Goal: Task Accomplishment & Management: Manage account settings

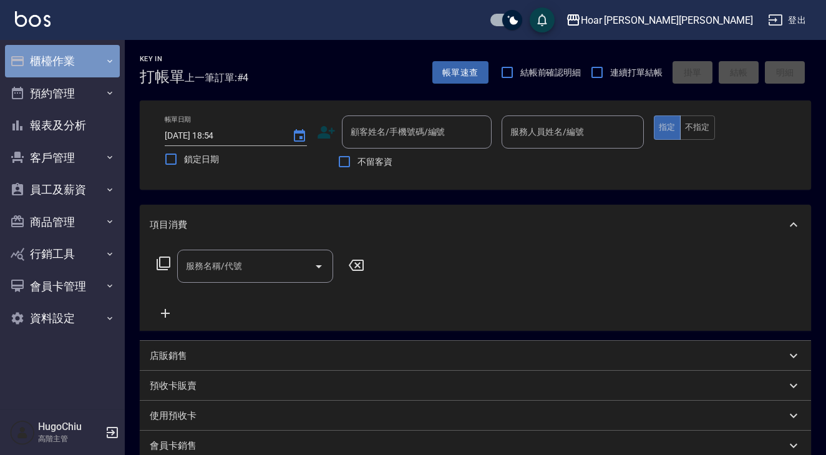
click at [82, 57] on button "櫃檯作業" at bounding box center [62, 61] width 115 height 32
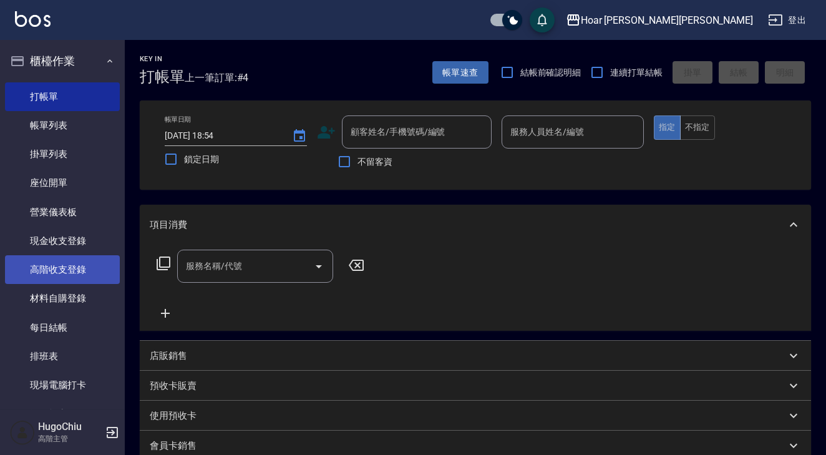
click at [44, 261] on link "高階收支登錄" at bounding box center [62, 269] width 115 height 29
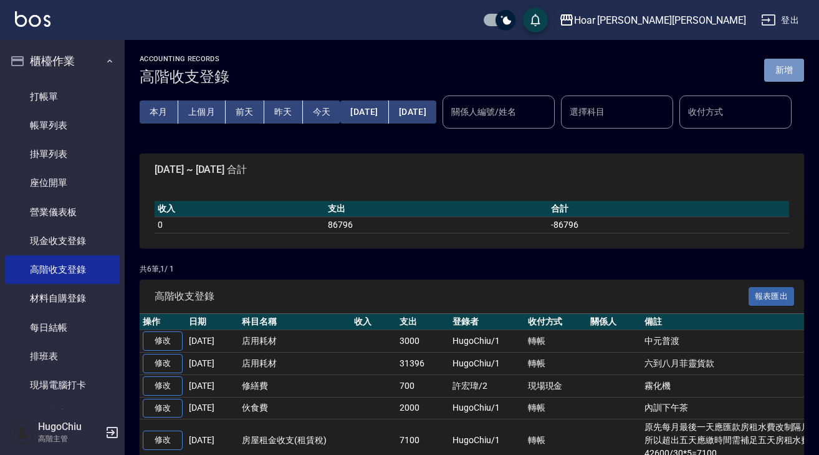
click at [794, 68] on button "新增" at bounding box center [785, 70] width 40 height 23
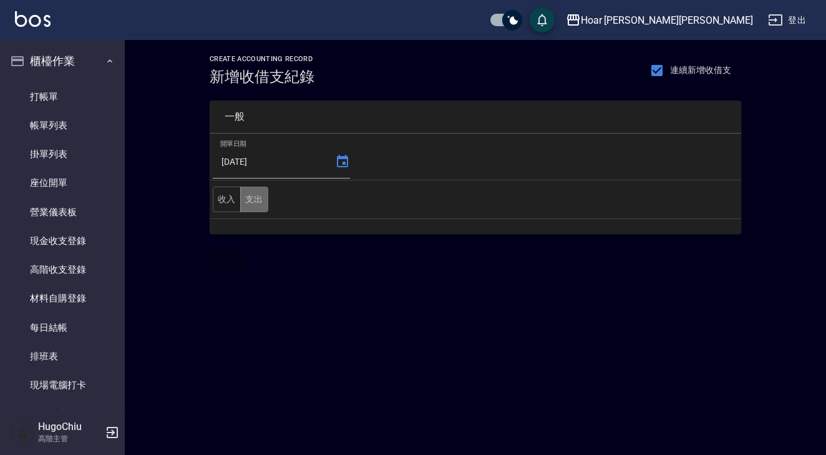
click at [261, 209] on button "支出" at bounding box center [254, 199] width 28 height 26
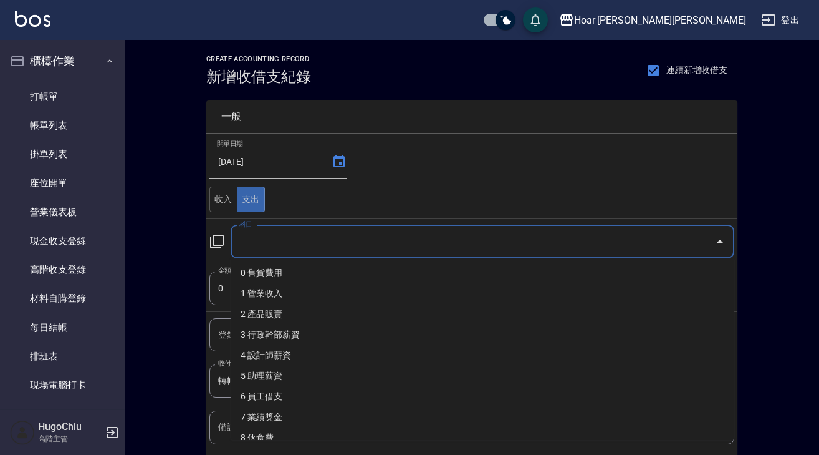
click at [269, 238] on input "科目" at bounding box center [473, 242] width 474 height 22
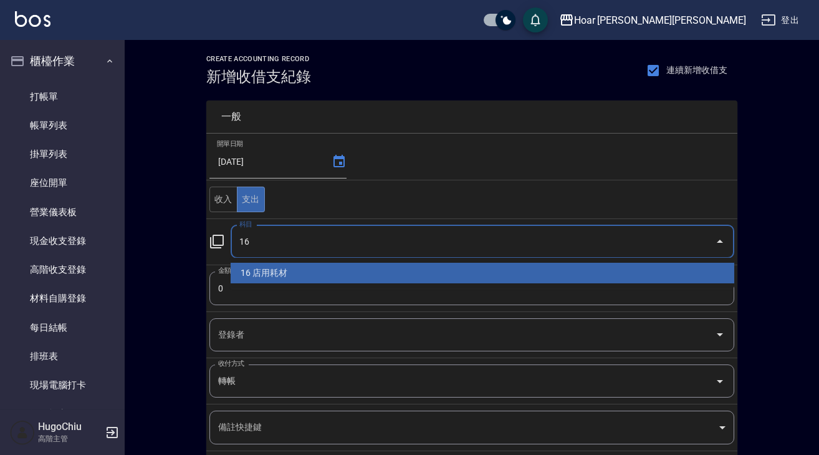
type input "16 店用耗材"
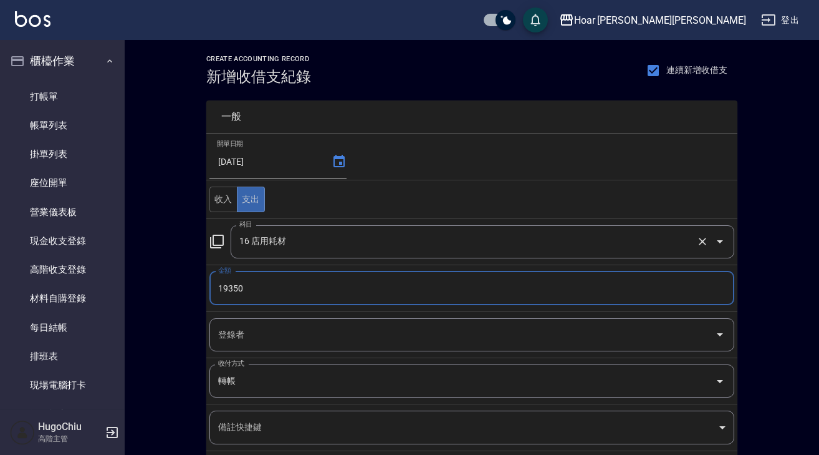
type input "19350"
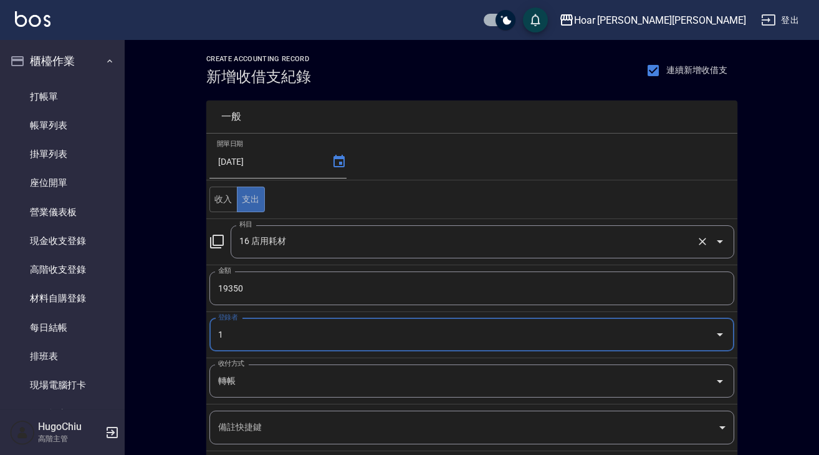
type input "HugoChiu-1"
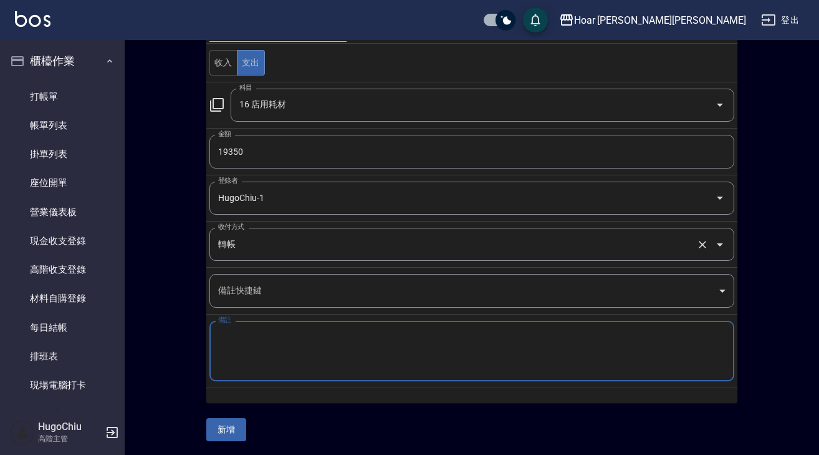
paste textarea "曜傑七月貨款"
type textarea "曜傑七月貨款"
click at [235, 421] on button "新增" at bounding box center [226, 429] width 40 height 23
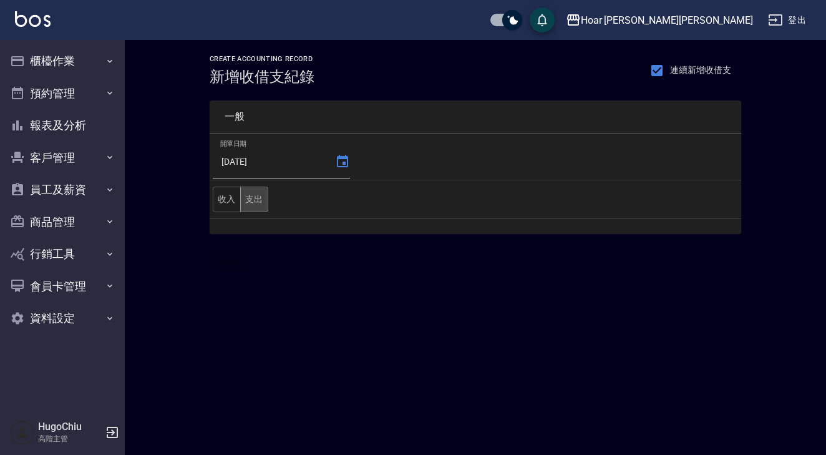
click at [254, 199] on button "支出" at bounding box center [254, 199] width 28 height 26
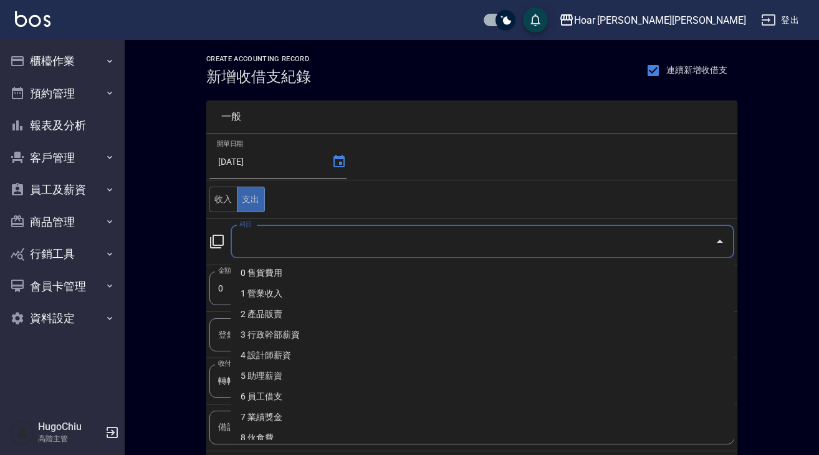
click at [258, 249] on input "科目" at bounding box center [473, 242] width 474 height 22
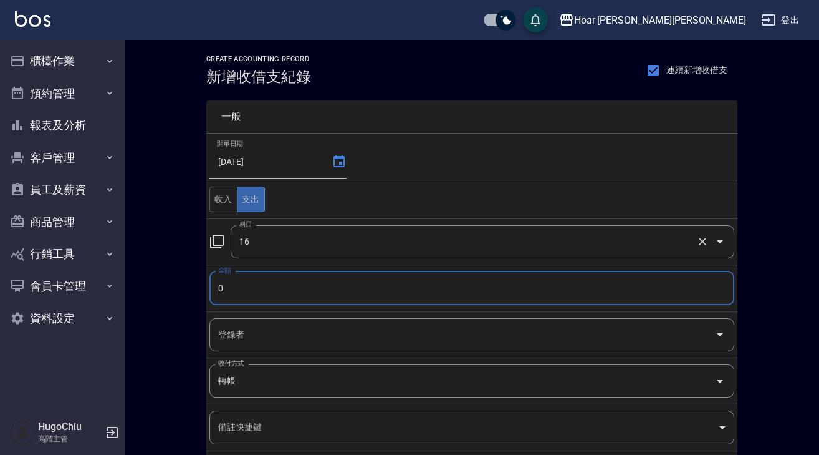
type input "16 店用耗材"
type input "515"
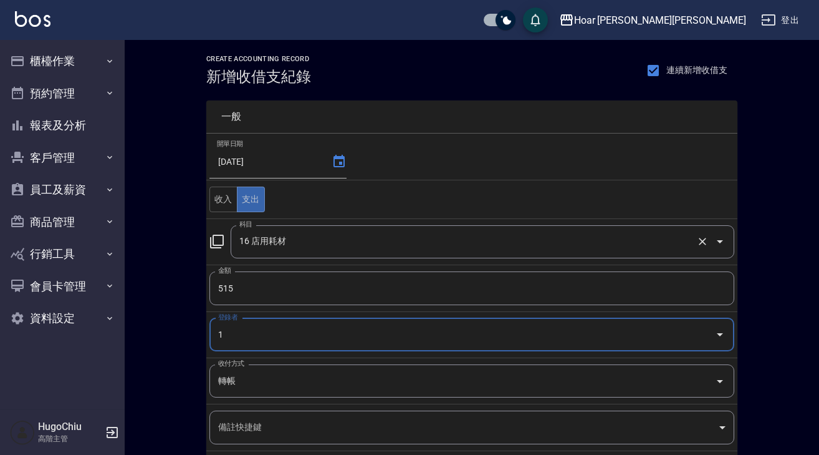
type input "HugoChiu-1"
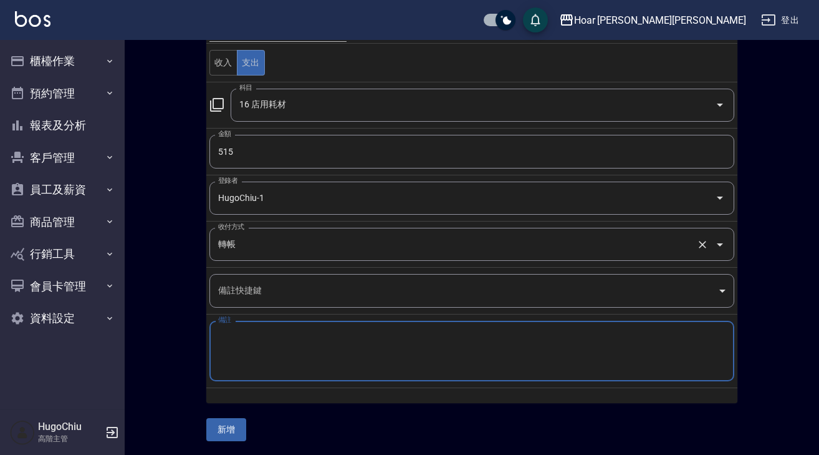
paste textarea "擦手紙一箱"
type textarea "擦手紙一箱"
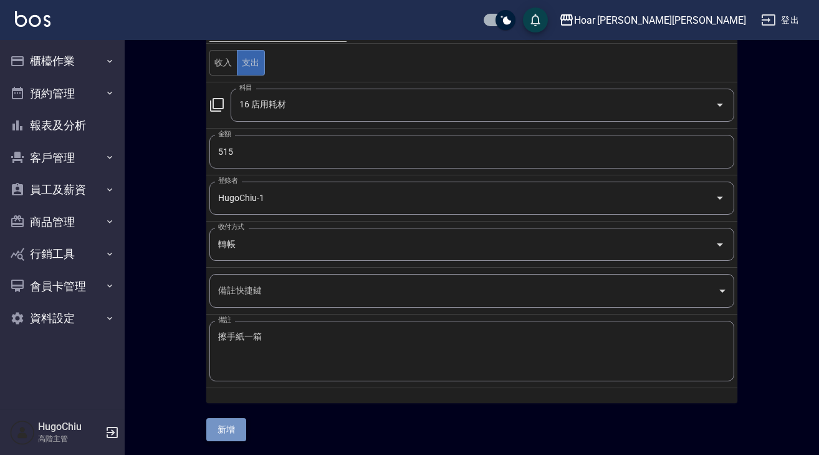
click at [223, 422] on button "新增" at bounding box center [226, 429] width 40 height 23
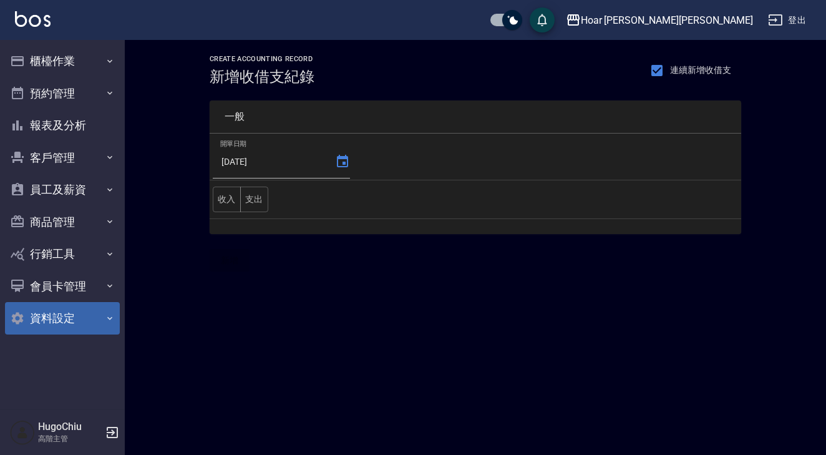
click at [60, 322] on button "資料設定" at bounding box center [62, 318] width 115 height 32
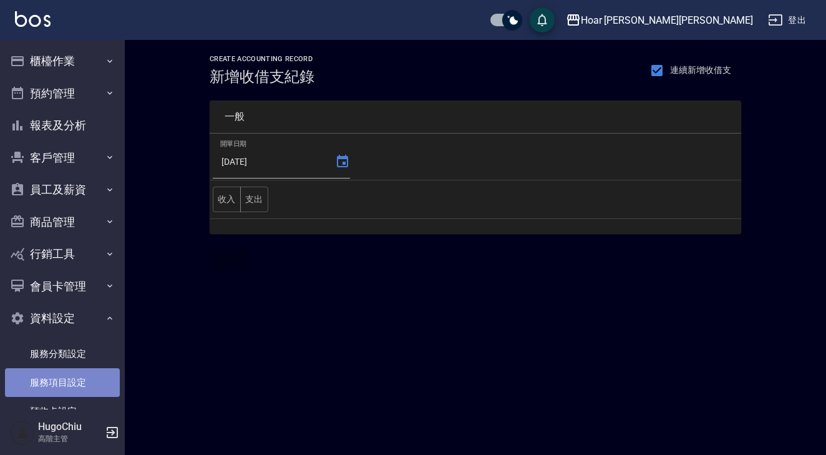
click at [76, 370] on link "服務項目設定" at bounding box center [62, 382] width 115 height 29
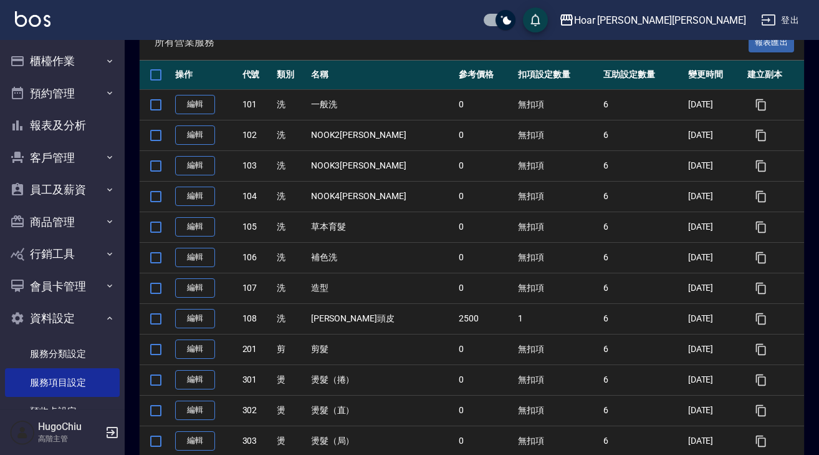
scroll to position [174, 0]
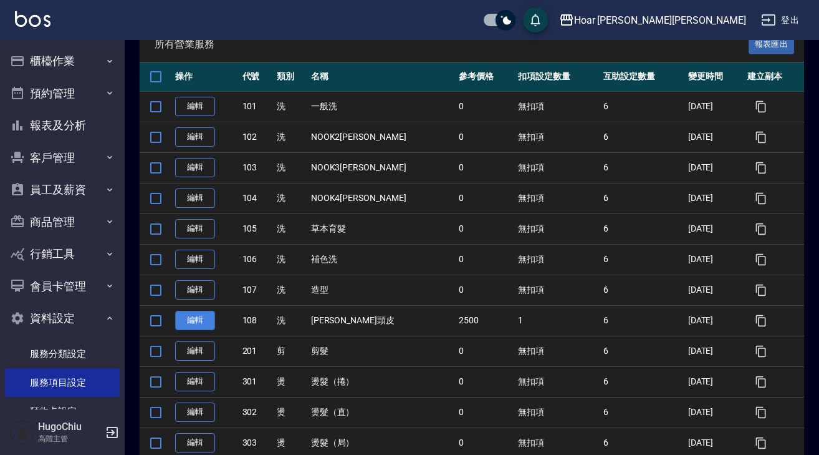
click at [200, 325] on link "編輯" at bounding box center [195, 320] width 40 height 19
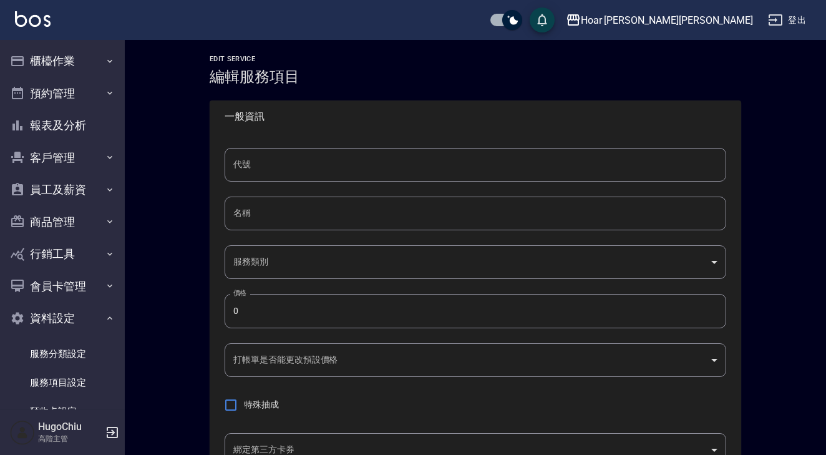
type input "108"
type input "[PERSON_NAME]頭皮"
type input "b62a37b1-f5e2-4cdd-9b47-37367ad9f8f9"
type input "2500"
type input "FALSE"
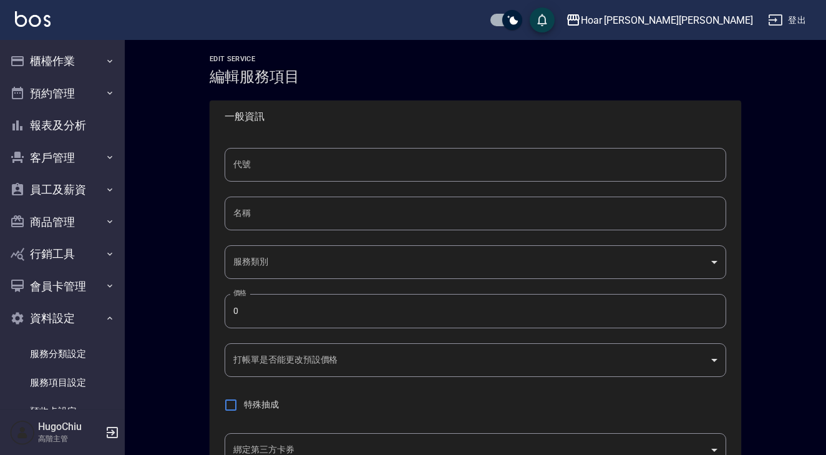
type input "none"
type input "UNSET"
type input "onSalary"
type input "特助5%"
type input "1"
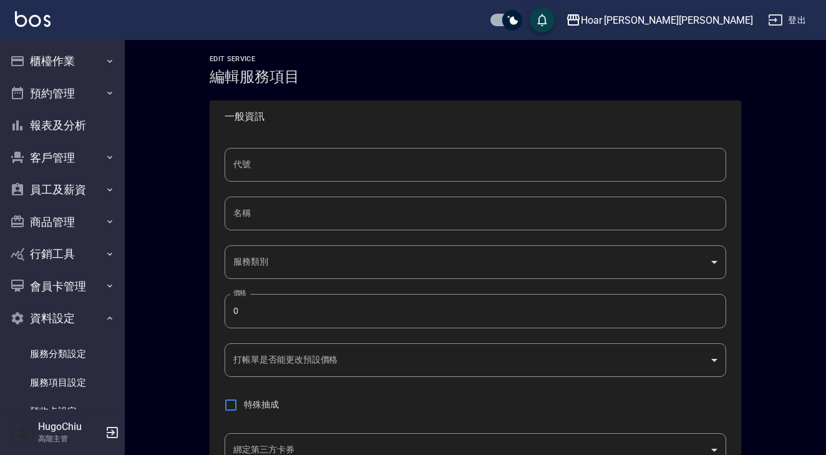
type input "業績%數"
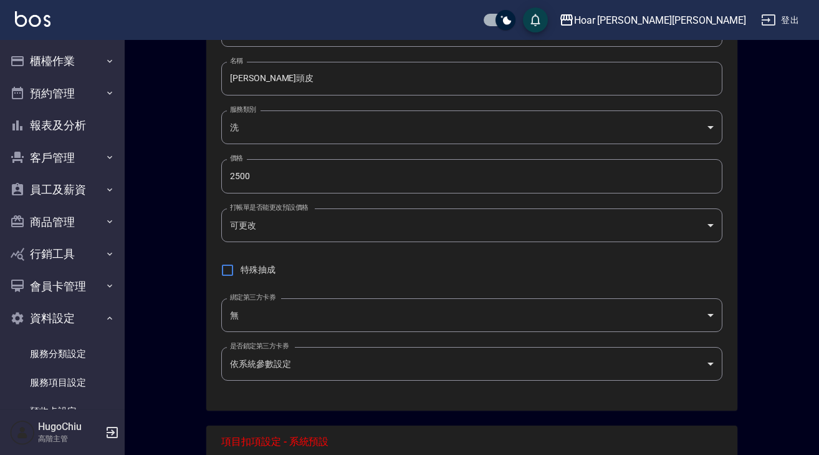
scroll to position [137, 0]
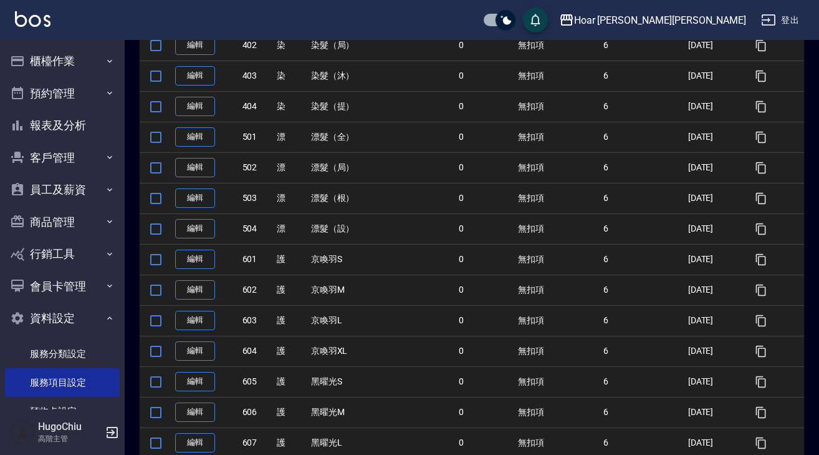
scroll to position [672, 0]
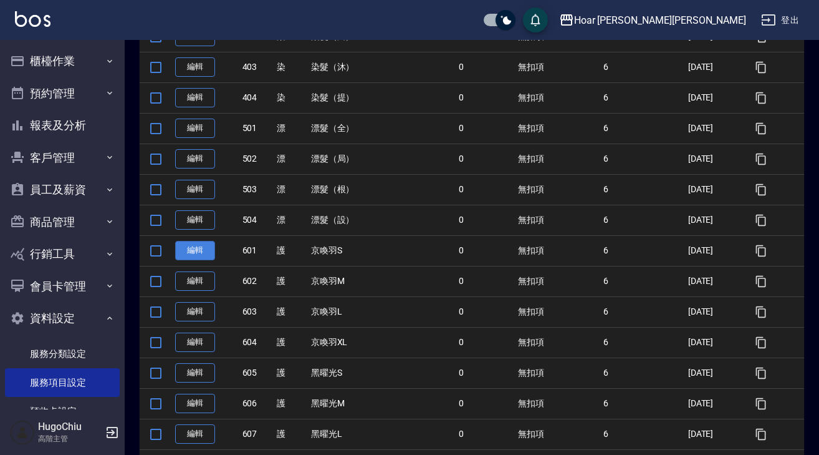
click at [200, 249] on link "編輯" at bounding box center [195, 250] width 40 height 19
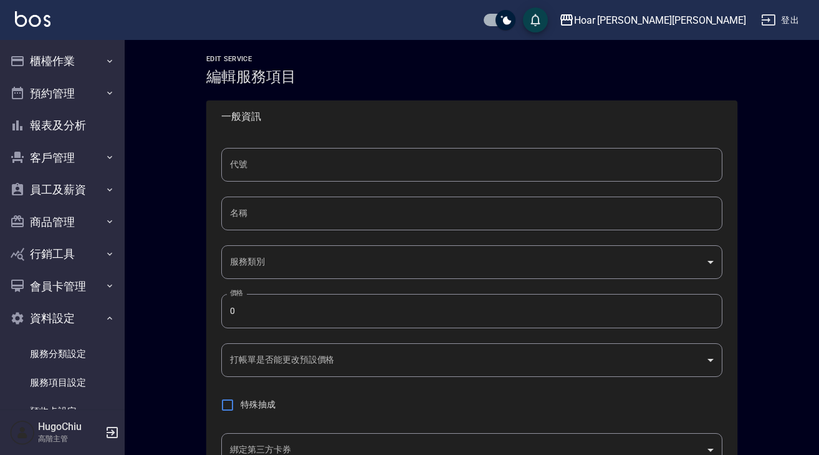
type input "601"
type input "京喚羽S"
type input "b1f6ed6f-5482-487c-8e4d-8887a8d95c6c"
type input "FALSE"
type input "none"
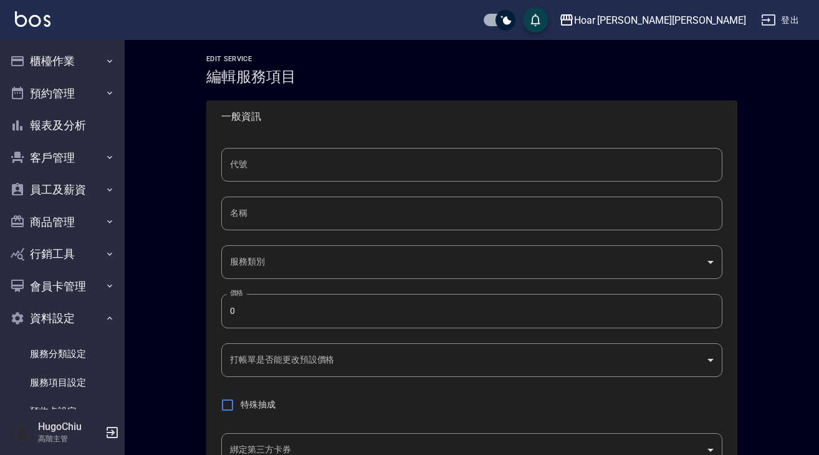
type input "UNSET"
type input "onSalary"
type input "特助5%"
type input "1"
type input "業績%數"
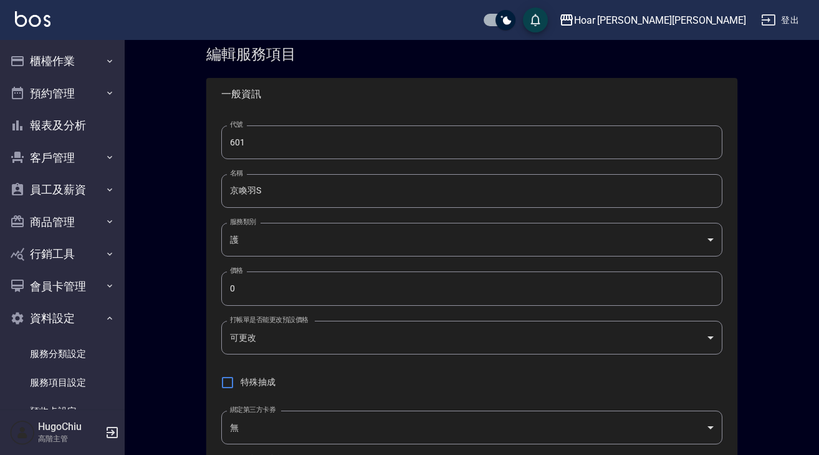
scroll to position [27, 0]
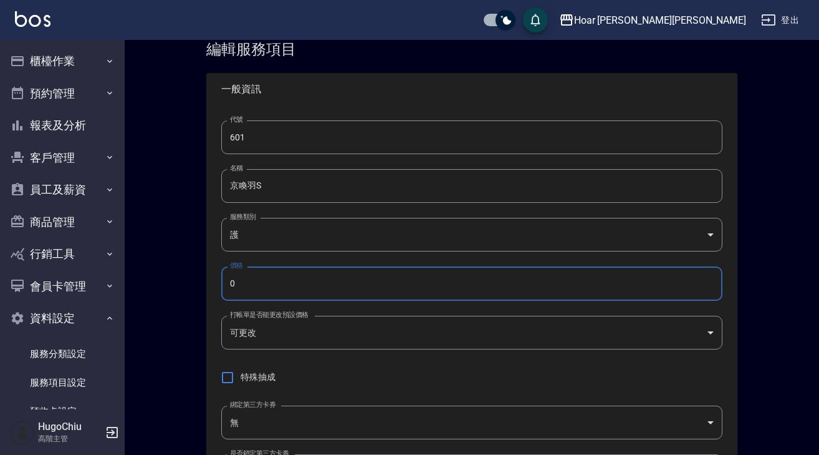
drag, startPoint x: 275, startPoint y: 280, endPoint x: 225, endPoint y: 277, distance: 50.0
click at [225, 277] on input "0" at bounding box center [471, 283] width 501 height 34
type input "2300"
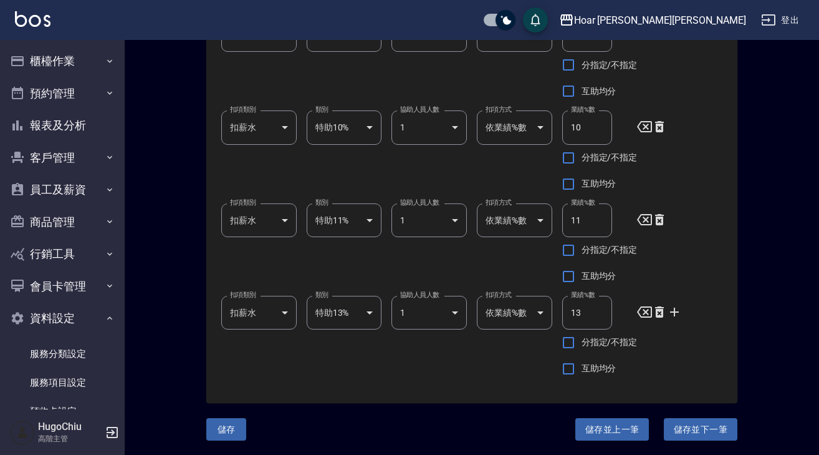
scroll to position [935, 0]
drag, startPoint x: 673, startPoint y: 436, endPoint x: 657, endPoint y: 433, distance: 15.9
click at [673, 436] on button "儲存並下一筆" at bounding box center [701, 429] width 74 height 23
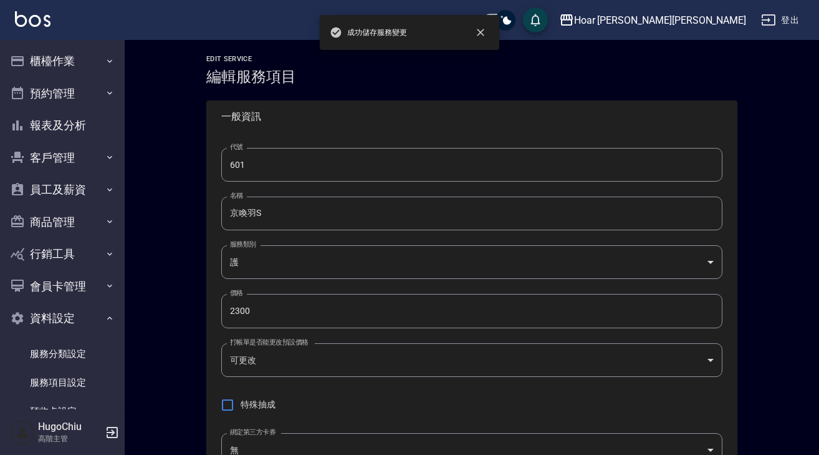
type input "602"
type input "京喚羽M"
drag, startPoint x: 282, startPoint y: 302, endPoint x: 229, endPoint y: 310, distance: 54.1
click at [229, 310] on input "0" at bounding box center [471, 311] width 501 height 34
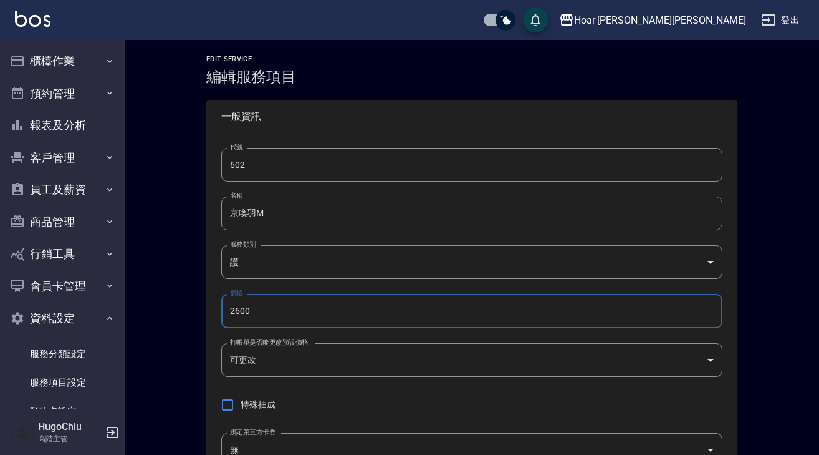
type input "2600"
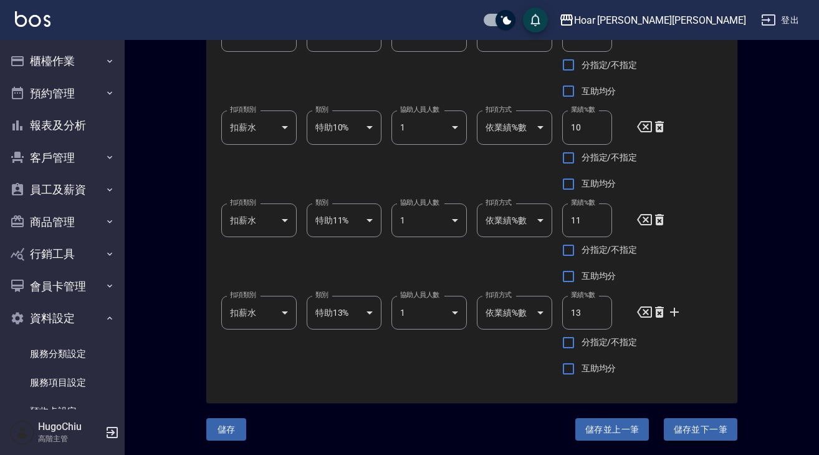
scroll to position [935, 0]
click at [675, 424] on button "儲存並下一筆" at bounding box center [701, 429] width 74 height 23
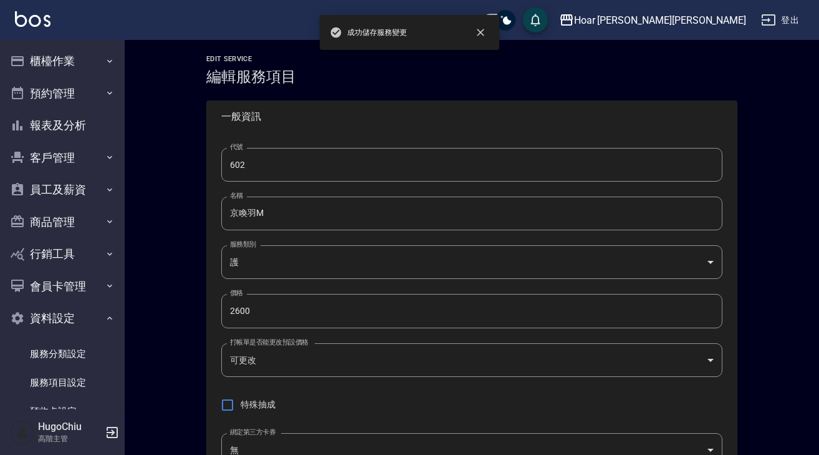
type input "603"
type input "京喚羽L"
click at [307, 321] on input "0" at bounding box center [471, 311] width 501 height 34
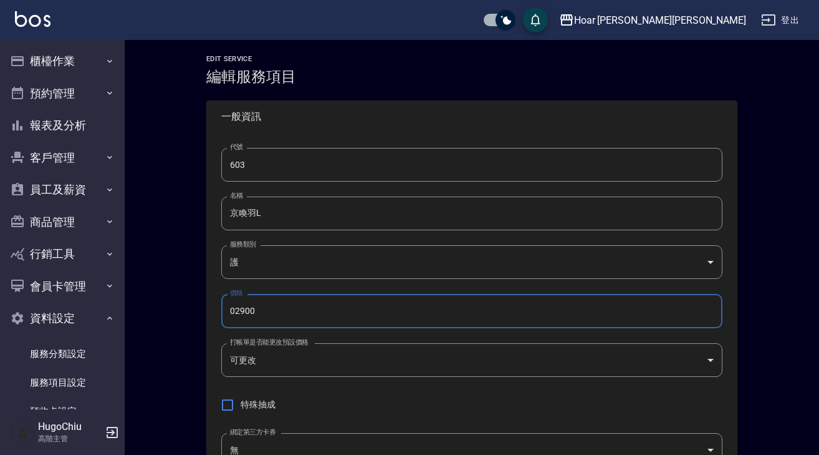
type input "02900"
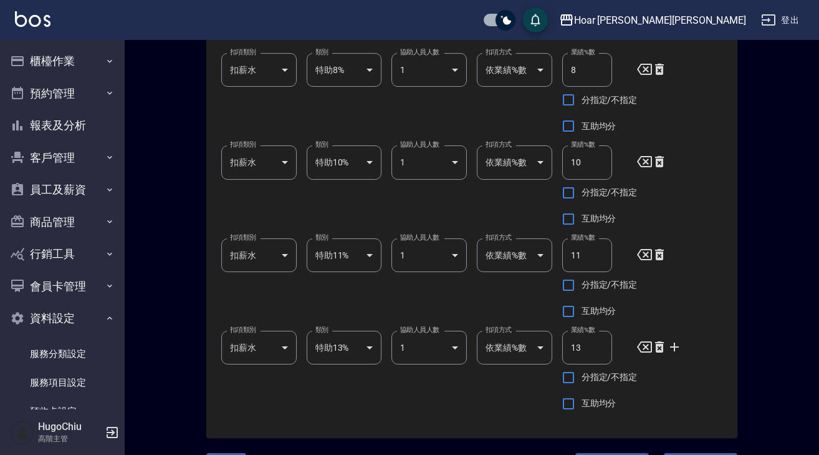
scroll to position [935, 0]
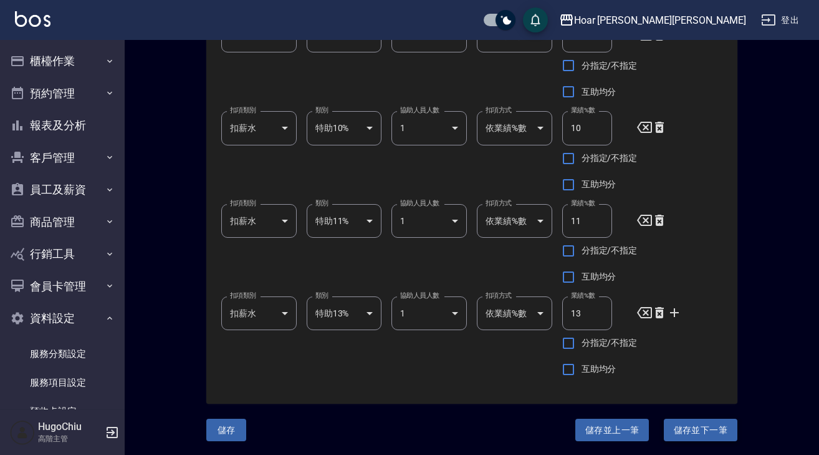
click at [683, 428] on button "儲存並下一筆" at bounding box center [701, 429] width 74 height 23
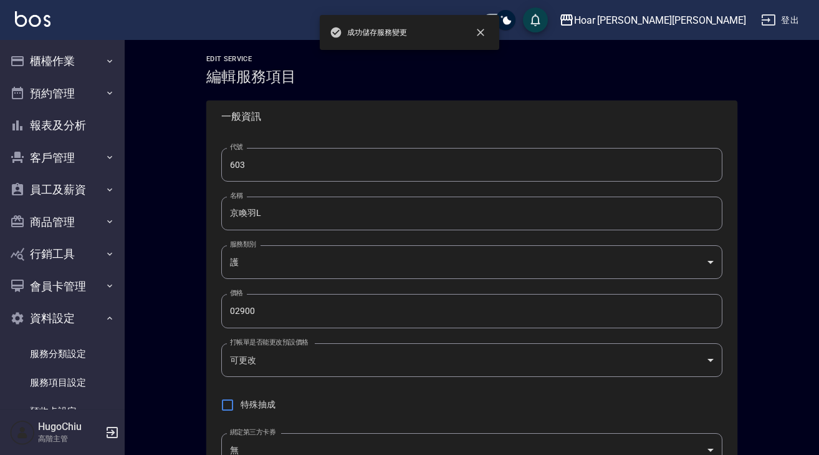
type input "604"
type input "京喚羽XL"
click at [282, 308] on input "0" at bounding box center [471, 311] width 501 height 34
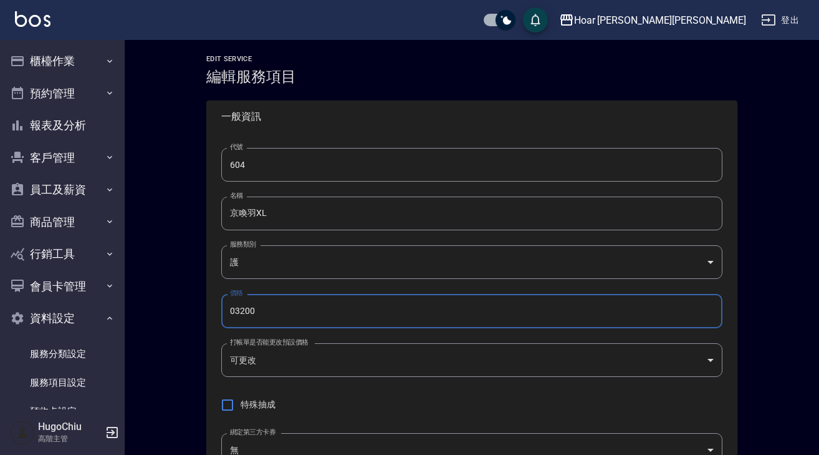
type input "03200"
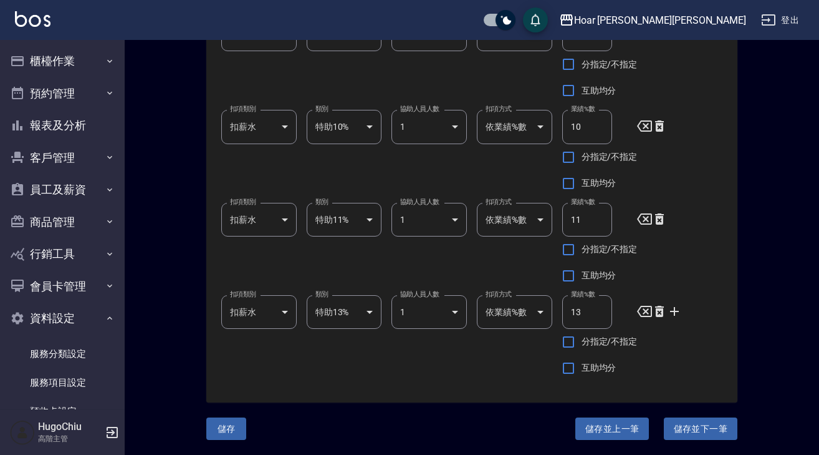
scroll to position [935, 0]
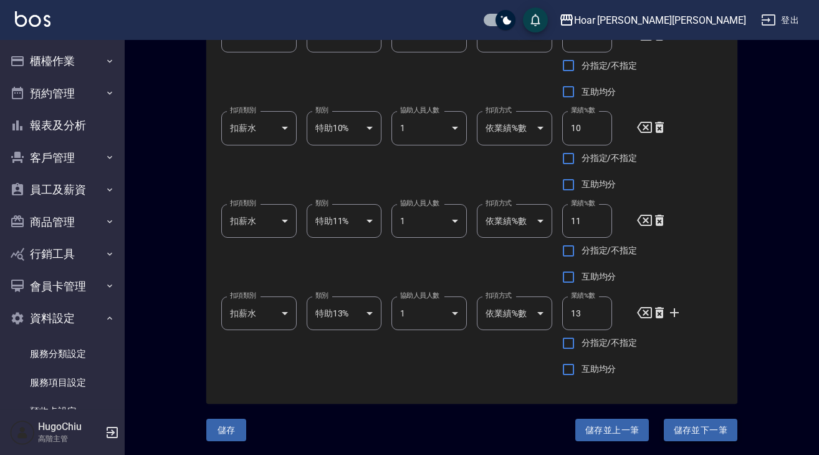
click at [687, 431] on button "儲存並下一筆" at bounding box center [701, 429] width 74 height 23
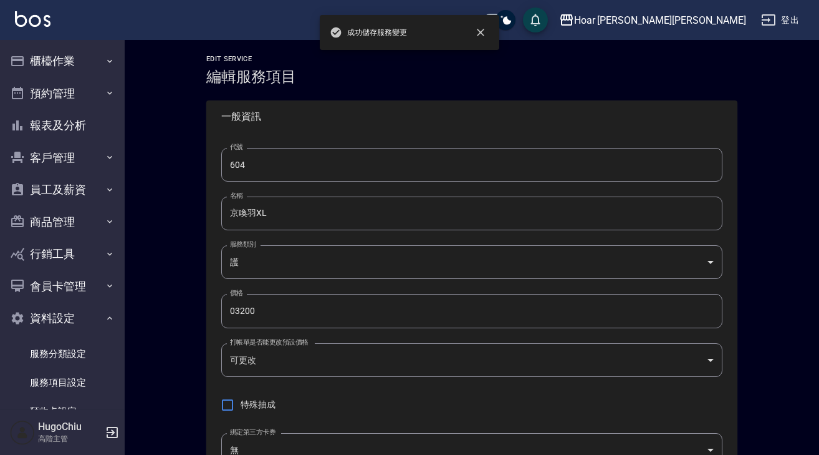
type input "605"
type input "黑曜光S"
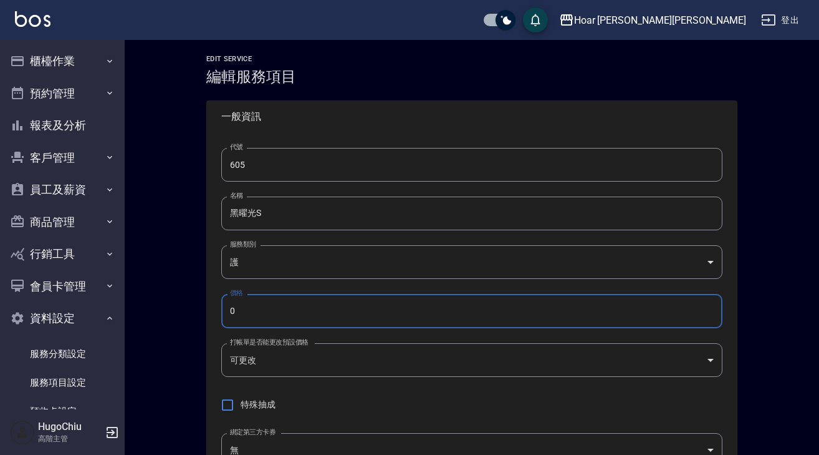
click at [286, 314] on input "0" at bounding box center [471, 311] width 501 height 34
type input "01800"
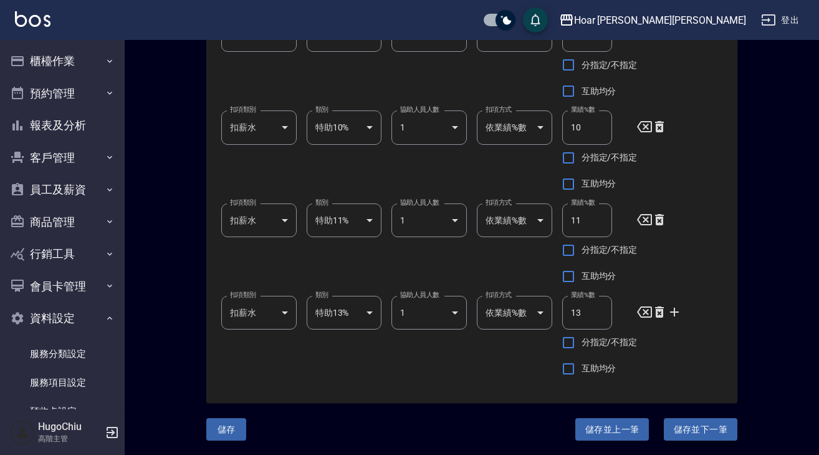
scroll to position [935, 0]
click at [690, 425] on button "儲存並下一筆" at bounding box center [701, 429] width 74 height 23
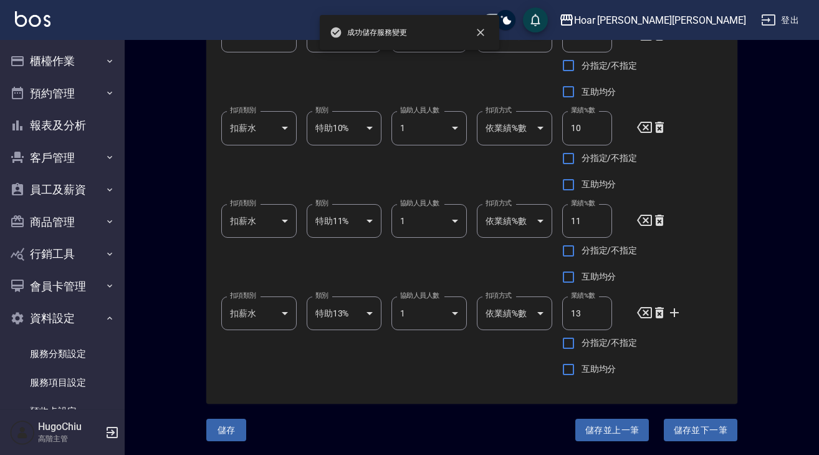
type input "606"
type input "黑曜光M"
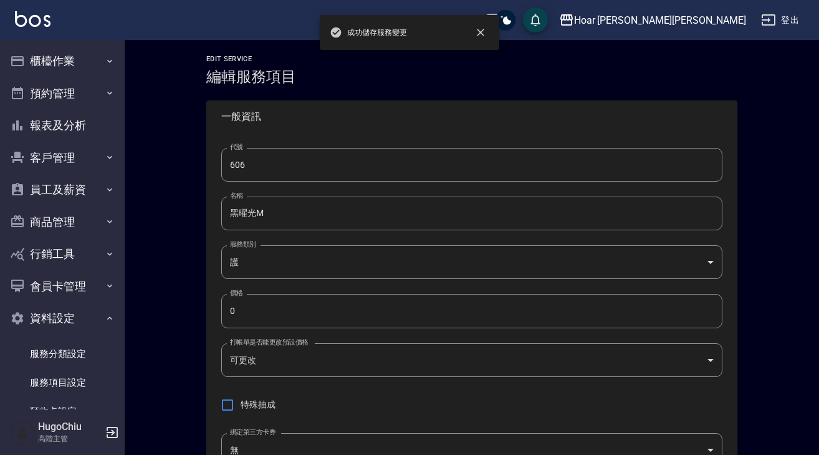
click at [351, 314] on input "0" at bounding box center [471, 311] width 501 height 34
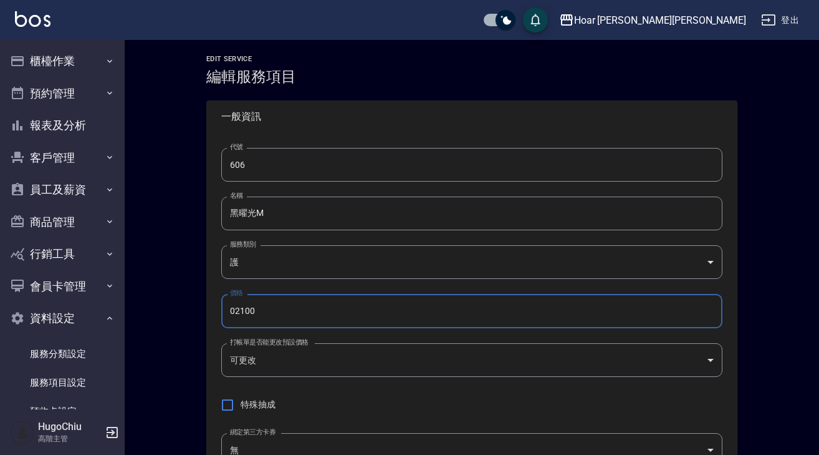
type input "02100"
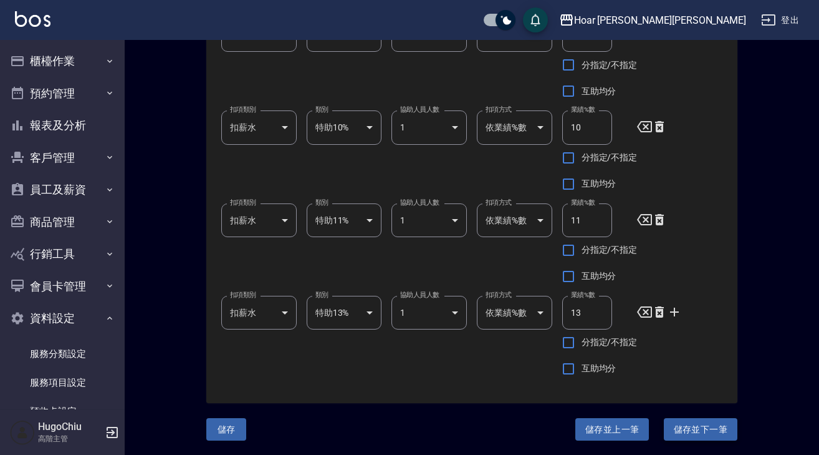
scroll to position [935, 0]
click at [705, 428] on button "儲存並下一筆" at bounding box center [701, 429] width 74 height 23
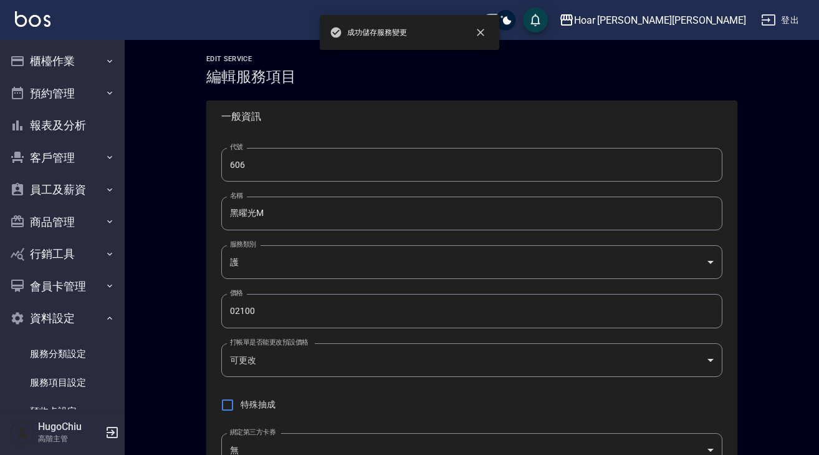
type input "607"
type input "黑曜光L"
click at [279, 315] on input "0" at bounding box center [471, 311] width 501 height 34
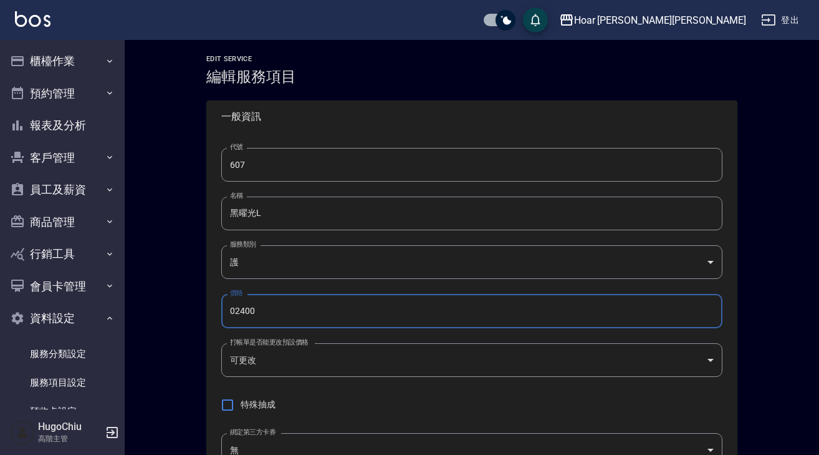
type input "02400"
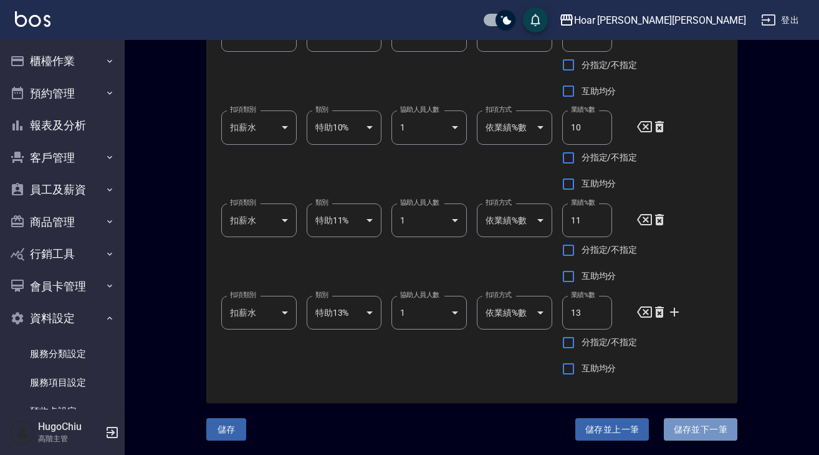
click at [682, 425] on button "儲存並下一筆" at bounding box center [701, 429] width 74 height 23
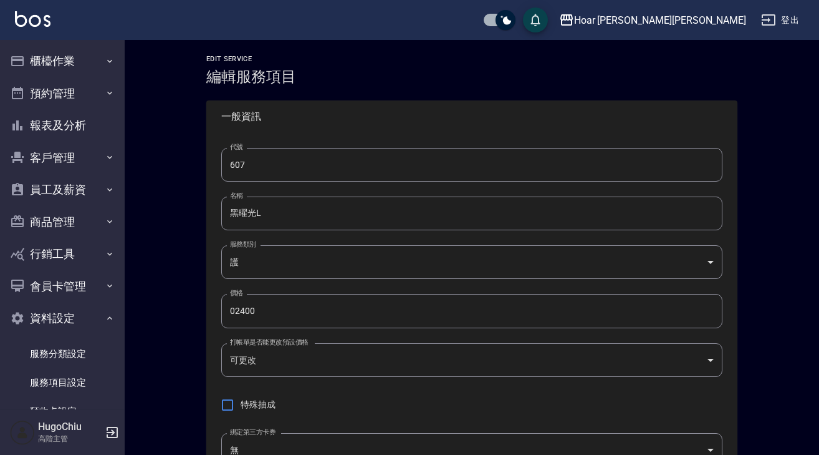
type input "608"
type input "黑曜光XL"
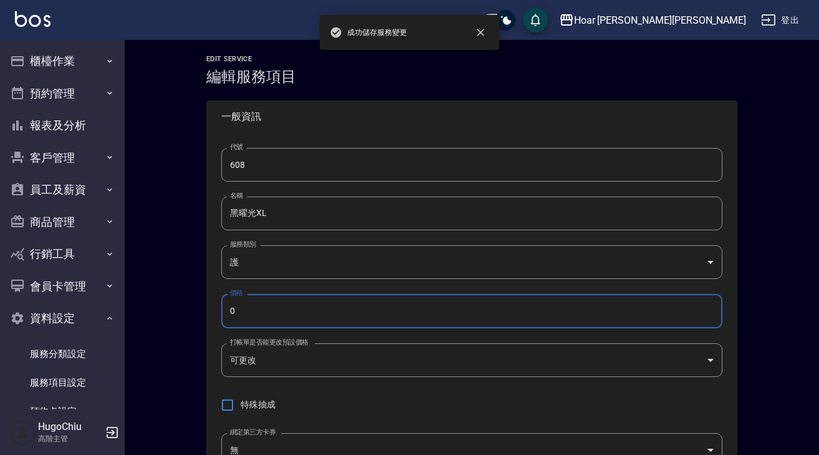
click at [311, 312] on input "0" at bounding box center [471, 311] width 501 height 34
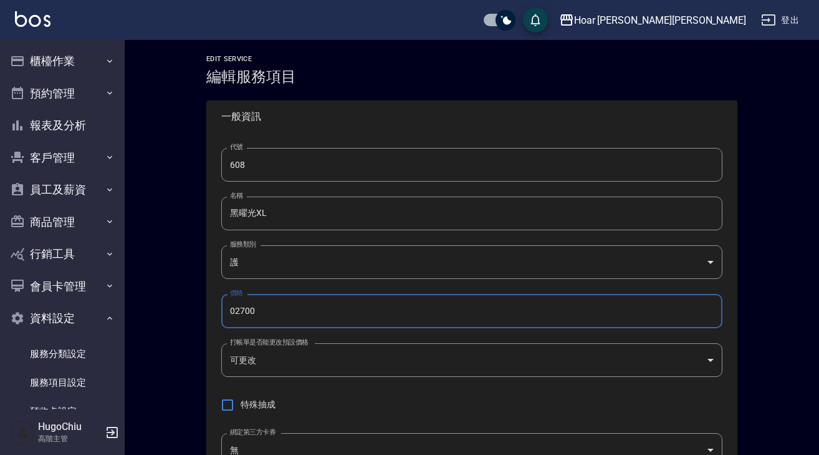
type input "02700"
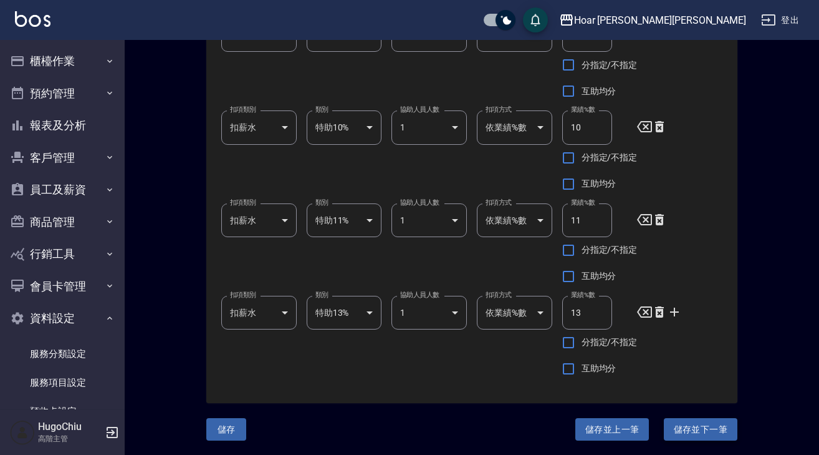
scroll to position [935, 0]
click at [704, 435] on button "儲存並下一筆" at bounding box center [701, 429] width 74 height 23
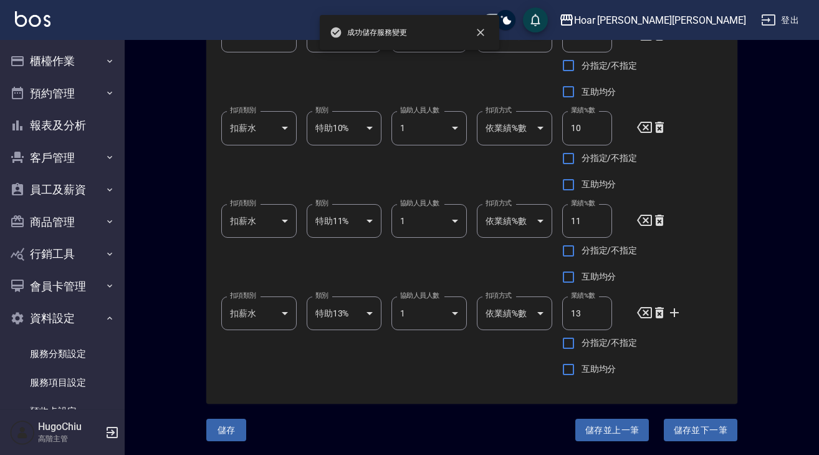
type input "609"
type input "ENIE喚光結構式"
type input "0"
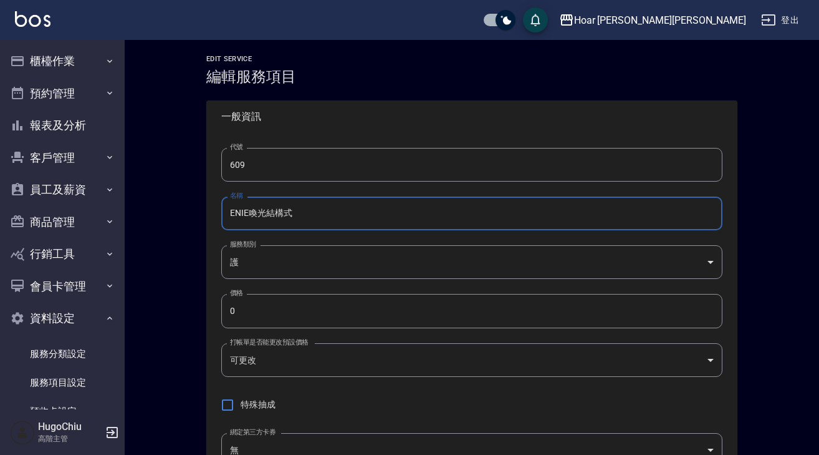
drag, startPoint x: 289, startPoint y: 203, endPoint x: 198, endPoint y: 206, distance: 91.1
type input "FEELING多維臻護"
click at [265, 306] on input "0" at bounding box center [471, 311] width 501 height 34
type input "8"
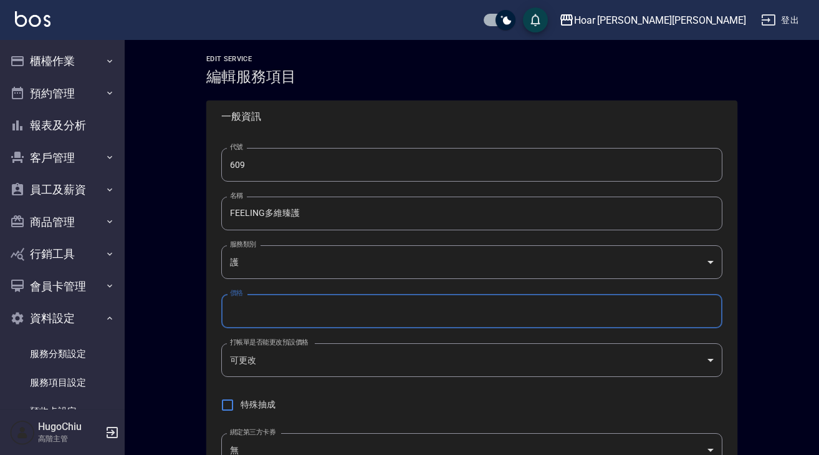
type input "0"
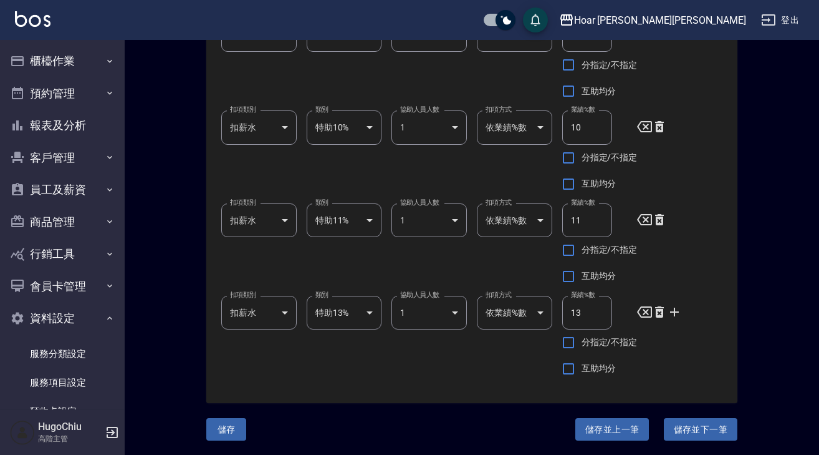
scroll to position [935, 0]
click at [233, 427] on button "儲存" at bounding box center [226, 429] width 40 height 23
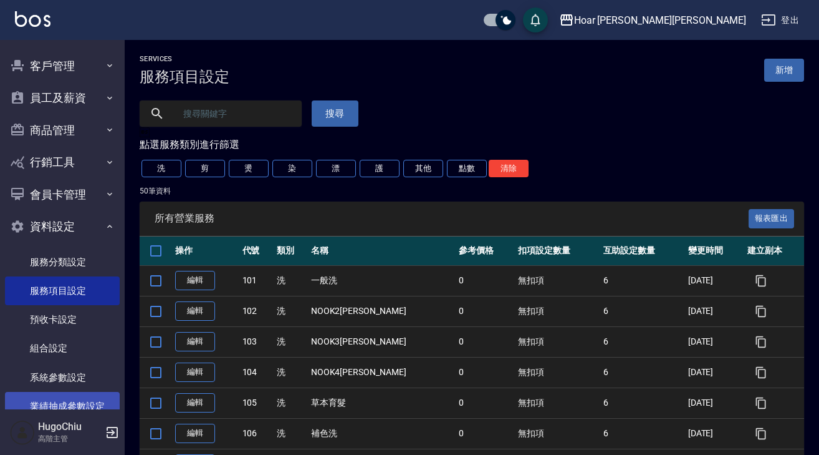
scroll to position [71, 0]
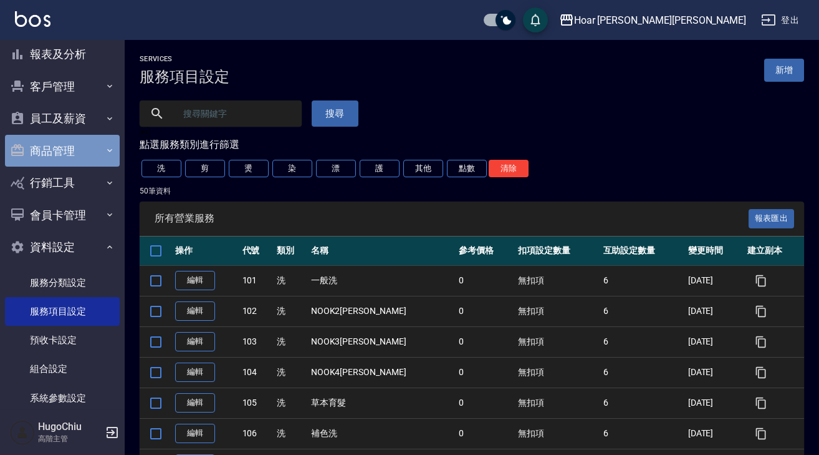
click at [90, 153] on button "商品管理" at bounding box center [62, 151] width 115 height 32
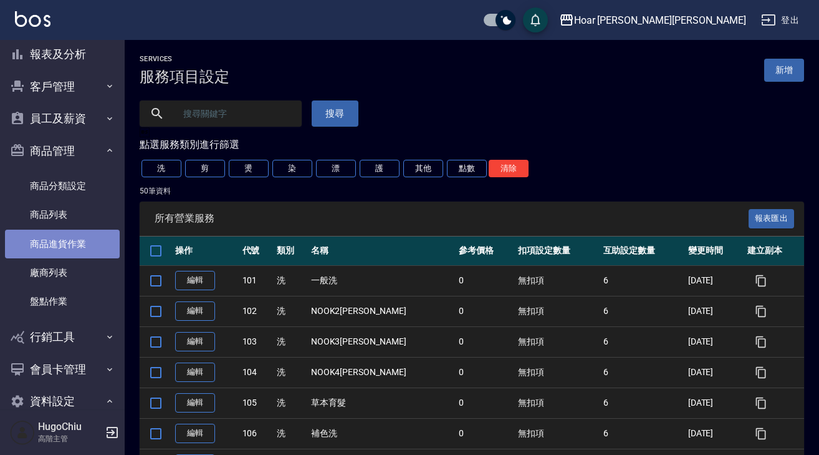
click at [80, 238] on link "商品進貨作業" at bounding box center [62, 243] width 115 height 29
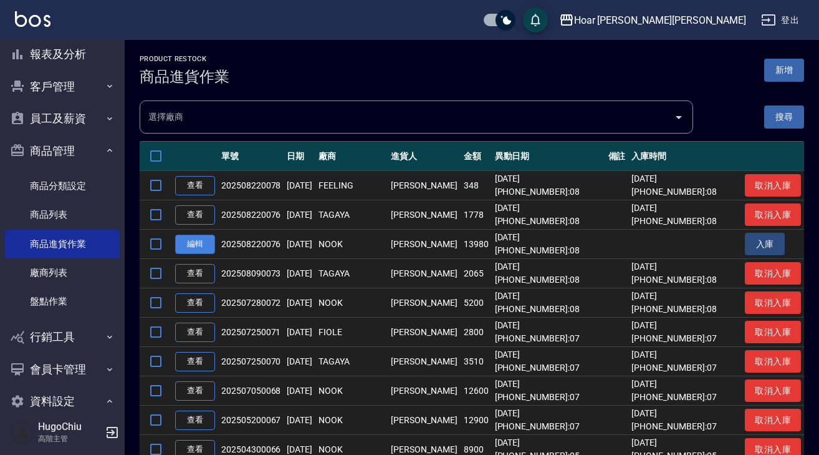
click at [209, 247] on link "編輯" at bounding box center [195, 243] width 40 height 19
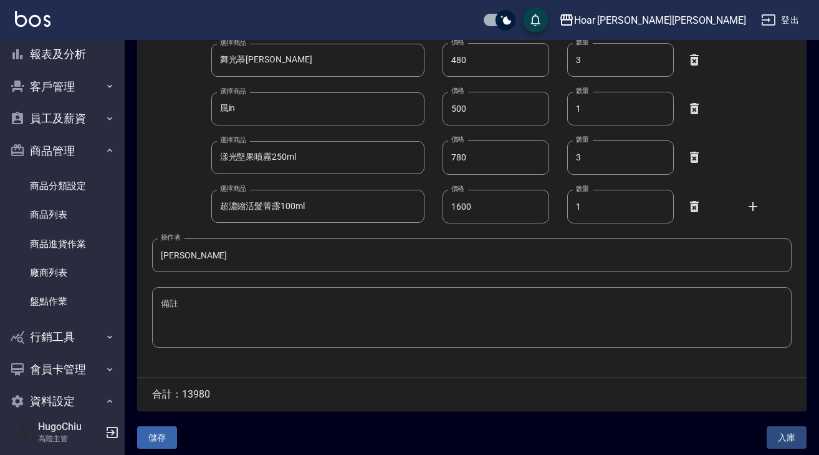
scroll to position [554, 0]
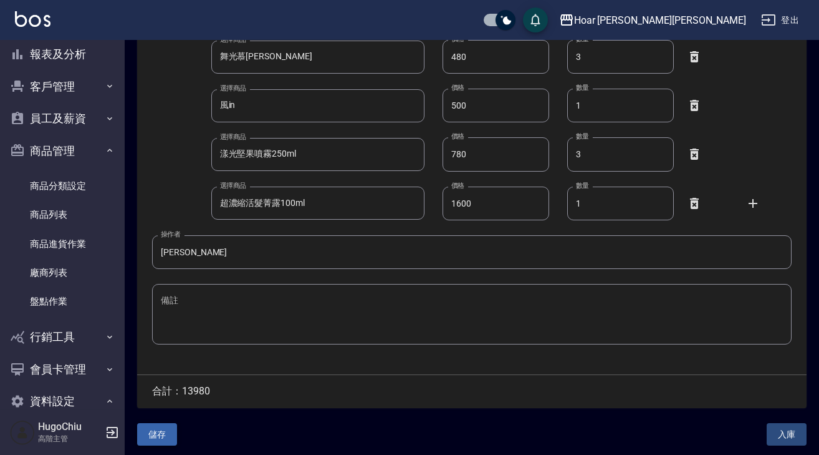
click at [171, 439] on button "儲存" at bounding box center [157, 434] width 40 height 23
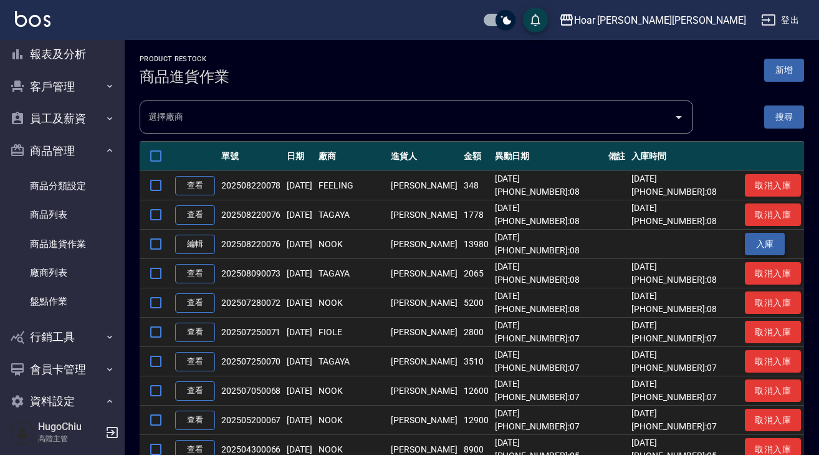
click at [745, 249] on button "入庫" at bounding box center [765, 244] width 40 height 23
drag, startPoint x: 785, startPoint y: 75, endPoint x: 758, endPoint y: 109, distance: 43.0
click at [785, 75] on button "新增" at bounding box center [785, 70] width 40 height 23
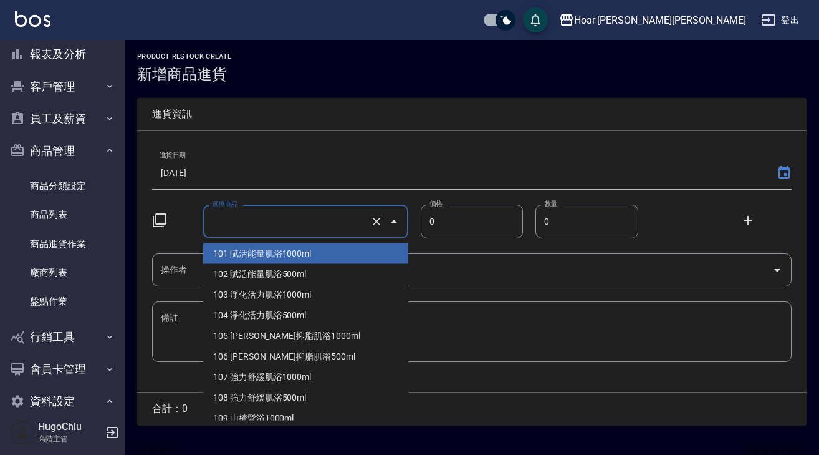
click at [256, 223] on input "選擇商品" at bounding box center [288, 222] width 159 height 22
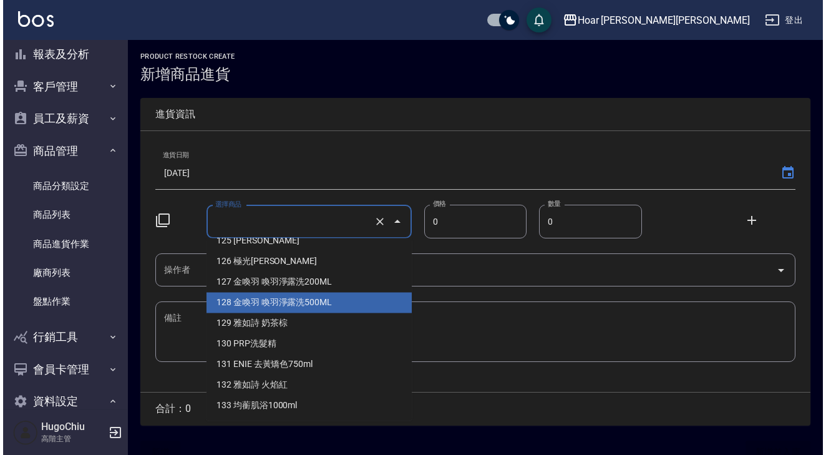
scroll to position [531, 0]
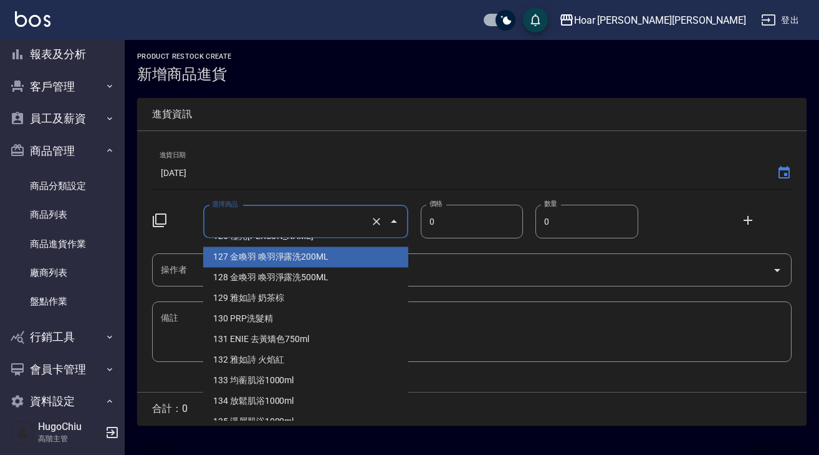
click at [326, 179] on input "[DATE]" at bounding box center [462, 173] width 620 height 34
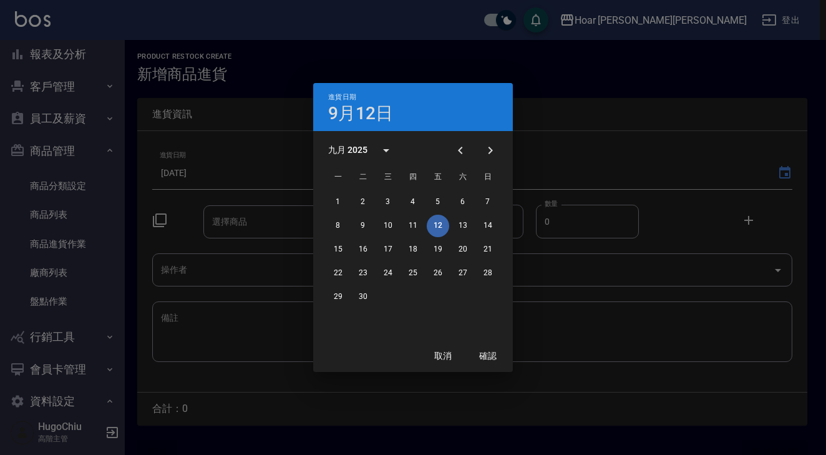
click at [166, 223] on div "進貨日期 9月12日 九月 2025 一 二 三 四 五 六 日 1 2 3 4 5 6 7 8 9 10 11 12 13 14 15 16 17 18 1…" at bounding box center [413, 227] width 826 height 455
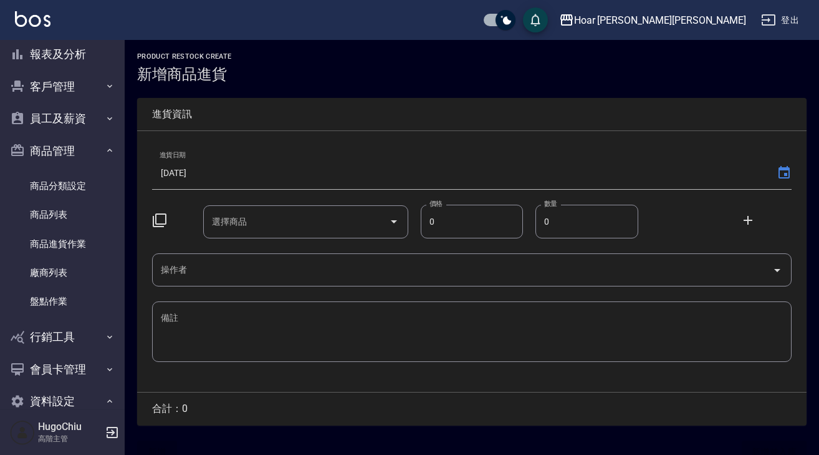
click at [163, 218] on icon at bounding box center [159, 220] width 15 height 15
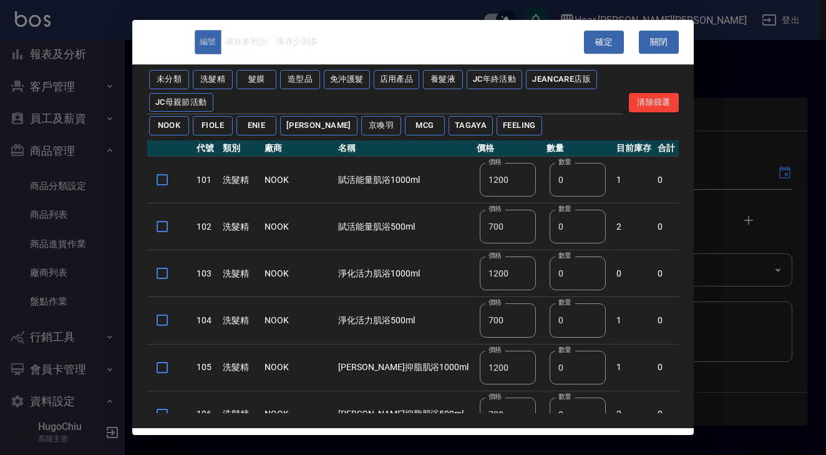
scroll to position [1, 0]
click at [350, 85] on button "免沖護髮" at bounding box center [347, 79] width 46 height 19
type input "840"
type input "640"
type input "840"
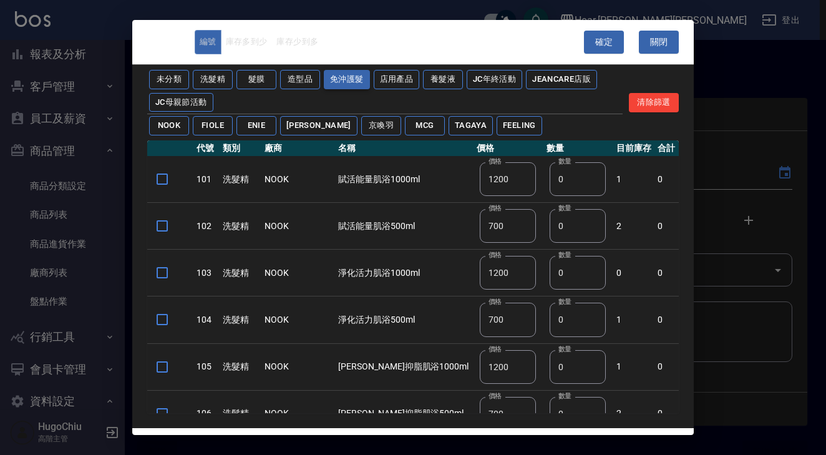
type input "780"
type input "750"
type input "840"
type input "640"
type input "550"
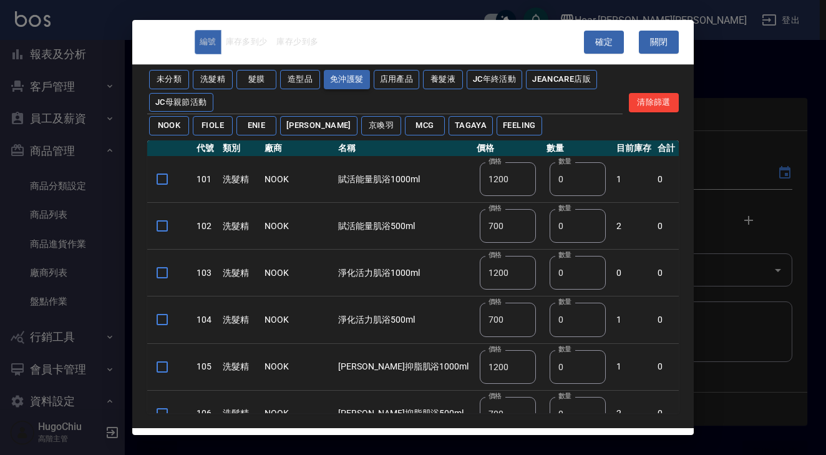
type input "385"
type input "900"
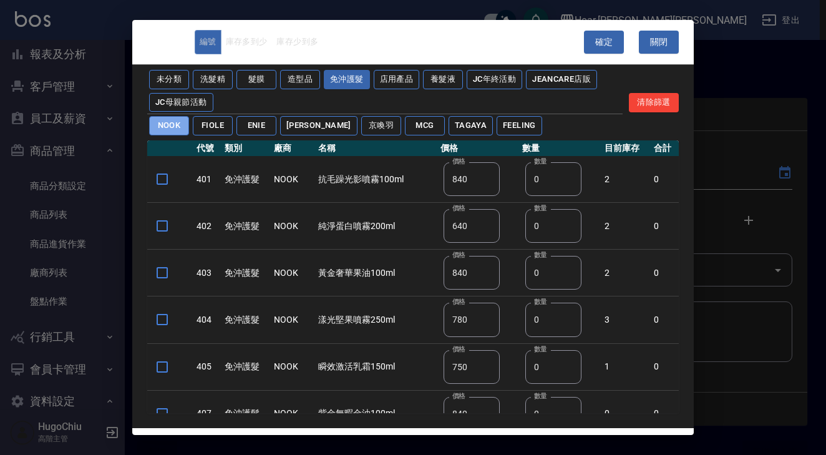
click at [179, 132] on button "NOOK" at bounding box center [169, 125] width 40 height 19
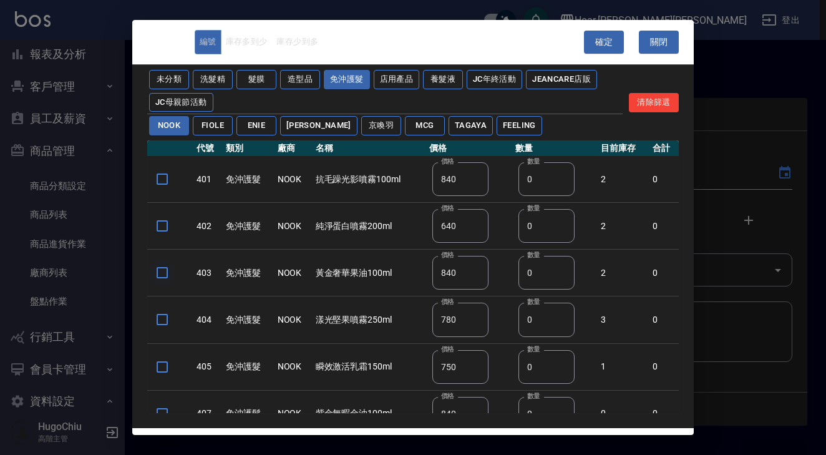
click at [166, 273] on input "checkbox" at bounding box center [162, 272] width 26 height 26
checkbox input "true"
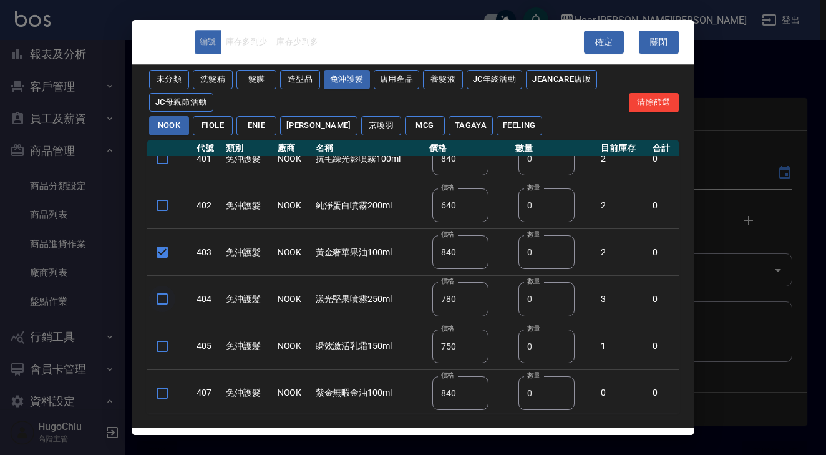
scroll to position [52, 0]
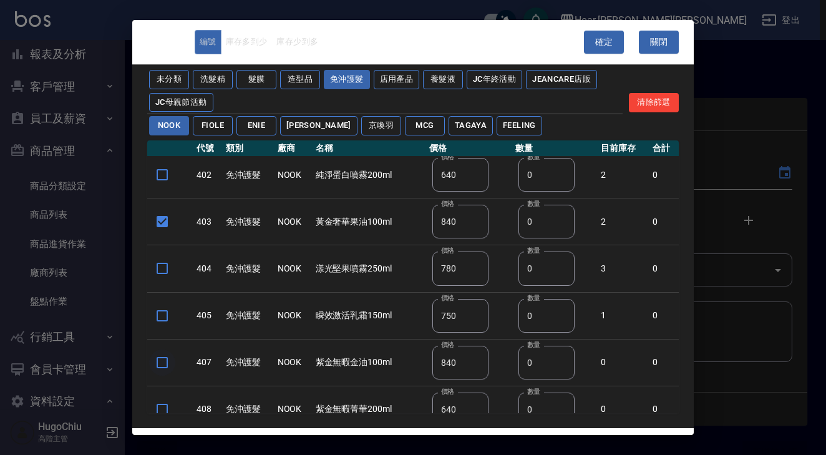
click at [161, 366] on input "checkbox" at bounding box center [162, 362] width 26 height 26
checkbox input "true"
drag, startPoint x: 538, startPoint y: 224, endPoint x: 509, endPoint y: 227, distance: 29.5
click at [512, 227] on td "數量 0 數量" at bounding box center [554, 221] width 85 height 47
drag, startPoint x: 539, startPoint y: 223, endPoint x: 522, endPoint y: 222, distance: 16.9
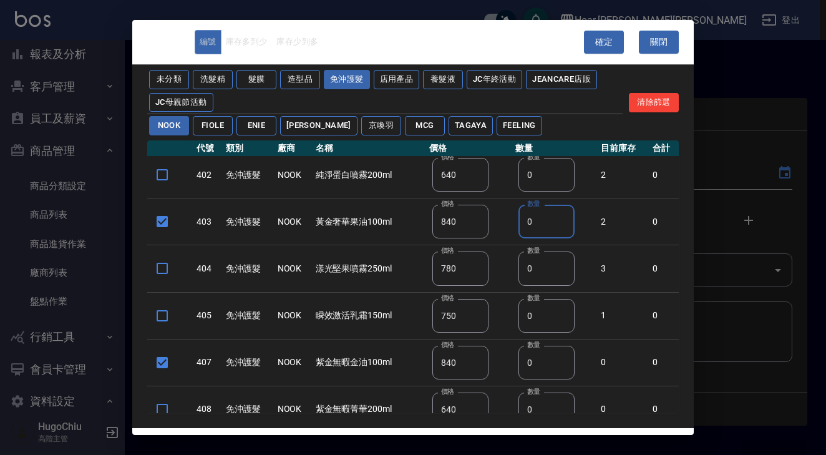
click at [522, 222] on input "0" at bounding box center [546, 222] width 56 height 34
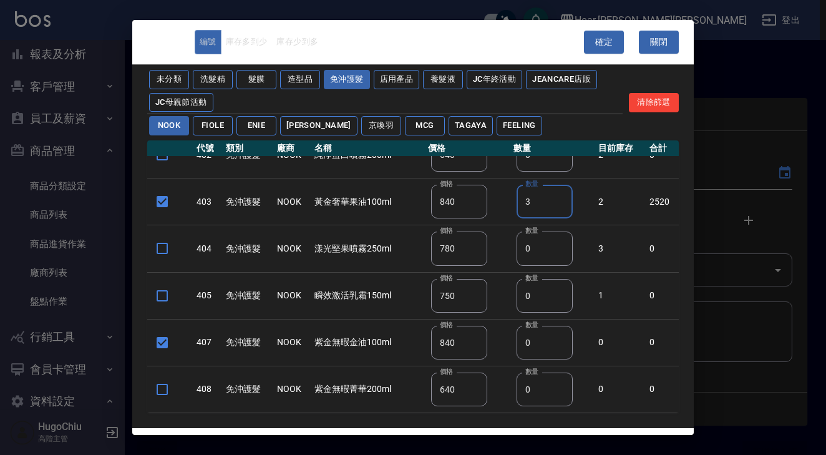
scroll to position [71, 0]
type input "3"
drag, startPoint x: 529, startPoint y: 349, endPoint x: 509, endPoint y: 347, distance: 20.0
click at [510, 347] on td "數量 0 數量" at bounding box center [552, 342] width 85 height 47
type input "4"
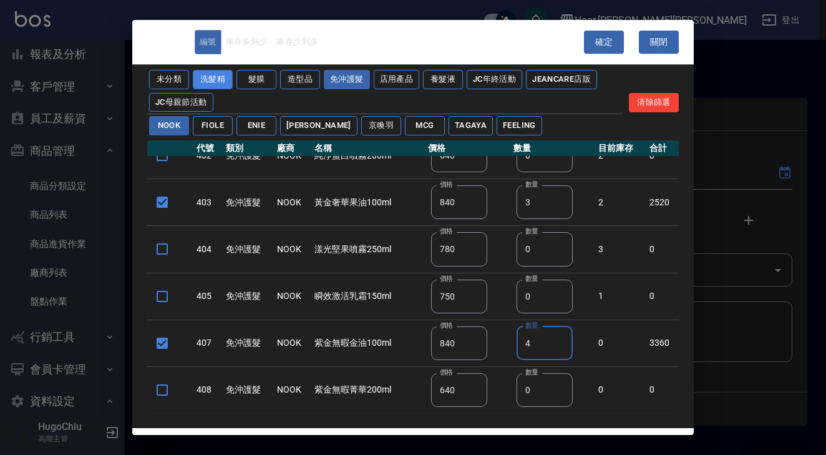
click at [206, 82] on button "洗髮精" at bounding box center [213, 79] width 40 height 19
type input "1200"
type input "700"
checkbox input "false"
type input "1200"
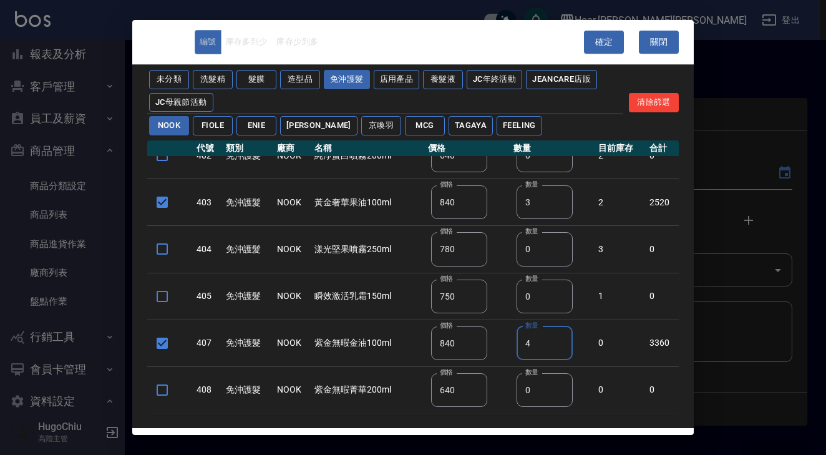
type input "0"
type input "700"
type input "1200"
checkbox input "false"
type input "700"
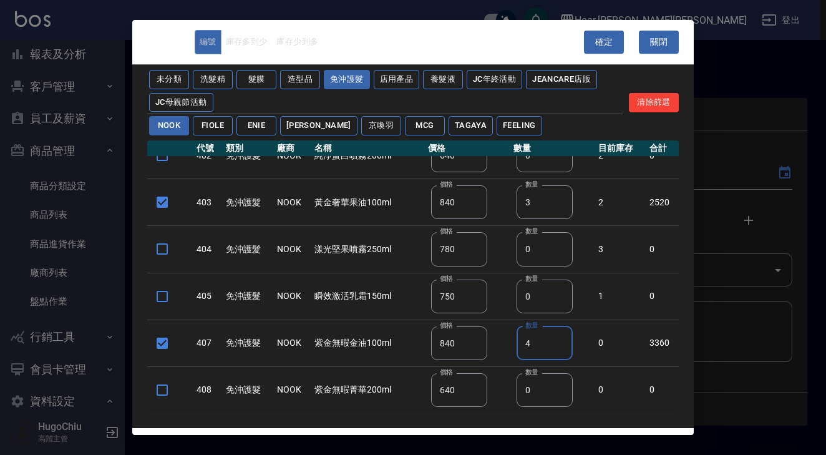
type input "0"
type input "1200"
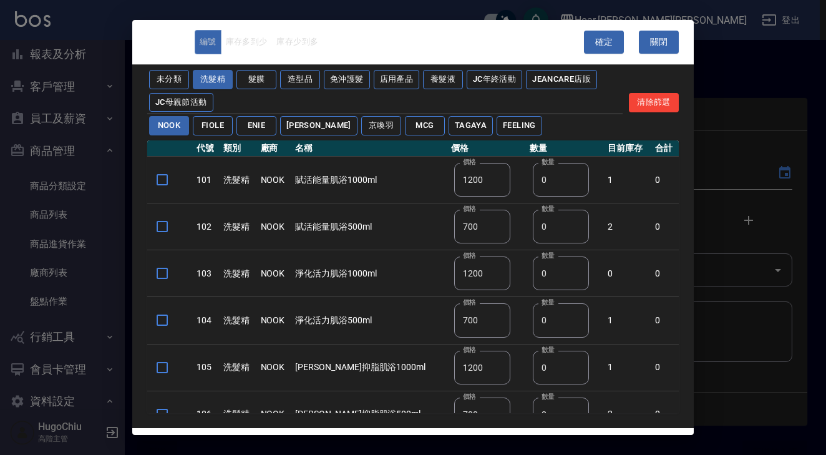
scroll to position [0, 0]
drag, startPoint x: 162, startPoint y: 274, endPoint x: 162, endPoint y: 294, distance: 19.3
click at [162, 274] on input "checkbox" at bounding box center [162, 273] width 26 height 26
checkbox input "true"
click at [158, 322] on input "checkbox" at bounding box center [162, 320] width 26 height 26
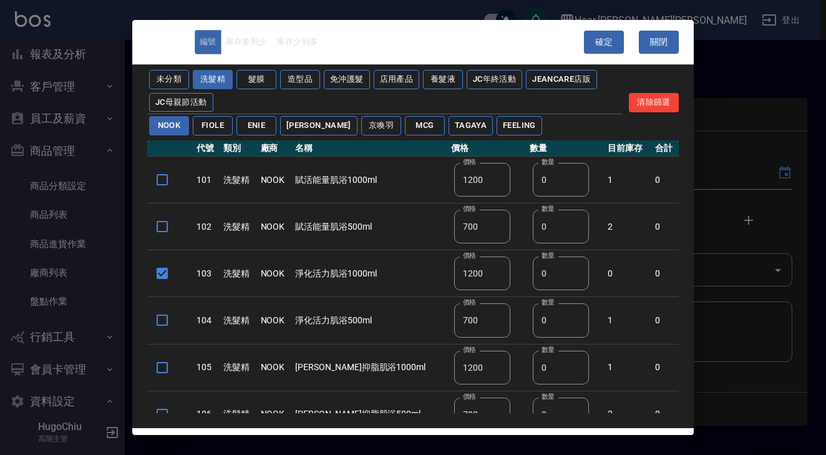
checkbox input "true"
drag, startPoint x: 528, startPoint y: 276, endPoint x: 516, endPoint y: 276, distance: 12.5
click at [533, 276] on input "0" at bounding box center [561, 273] width 56 height 34
type input "2"
click at [536, 326] on input "0" at bounding box center [559, 320] width 56 height 34
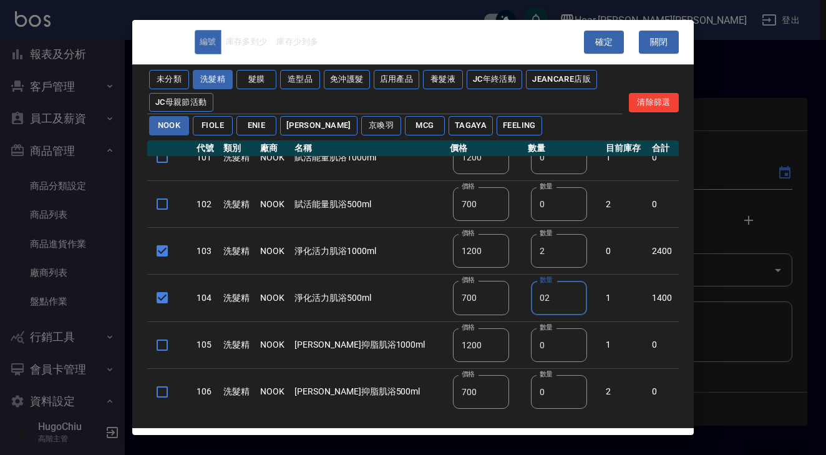
scroll to position [29, 0]
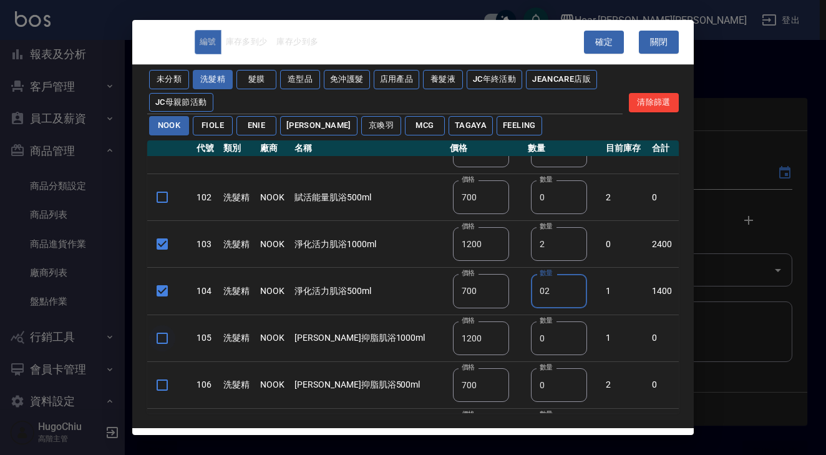
type input "02"
drag, startPoint x: 162, startPoint y: 340, endPoint x: 207, endPoint y: 342, distance: 45.6
click at [162, 340] on input "checkbox" at bounding box center [162, 338] width 26 height 26
checkbox input "true"
drag, startPoint x: 551, startPoint y: 340, endPoint x: 500, endPoint y: 339, distance: 50.5
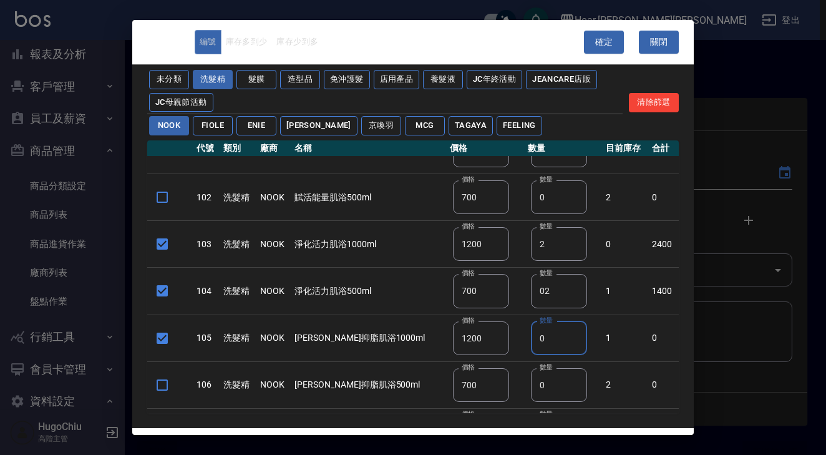
click at [500, 339] on tr "105 洗髮精 NOOK 平衡抑脂肌浴1000ml 價格 1200 價格 數量 0 數量 1 0" at bounding box center [412, 337] width 531 height 47
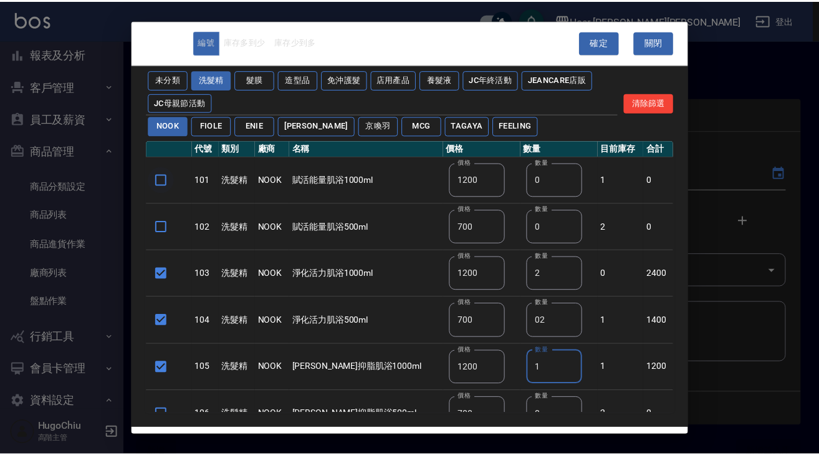
scroll to position [0, 0]
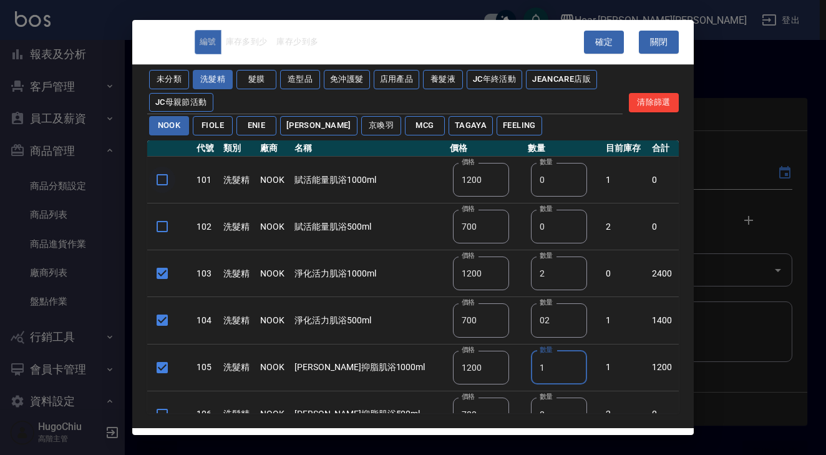
type input "1"
drag, startPoint x: 158, startPoint y: 183, endPoint x: 357, endPoint y: 181, distance: 199.6
click at [159, 183] on input "checkbox" at bounding box center [162, 179] width 26 height 26
checkbox input "true"
drag, startPoint x: 526, startPoint y: 176, endPoint x: 515, endPoint y: 180, distance: 11.2
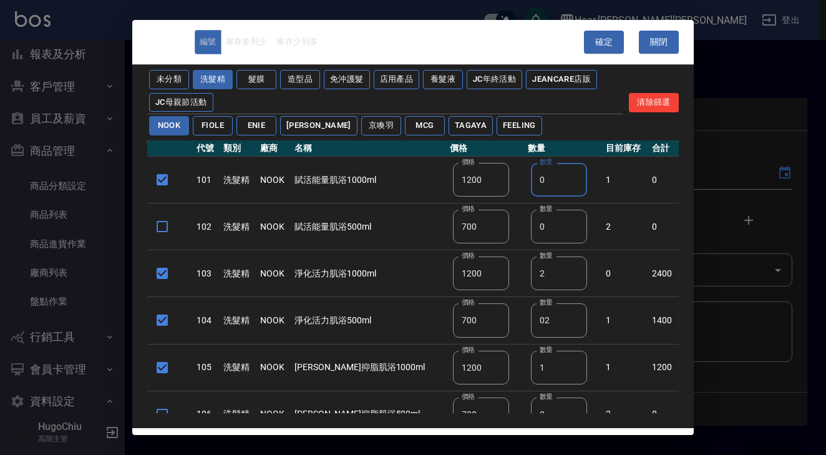
click at [531, 180] on input "0" at bounding box center [559, 180] width 56 height 34
type input "1"
click at [259, 81] on button "髮膜" at bounding box center [256, 79] width 40 height 19
checkbox input "false"
type input "700"
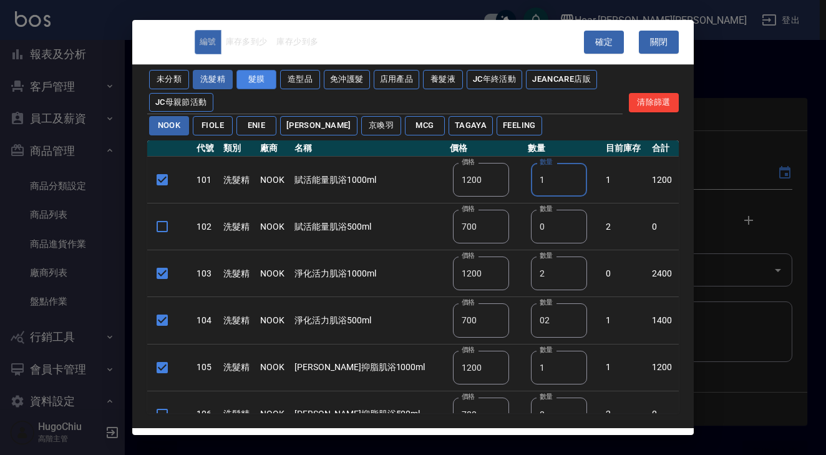
type input "0"
type input "1400"
checkbox input "false"
type input "700"
type input "0"
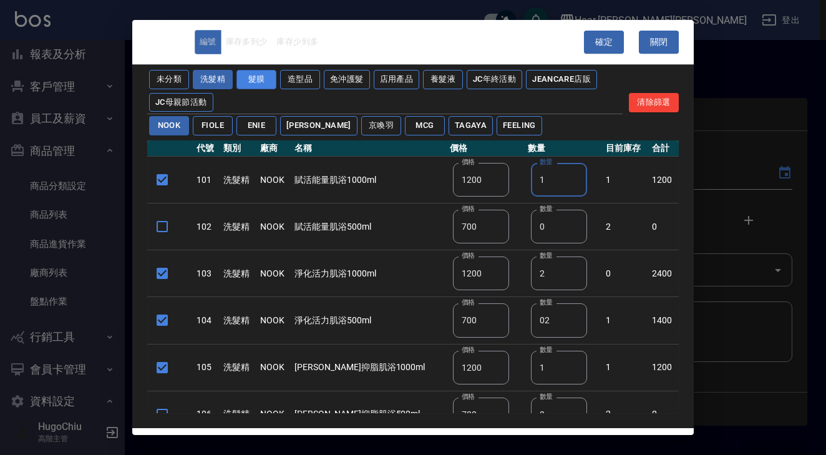
checkbox input "false"
type input "1400"
type input "0"
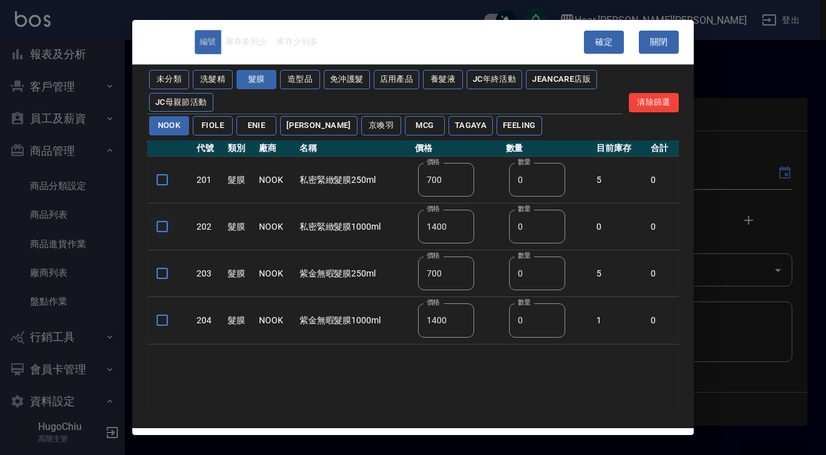
click at [163, 225] on input "checkbox" at bounding box center [162, 226] width 26 height 26
checkbox input "true"
drag, startPoint x: 157, startPoint y: 323, endPoint x: 181, endPoint y: 322, distance: 24.3
click at [157, 323] on input "checkbox" at bounding box center [162, 320] width 26 height 26
checkbox input "true"
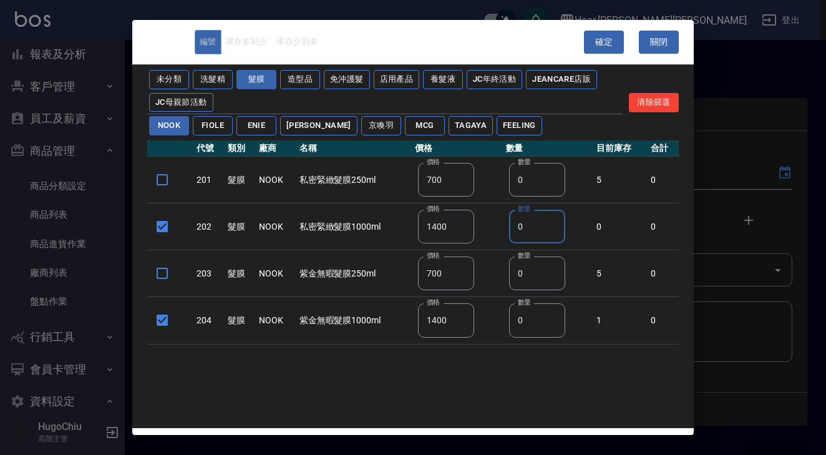
drag, startPoint x: 551, startPoint y: 225, endPoint x: 496, endPoint y: 230, distance: 55.7
click at [498, 229] on tr "202 髮膜 NOOK 私密緊緻髮膜1000ml 價格 1400 價格 數量 0 數量 0 0" at bounding box center [412, 226] width 531 height 47
type input "1"
drag, startPoint x: 532, startPoint y: 326, endPoint x: 505, endPoint y: 326, distance: 26.8
click at [505, 326] on td "數量 0 數量" at bounding box center [545, 320] width 90 height 47
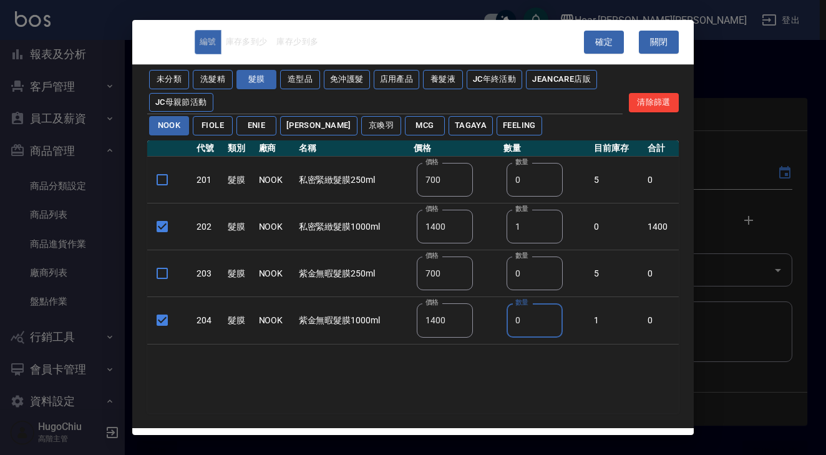
drag, startPoint x: 524, startPoint y: 323, endPoint x: 513, endPoint y: 321, distance: 12.0
click at [513, 321] on input "0" at bounding box center [534, 320] width 56 height 34
type input "2"
click at [512, 382] on div "代號 類別 廠商 名稱 價格 數量 目前庫存 合計 201 髮膜 NOOK 私密緊緻髮膜250ml 價格 700 價格 數量 0 數量 5 0 202 髮膜 …" at bounding box center [412, 276] width 531 height 273
click at [601, 42] on button "確定" at bounding box center [604, 42] width 40 height 23
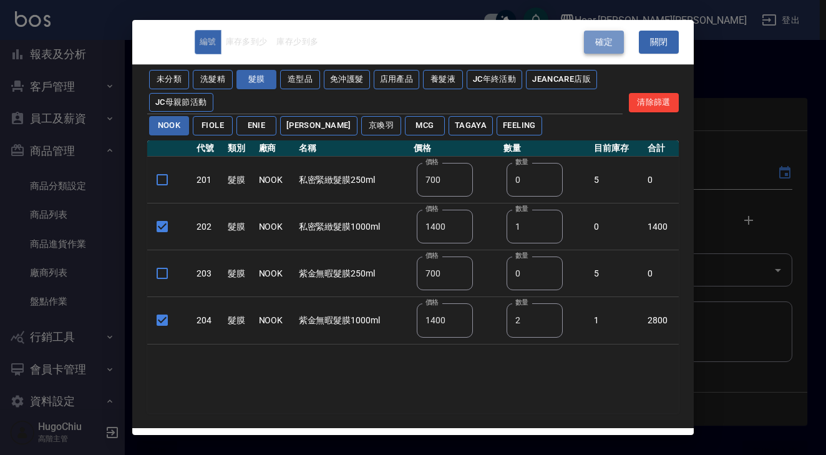
type input "403 黃金奢華果油100ml"
type input "840"
type input "3"
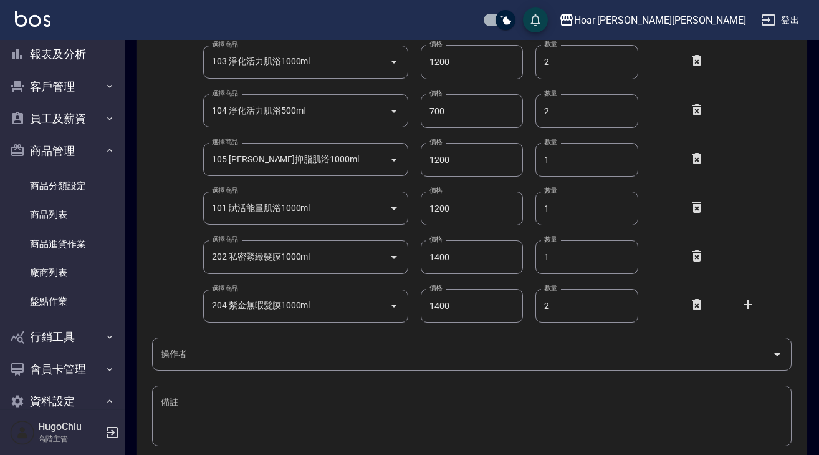
scroll to position [276, 0]
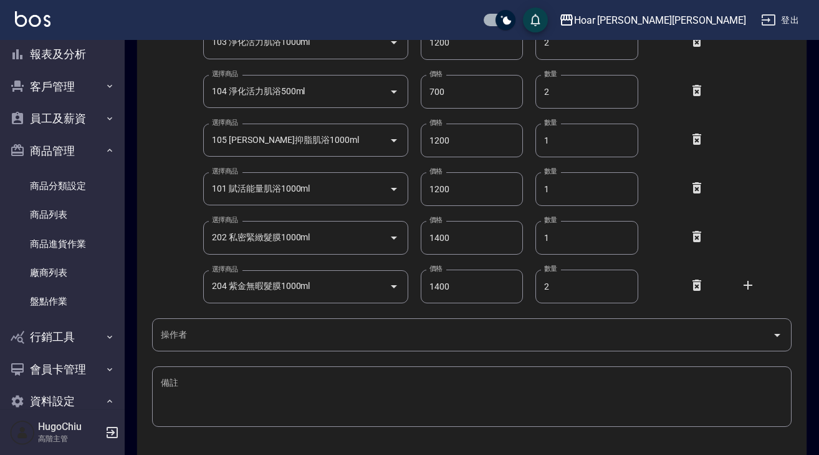
click at [427, 339] on input "操作者" at bounding box center [463, 335] width 610 height 22
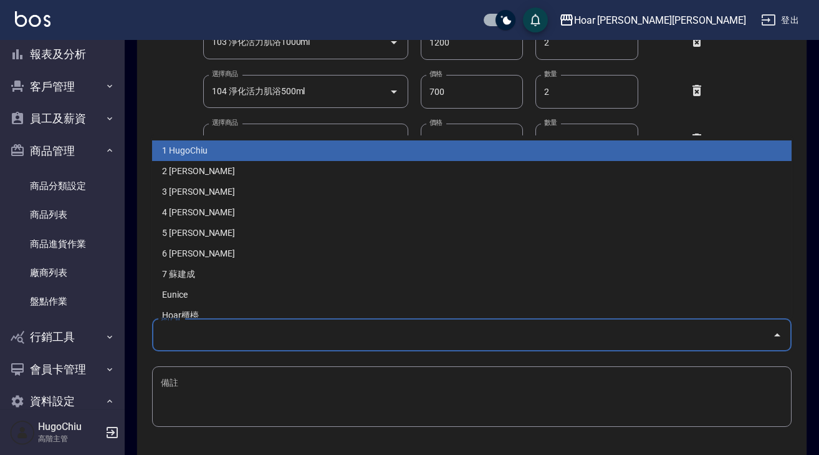
click at [264, 157] on li "1 HugoChiu" at bounding box center [472, 150] width 640 height 21
type input "HugoChiu"
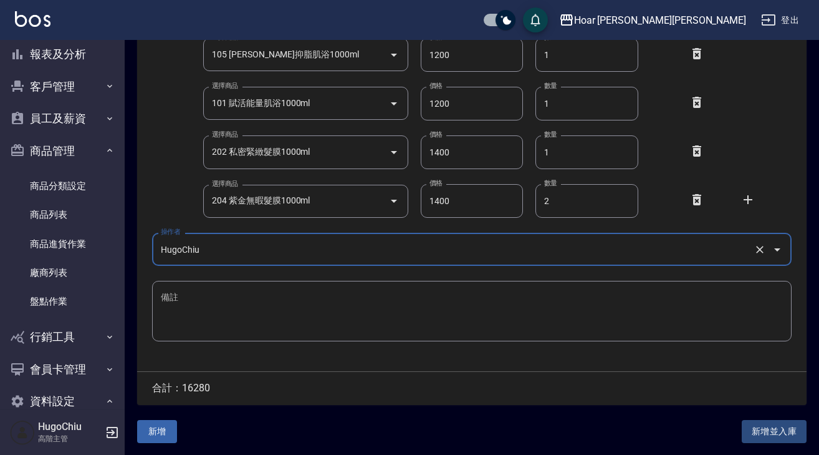
scroll to position [362, 0]
click at [771, 433] on button "新增並入庫" at bounding box center [774, 431] width 65 height 23
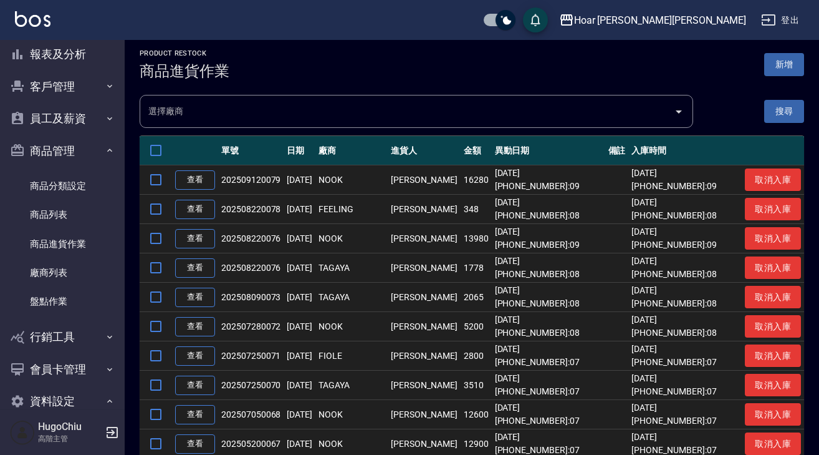
scroll to position [6, 0]
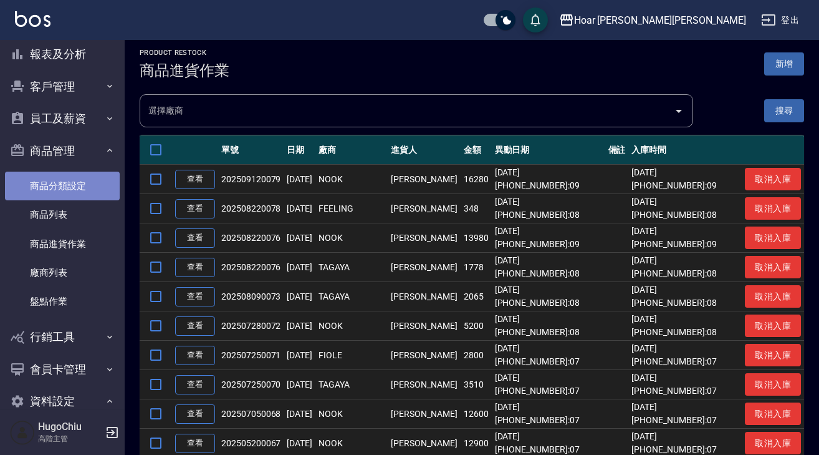
click at [80, 185] on link "商品分類設定" at bounding box center [62, 185] width 115 height 29
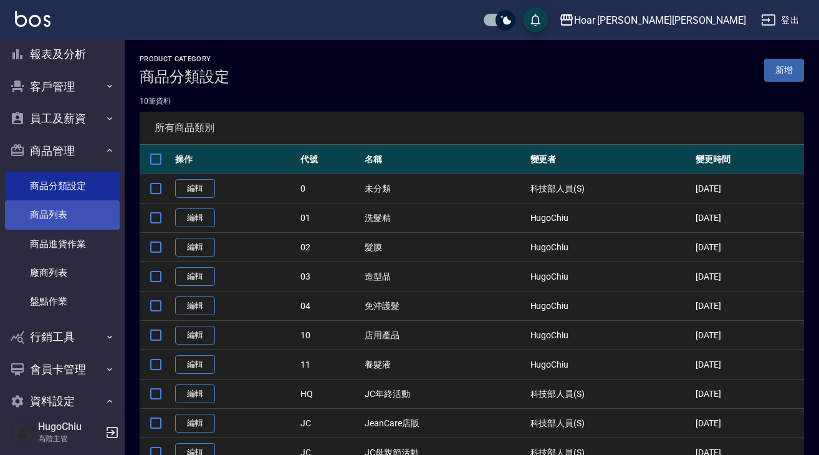
click at [75, 216] on link "商品列表" at bounding box center [62, 214] width 115 height 29
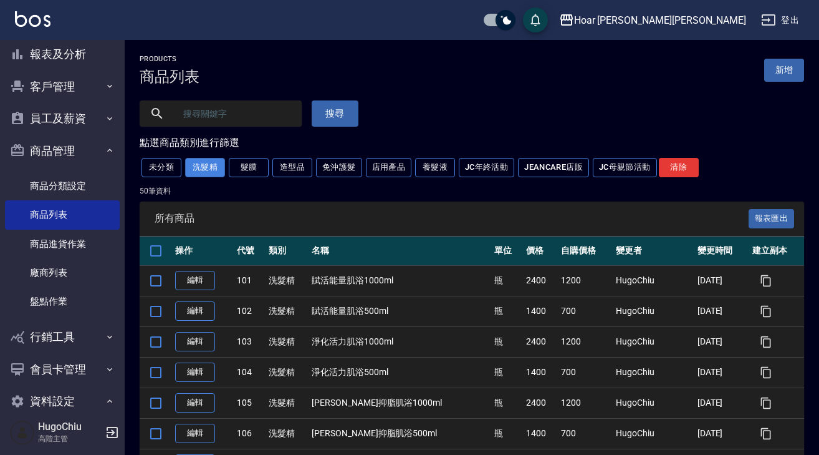
click at [207, 173] on button "洗髮精" at bounding box center [205, 167] width 40 height 19
drag, startPoint x: 784, startPoint y: 76, endPoint x: 753, endPoint y: 86, distance: 32.7
click at [784, 77] on link "新增" at bounding box center [785, 70] width 40 height 23
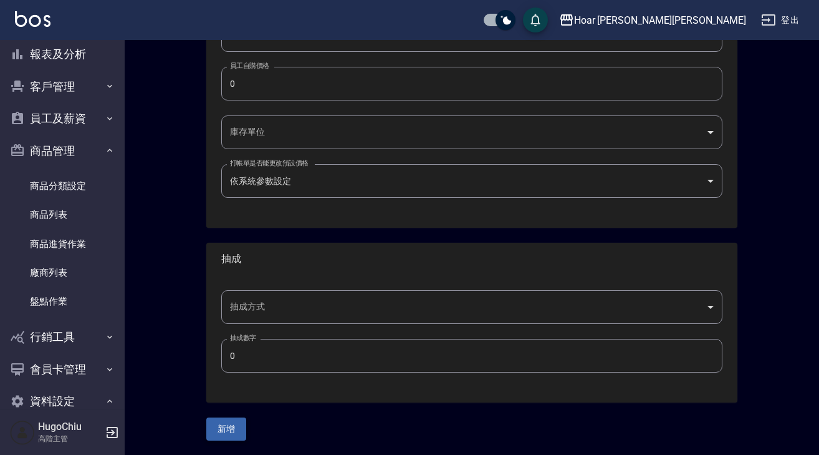
scroll to position [405, 0]
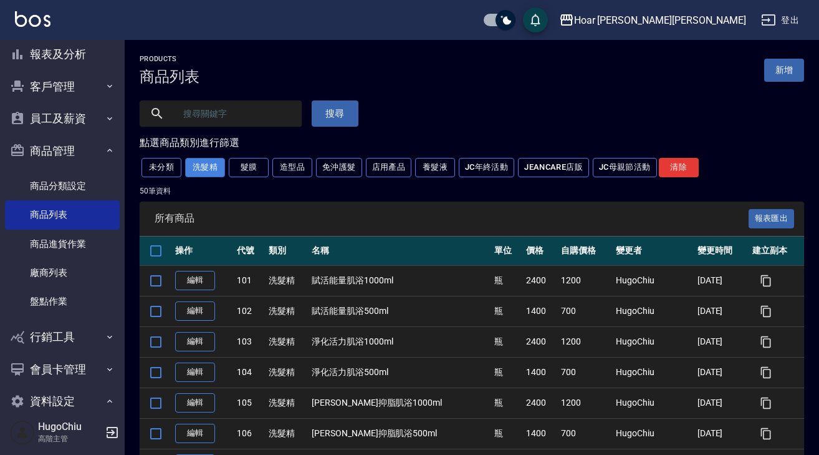
click at [205, 171] on button "洗髮精" at bounding box center [205, 167] width 40 height 19
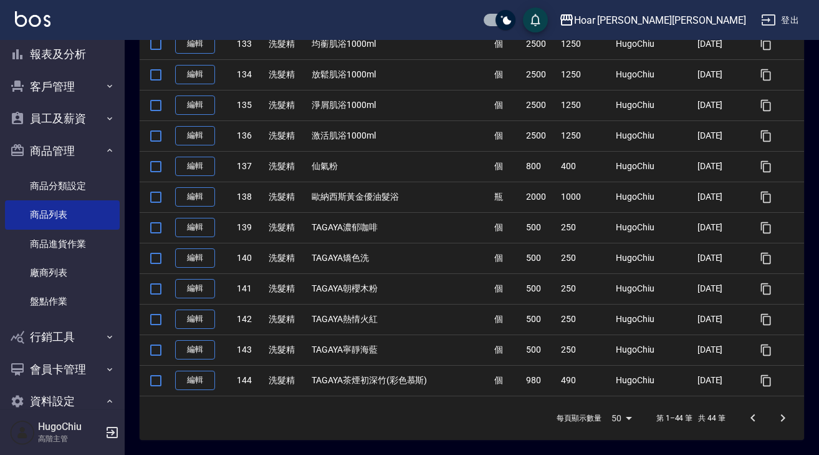
scroll to position [1215, 0]
click at [768, 388] on button "button" at bounding box center [766, 380] width 27 height 27
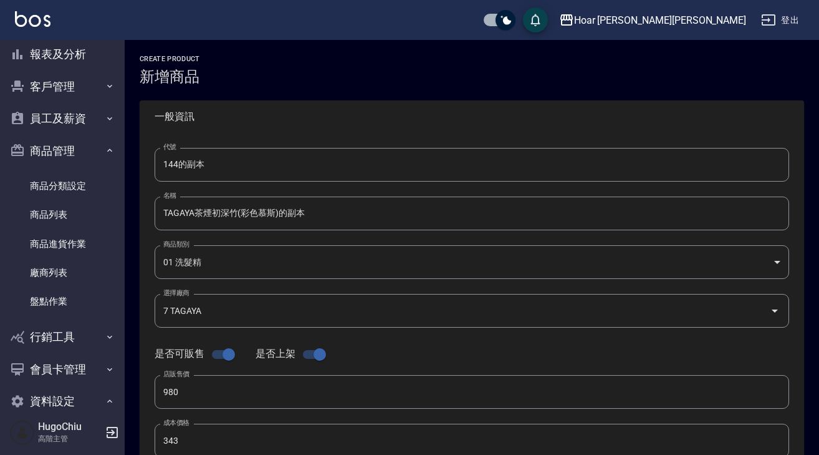
type input "144的副本"
type input "TAGAYA茶煙初深竹(彩色慕斯)的副本"
type input "08f22e68-ec46-4fa7-a892-94cdb10a0e15"
type input "7 TAGAYA"
type input "980"
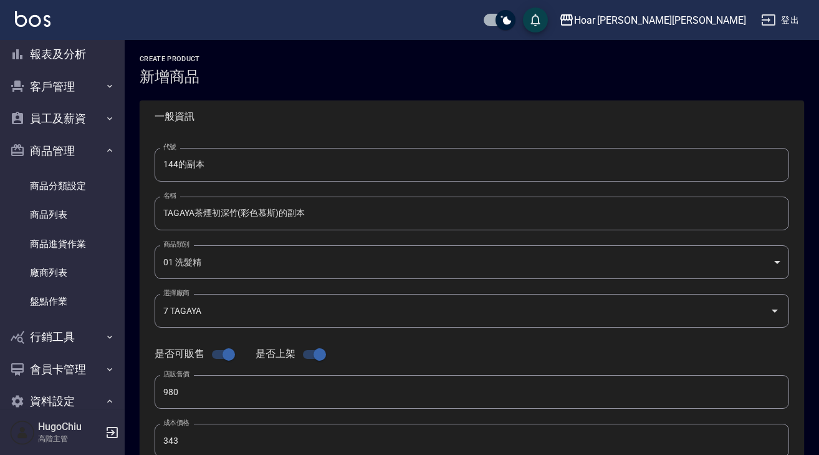
type input "343"
type input "490"
type input "個"
type input "UNSET"
click at [292, 173] on input "144的副本" at bounding box center [472, 165] width 635 height 34
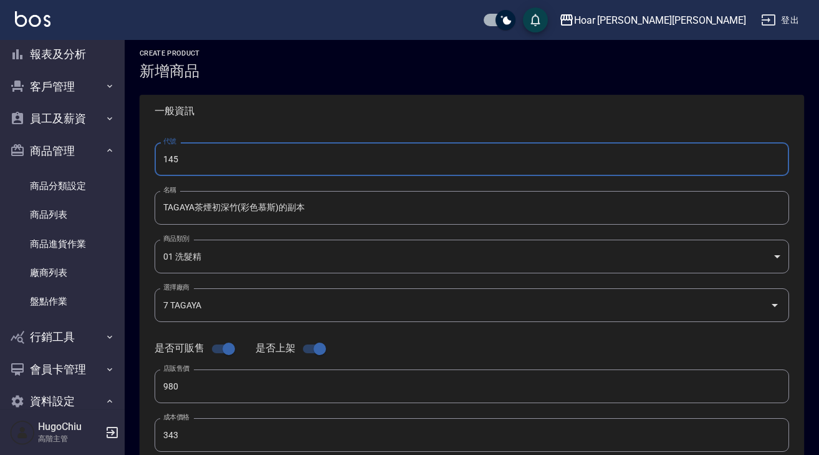
scroll to position [8, 3]
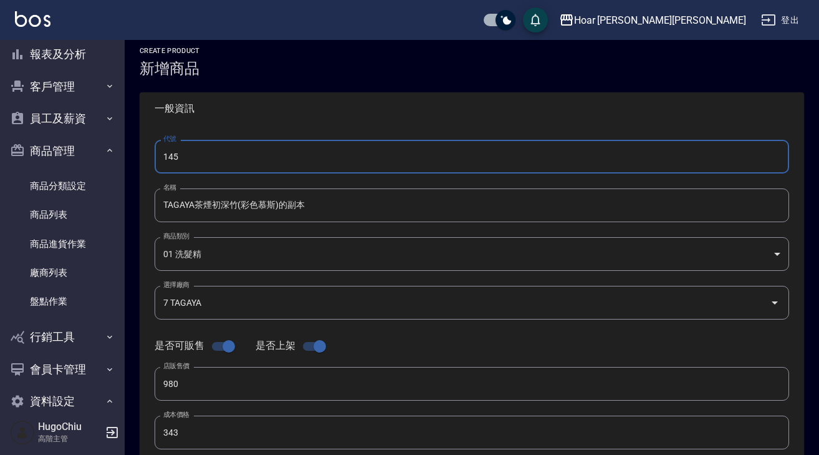
type input "145"
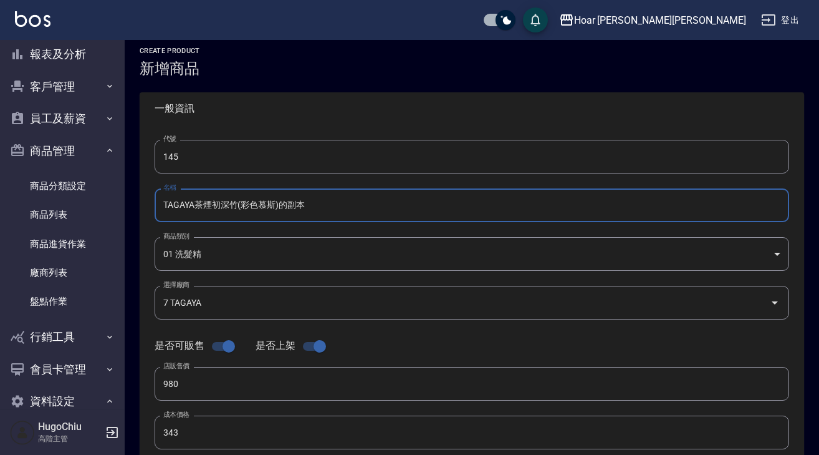
drag, startPoint x: 317, startPoint y: 206, endPoint x: 142, endPoint y: 207, distance: 174.6
click at [142, 207] on div "代號 145 代號 名稱 TAGAYA茶煙初深竹(彩色慕斯)的副本 名稱 商品類別 01 洗髮精 08f22e68-ec46-4fa7-a892-94cd…" at bounding box center [472, 375] width 665 height 500
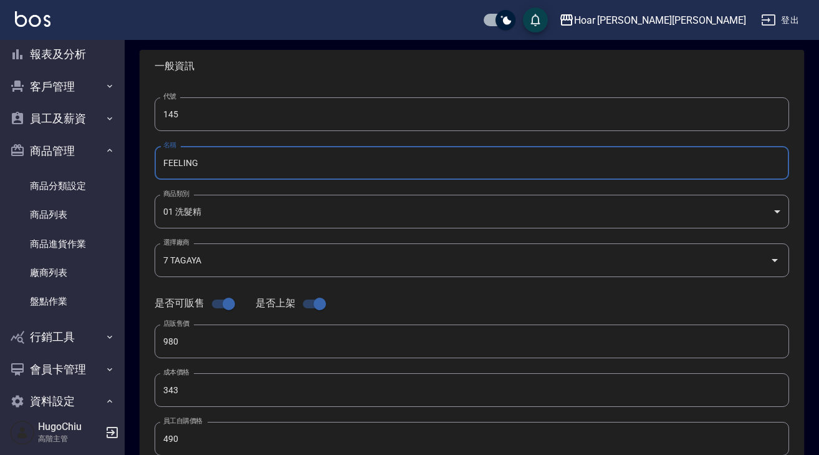
scroll to position [54, 0]
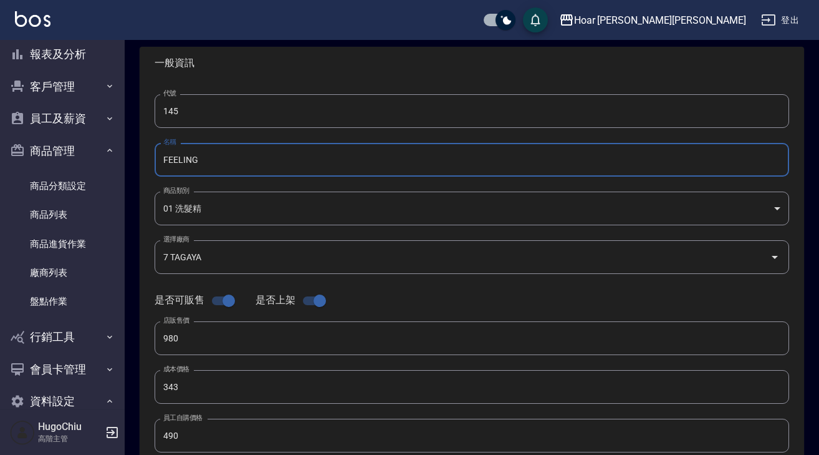
click at [269, 158] on input "FEELING" at bounding box center [472, 160] width 635 height 34
type input "FEELING重塑彈韌髮浴240ml"
click at [230, 253] on input "7 TAGAYA" at bounding box center [454, 257] width 589 height 22
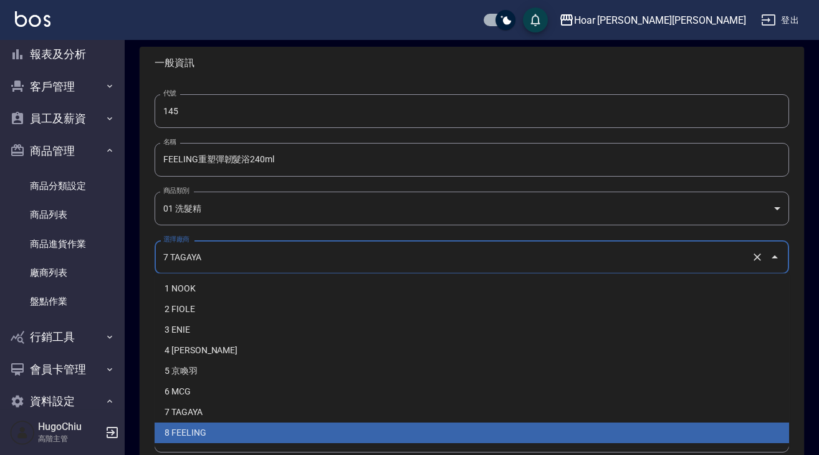
click at [213, 431] on li "8 FEELING" at bounding box center [472, 432] width 635 height 21
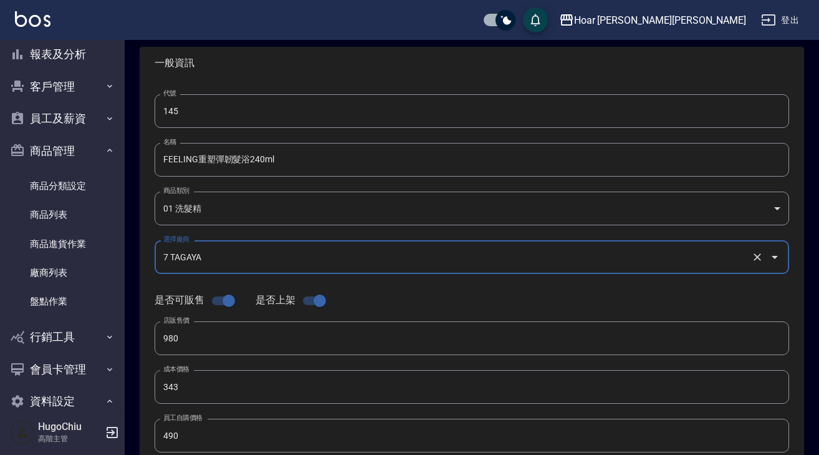
type input "8 FEELING"
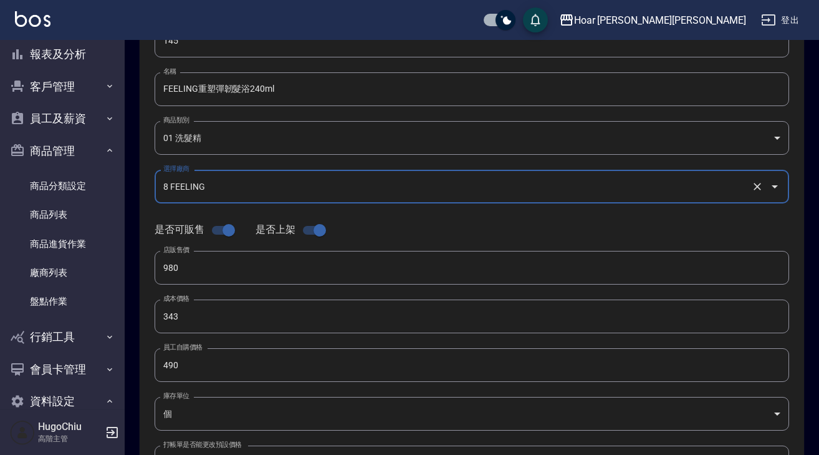
scroll to position [143, 0]
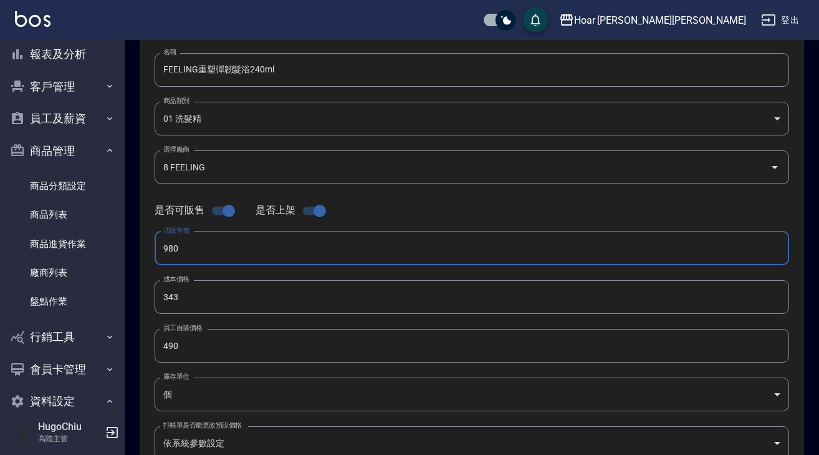
drag, startPoint x: 200, startPoint y: 255, endPoint x: 150, endPoint y: 253, distance: 49.9
click at [150, 253] on div "代號 145 代號 名稱 FEELING重塑彈韌髮浴240ml 名稱 商品類別 01 洗髮精 08f22e68-ec46-4fa7-a892-94cdb1…" at bounding box center [472, 239] width 665 height 500
type input "800"
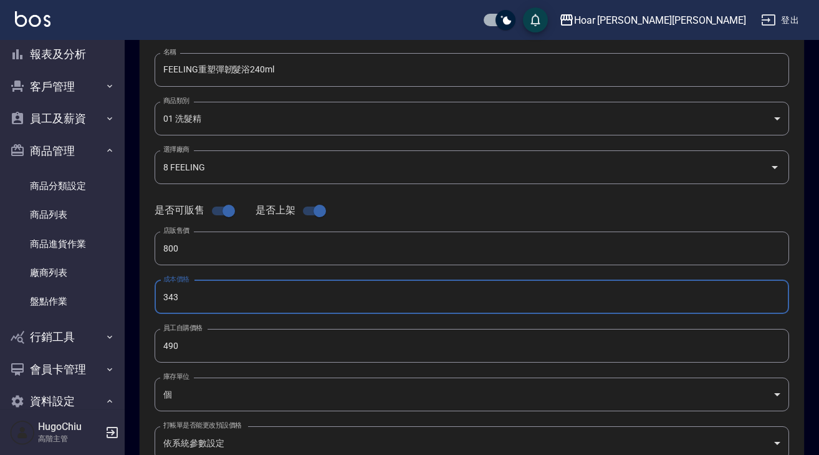
drag, startPoint x: 186, startPoint y: 297, endPoint x: 153, endPoint y: 296, distance: 33.1
click at [153, 296] on div "代號 145 代號 名稱 FEELING重塑彈韌髮浴240ml 名稱 商品類別 01 洗髮精 08f22e68-ec46-4fa7-a892-94cdb1…" at bounding box center [472, 239] width 665 height 500
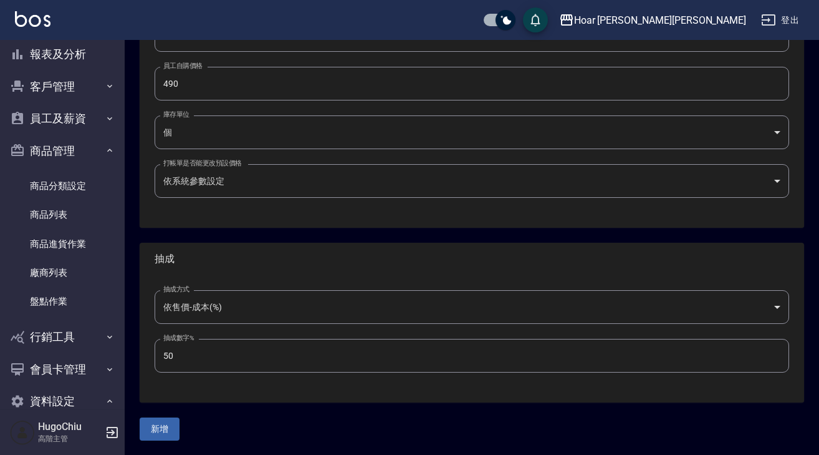
scroll to position [405, 0]
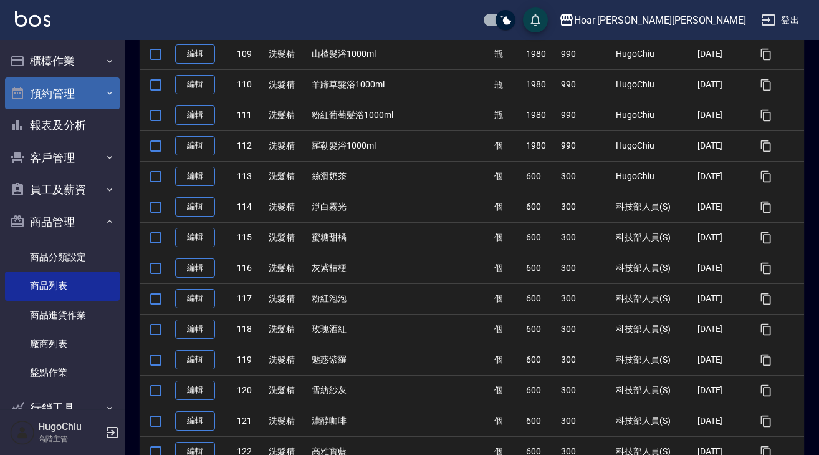
scroll to position [176, 0]
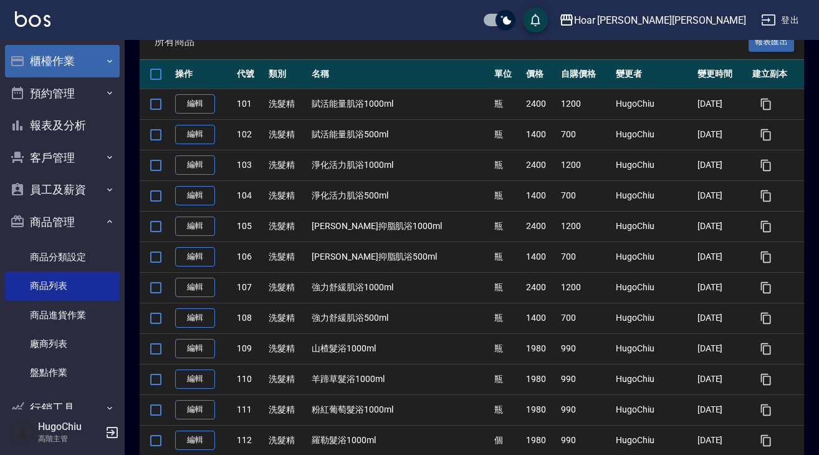
click at [79, 69] on button "櫃檯作業" at bounding box center [62, 61] width 115 height 32
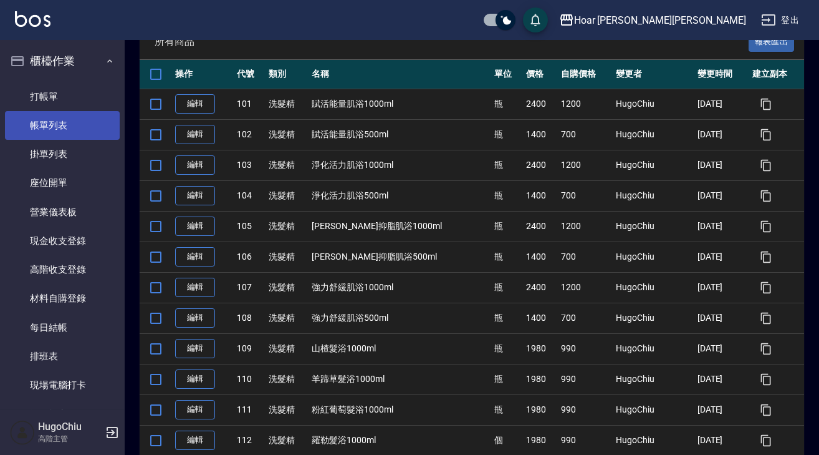
click at [72, 125] on link "帳單列表" at bounding box center [62, 125] width 115 height 29
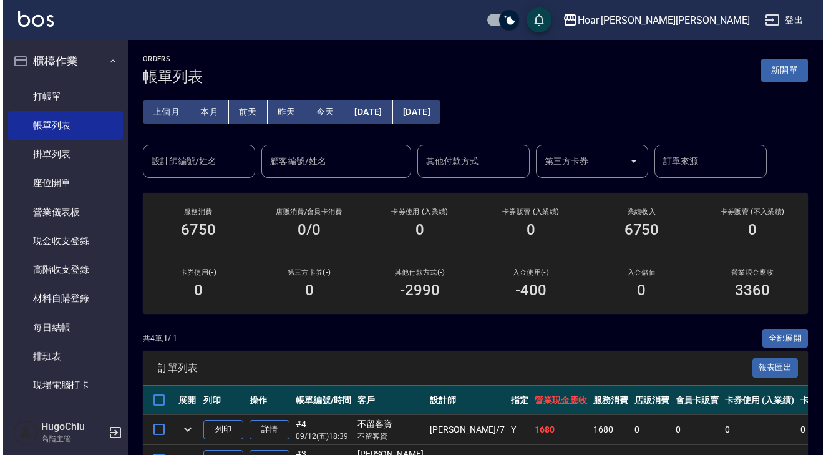
scroll to position [1, 0]
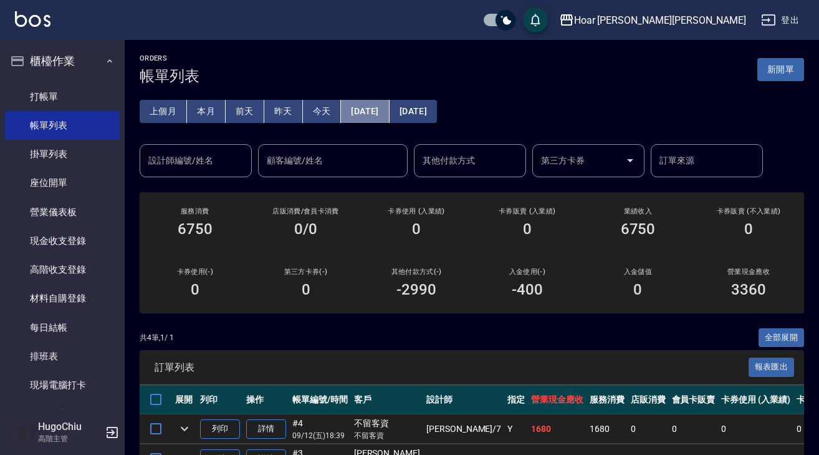
click at [389, 117] on button "[DATE]" at bounding box center [365, 111] width 48 height 23
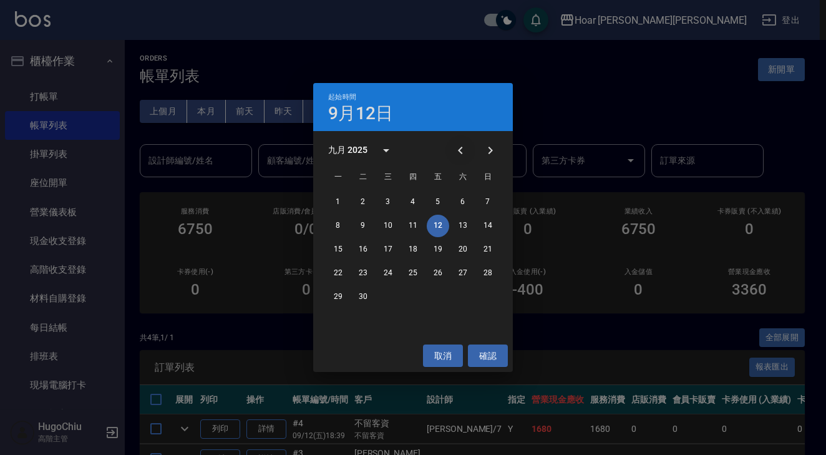
click at [454, 145] on icon "Previous month" at bounding box center [460, 150] width 15 height 15
click at [344, 229] on button "4" at bounding box center [338, 226] width 22 height 22
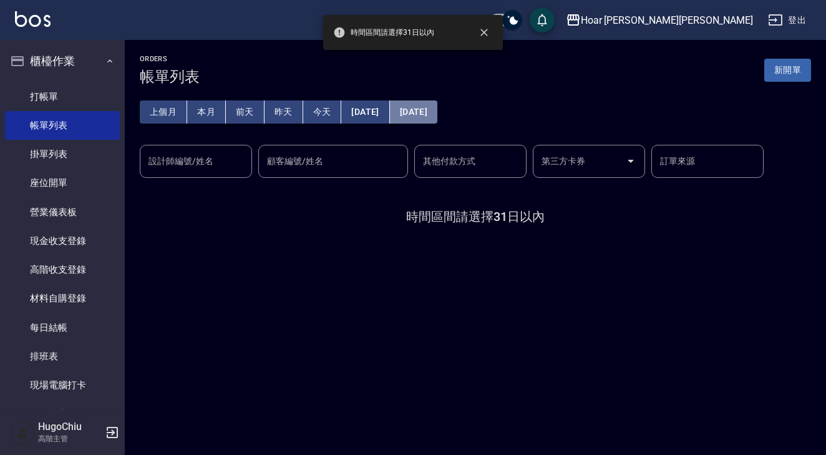
click at [435, 118] on button "[DATE]" at bounding box center [413, 111] width 47 height 23
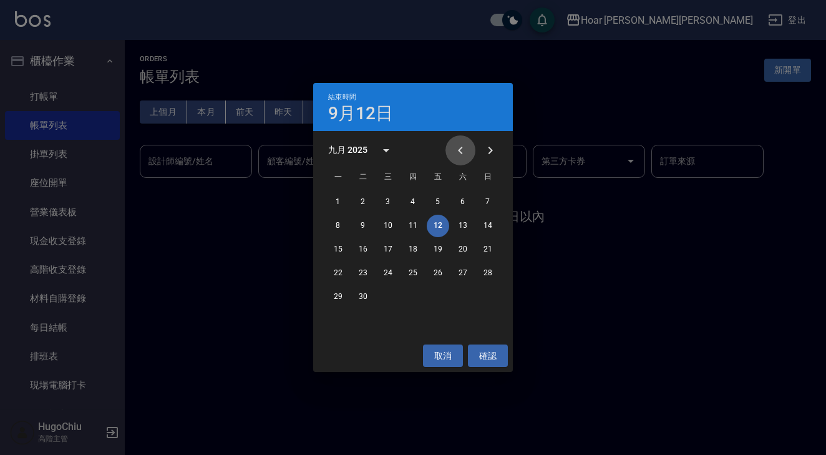
drag, startPoint x: 466, startPoint y: 149, endPoint x: 456, endPoint y: 147, distance: 10.2
click at [463, 148] on icon "Previous month" at bounding box center [460, 150] width 15 height 15
click at [337, 229] on button "4" at bounding box center [338, 226] width 22 height 22
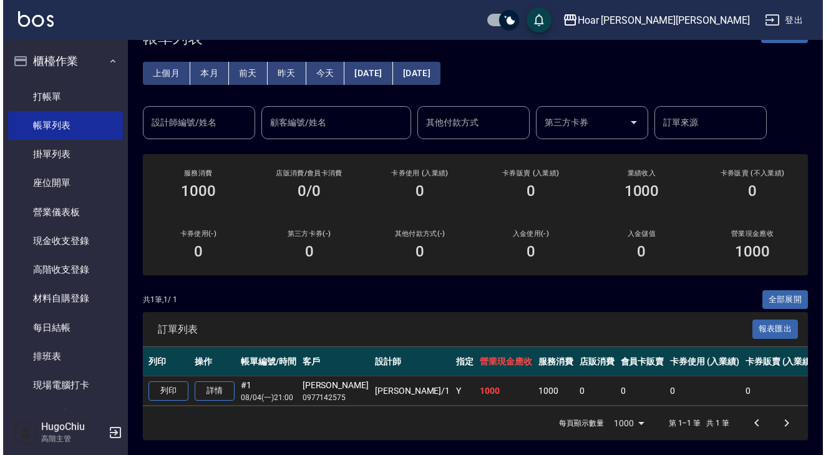
scroll to position [0, 41]
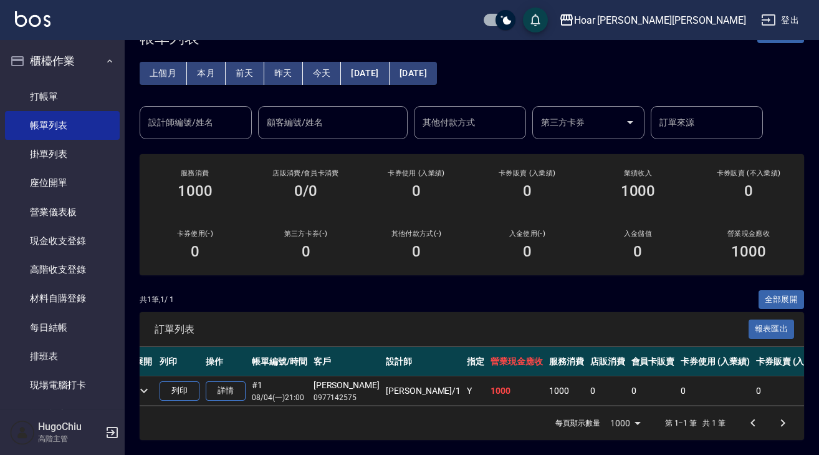
click at [377, 68] on button "2025/08/04" at bounding box center [365, 73] width 48 height 23
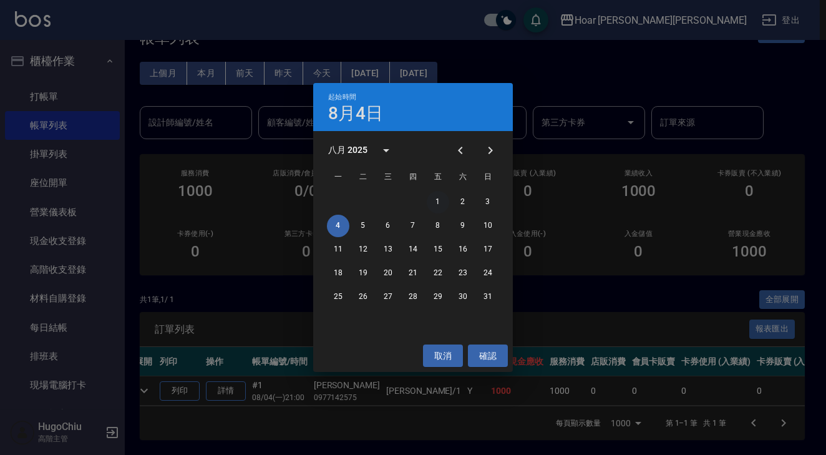
click at [440, 205] on button "1" at bounding box center [438, 202] width 22 height 22
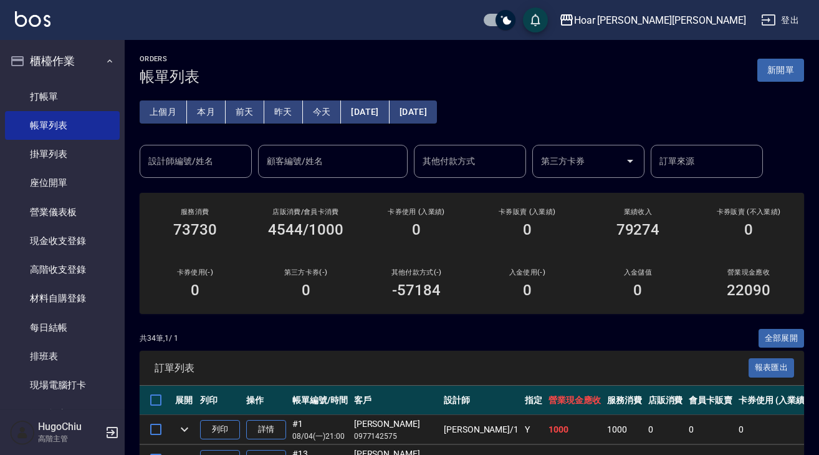
drag, startPoint x: 451, startPoint y: 110, endPoint x: 455, endPoint y: 115, distance: 6.7
click at [437, 115] on button "2025/08/04" at bounding box center [413, 111] width 47 height 23
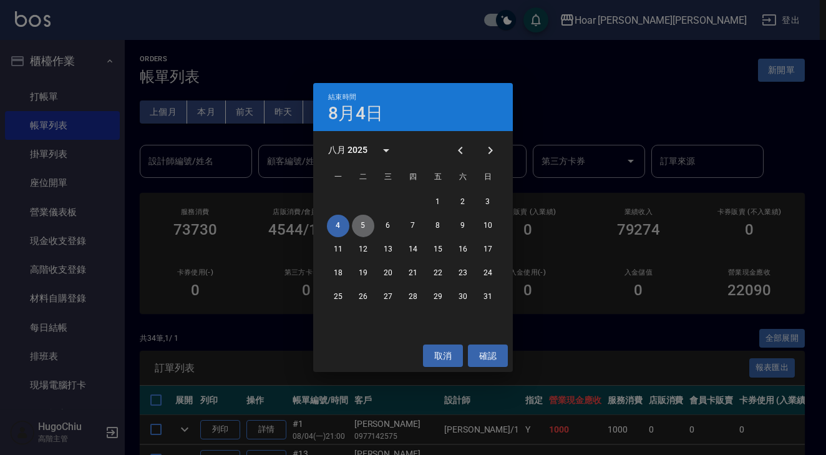
click at [370, 231] on button "5" at bounding box center [363, 226] width 22 height 22
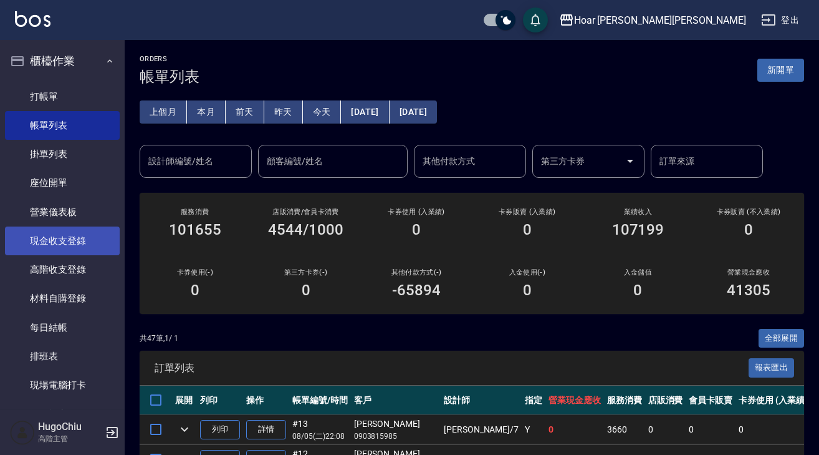
click at [58, 241] on link "現金收支登錄" at bounding box center [62, 240] width 115 height 29
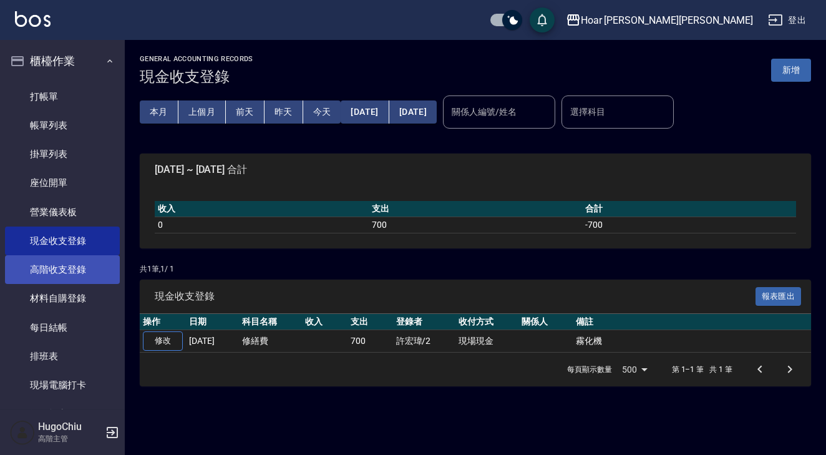
click at [77, 271] on link "高階收支登錄" at bounding box center [62, 269] width 115 height 29
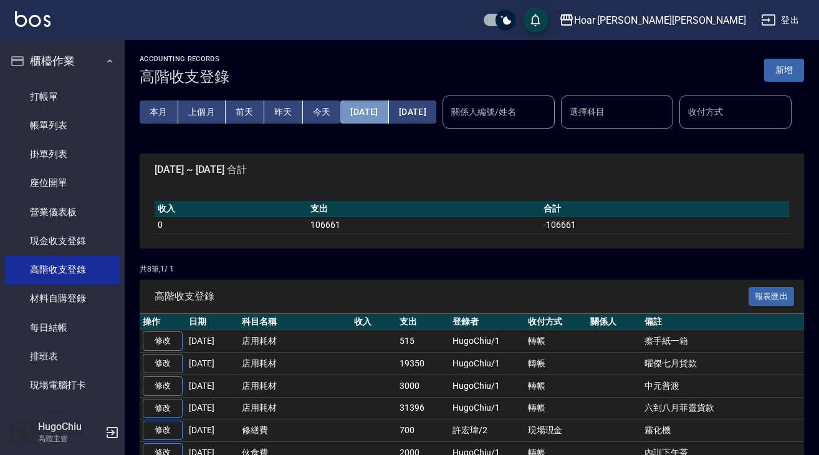
click at [370, 110] on button "[DATE]" at bounding box center [364, 111] width 48 height 23
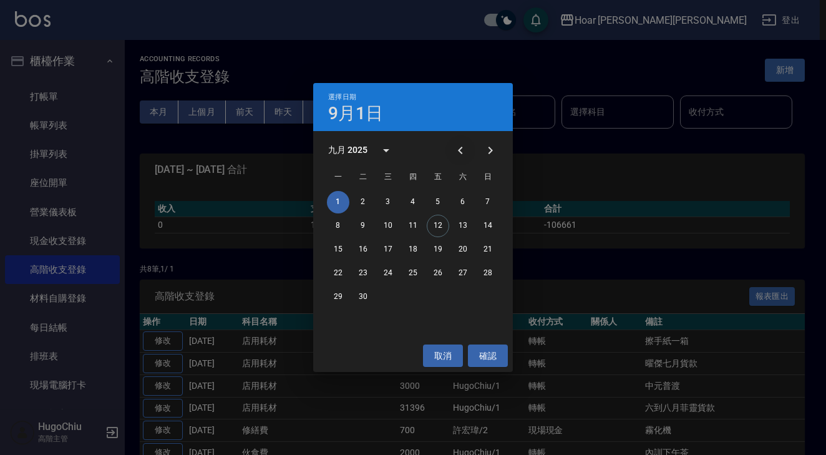
drag, startPoint x: 456, startPoint y: 154, endPoint x: 456, endPoint y: 161, distance: 6.9
click at [456, 154] on icon "Previous month" at bounding box center [460, 150] width 15 height 15
click at [441, 253] on button "15" at bounding box center [438, 249] width 22 height 22
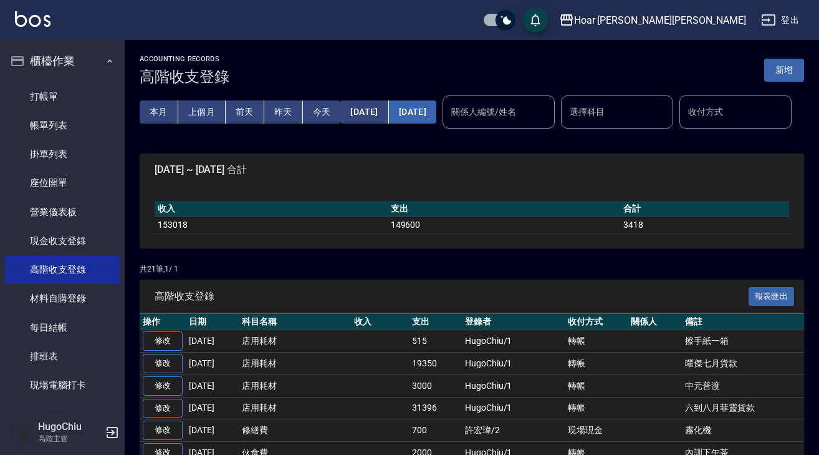
click at [437, 117] on button "[DATE]" at bounding box center [412, 111] width 47 height 23
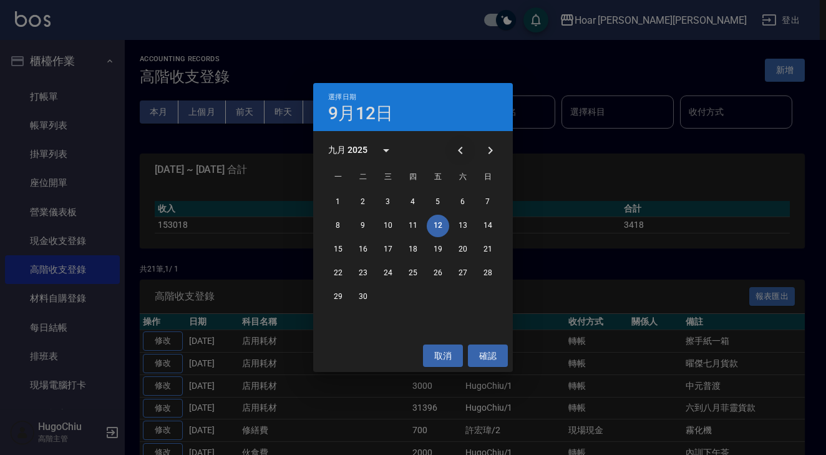
click at [466, 153] on icon "Previous month" at bounding box center [460, 150] width 15 height 15
click at [439, 248] on button "15" at bounding box center [438, 249] width 22 height 22
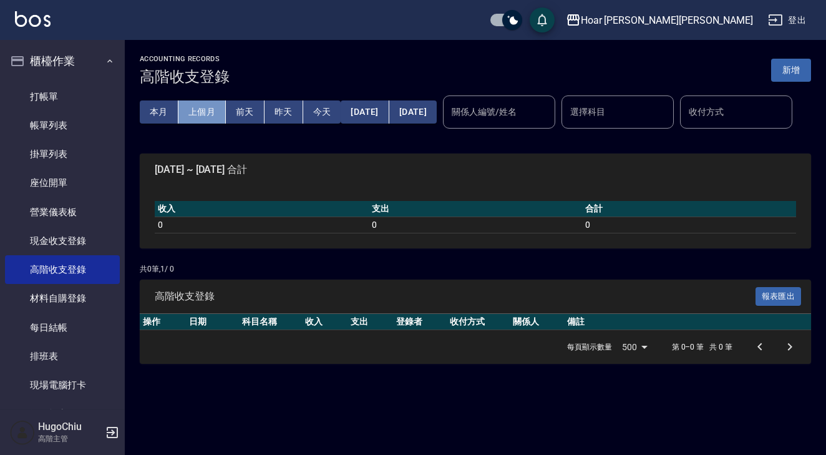
click at [190, 115] on button "上個月" at bounding box center [201, 111] width 47 height 23
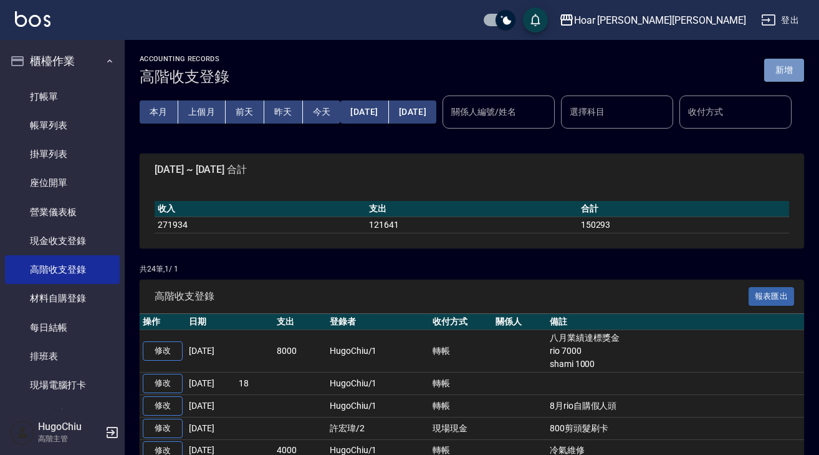
click at [800, 65] on button "新增" at bounding box center [785, 70] width 40 height 23
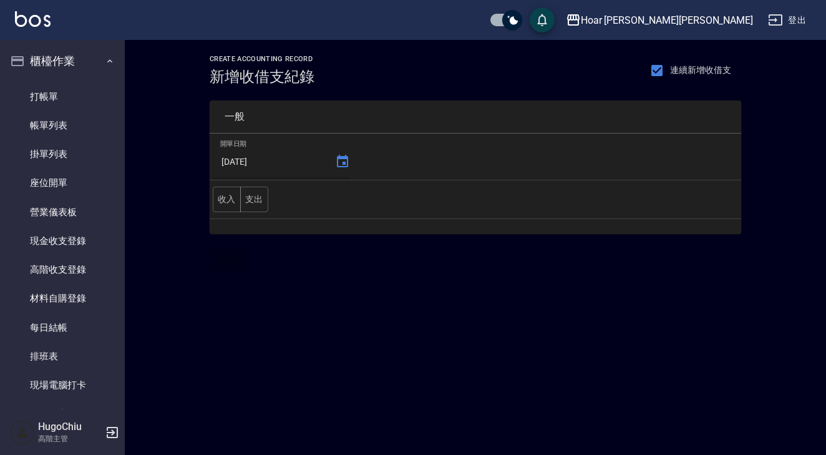
click at [335, 168] on icon at bounding box center [342, 161] width 15 height 15
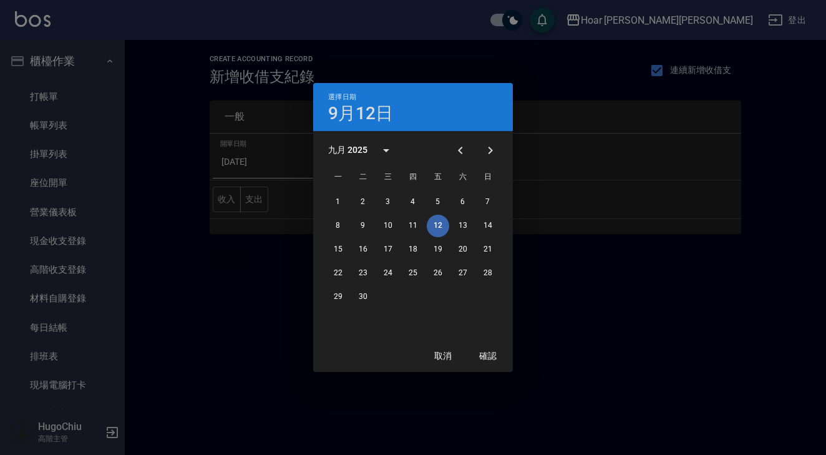
click at [342, 165] on span "一" at bounding box center [338, 177] width 22 height 25
click at [456, 153] on icon "Previous month" at bounding box center [460, 150] width 15 height 15
drag, startPoint x: 441, startPoint y: 252, endPoint x: 416, endPoint y: 244, distance: 26.6
click at [441, 252] on button "15" at bounding box center [438, 249] width 22 height 22
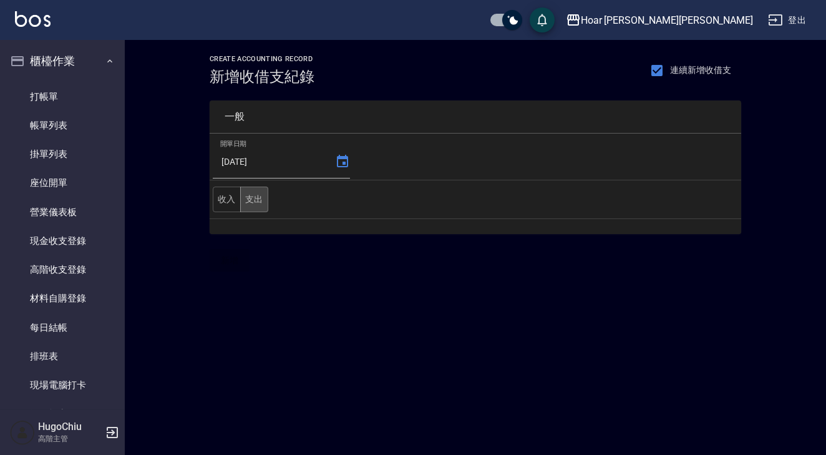
click at [254, 205] on button "支出" at bounding box center [254, 199] width 28 height 26
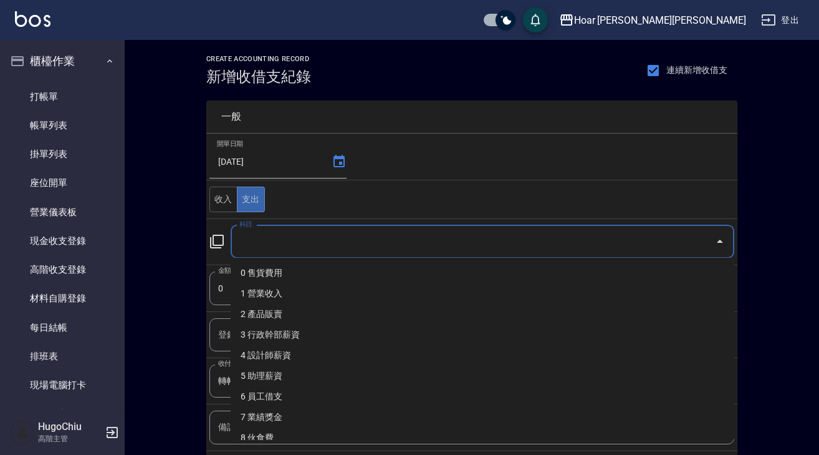
click at [309, 248] on input "科目" at bounding box center [473, 242] width 474 height 22
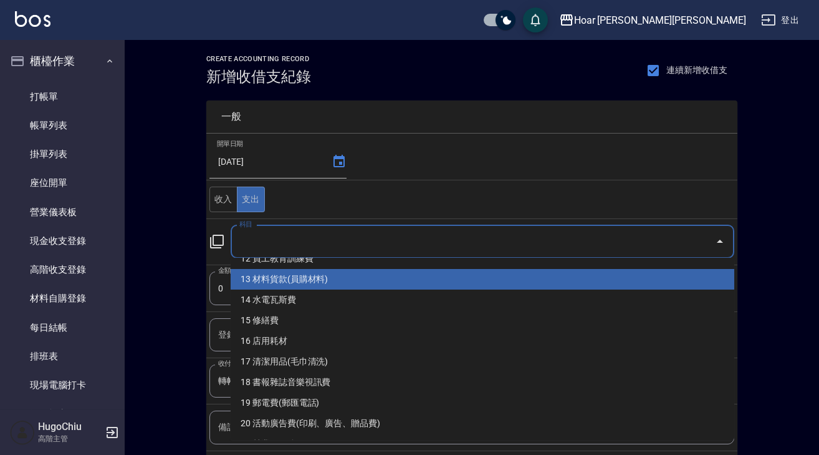
scroll to position [266, 0]
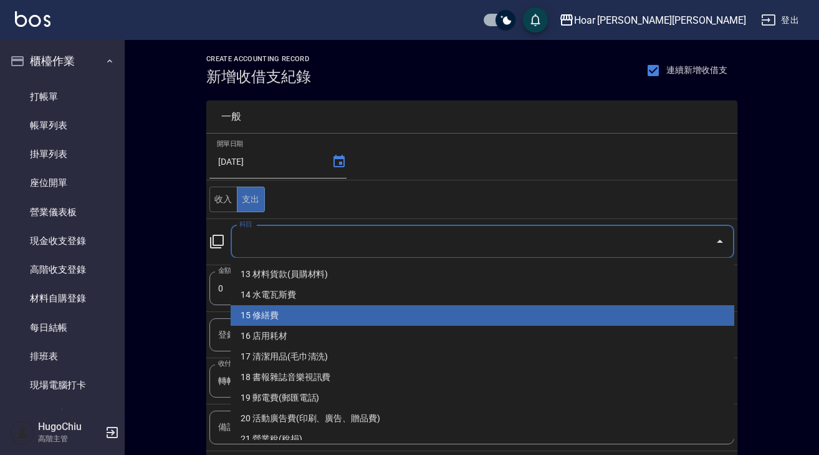
click at [320, 313] on li "15 修繕費" at bounding box center [483, 315] width 504 height 21
type input "15 修繕費"
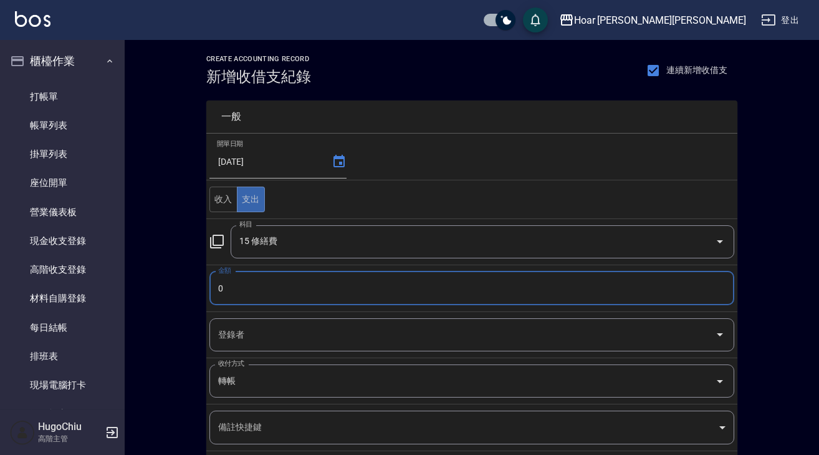
click at [301, 299] on input "0" at bounding box center [472, 288] width 525 height 34
type input "0600"
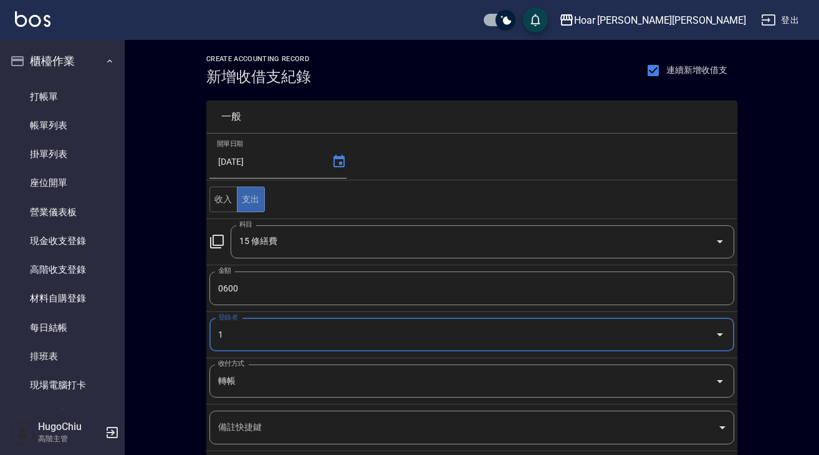
type input "HugoChiu-1"
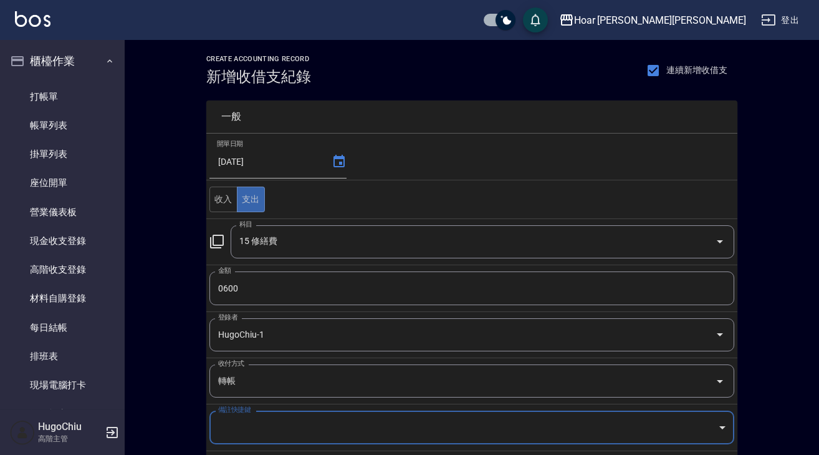
scroll to position [137, 0]
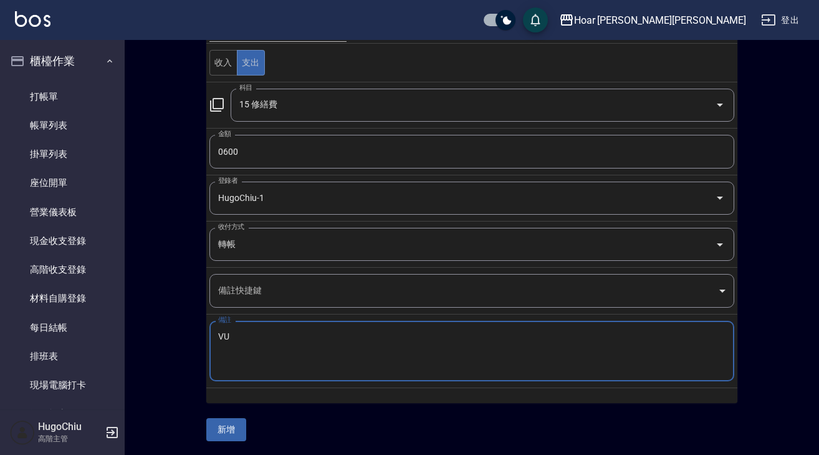
type textarea "V"
type textarea "修繕馬桶"
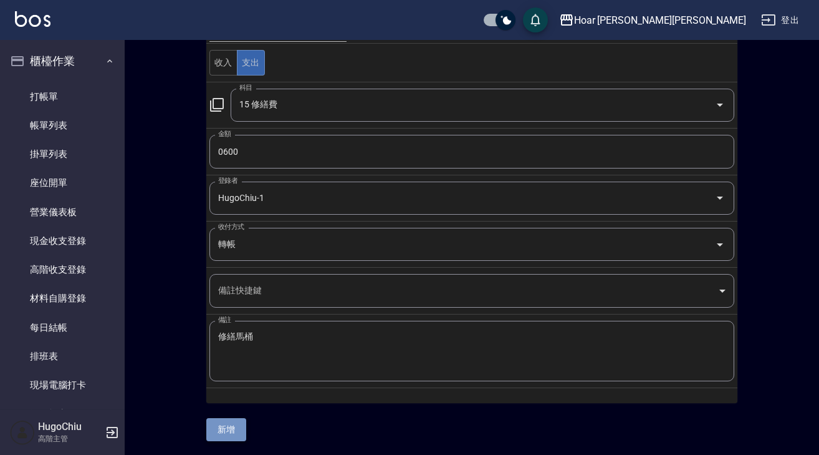
click at [239, 428] on button "新增" at bounding box center [226, 429] width 40 height 23
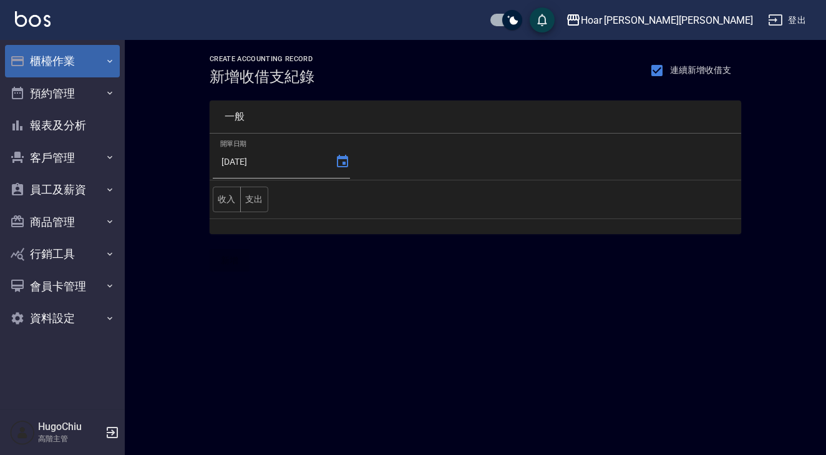
click at [57, 57] on button "櫃檯作業" at bounding box center [62, 61] width 115 height 32
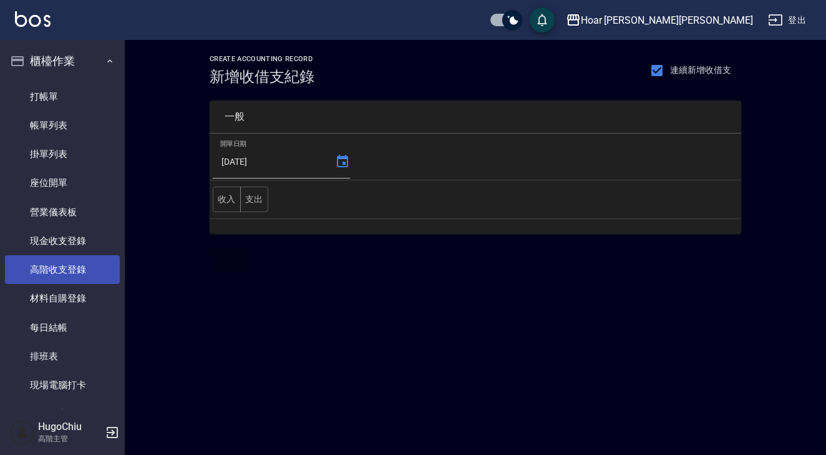
click at [84, 276] on link "高階收支登錄" at bounding box center [62, 269] width 115 height 29
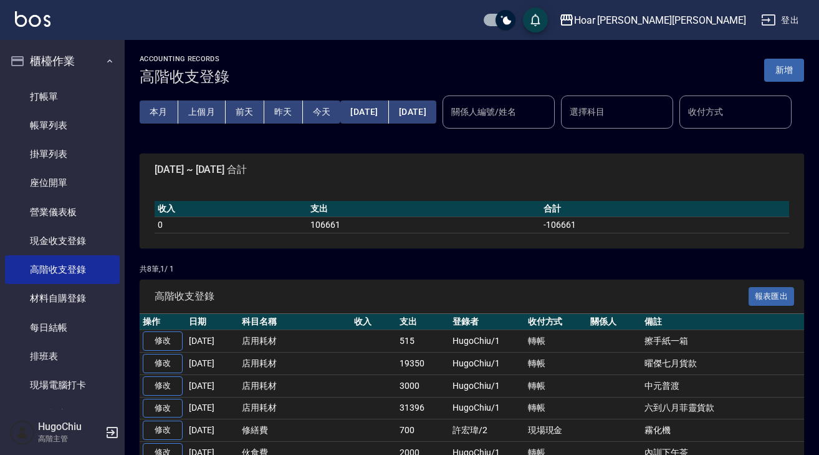
drag, startPoint x: 206, startPoint y: 112, endPoint x: 236, endPoint y: 133, distance: 35.8
click at [206, 112] on button "上個月" at bounding box center [201, 111] width 47 height 23
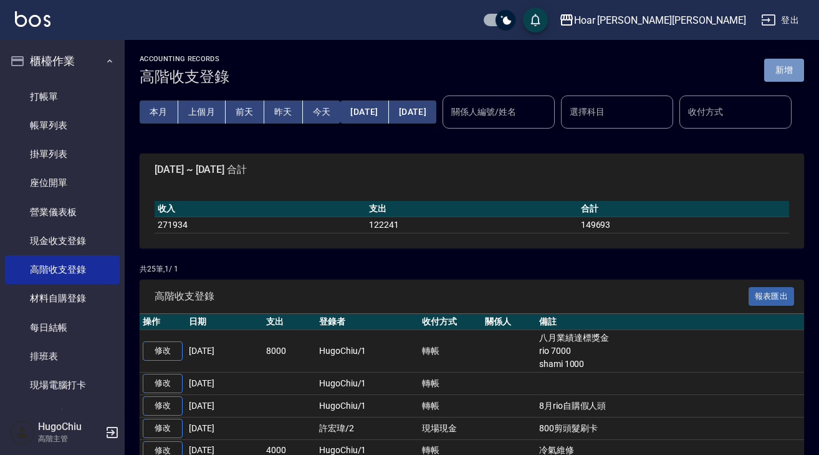
click at [780, 70] on button "新增" at bounding box center [785, 70] width 40 height 23
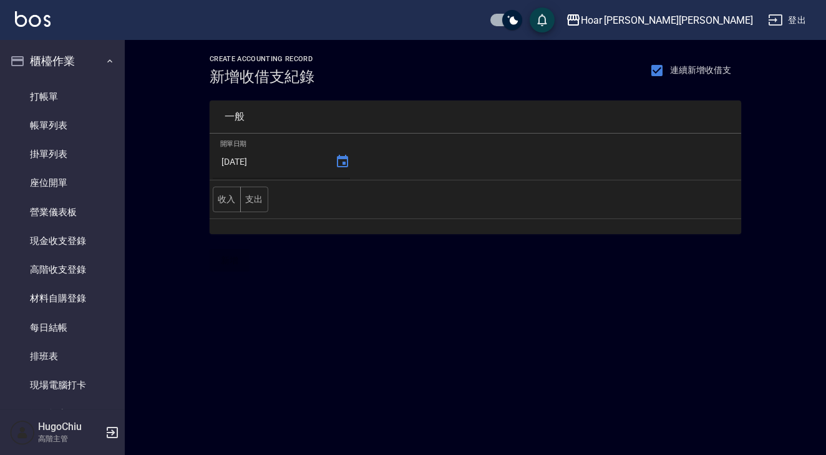
click at [341, 163] on icon at bounding box center [342, 161] width 11 height 12
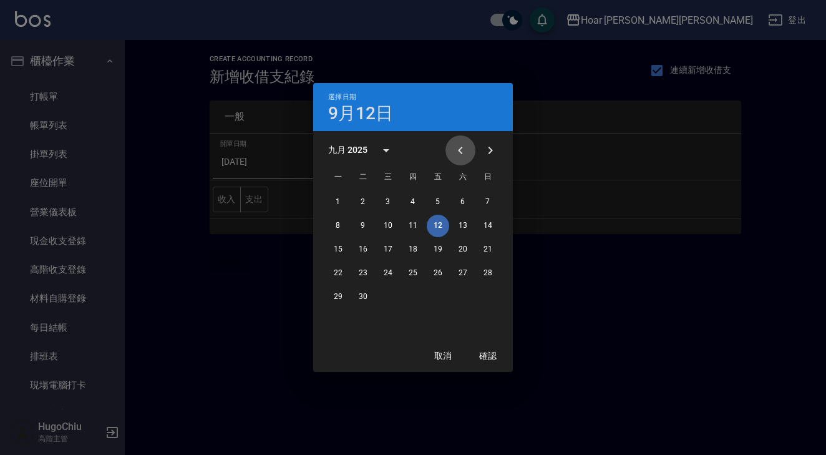
click at [459, 155] on icon "Previous month" at bounding box center [460, 150] width 15 height 15
click at [369, 276] on button "19" at bounding box center [363, 273] width 22 height 22
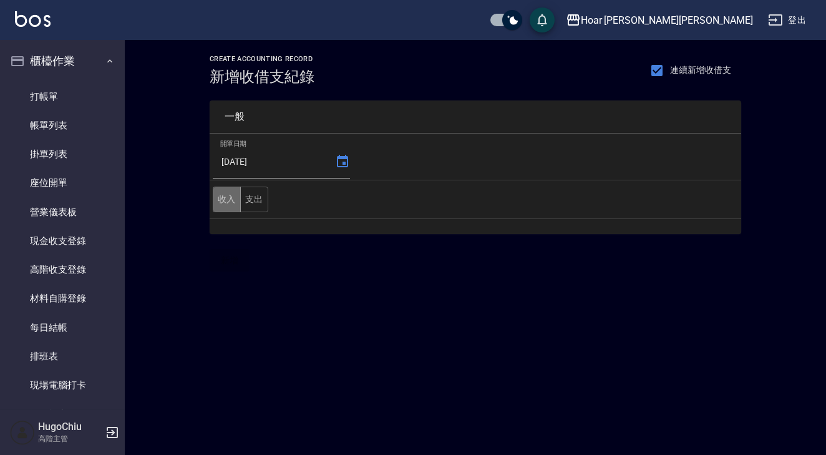
click at [221, 206] on button "收入" at bounding box center [227, 199] width 28 height 26
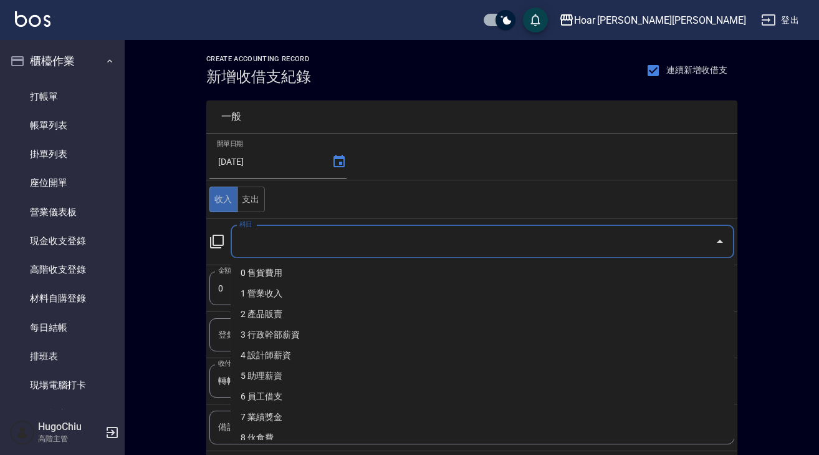
drag, startPoint x: 251, startPoint y: 241, endPoint x: 304, endPoint y: 297, distance: 78.1
click at [251, 241] on div "科目 科目" at bounding box center [483, 241] width 504 height 33
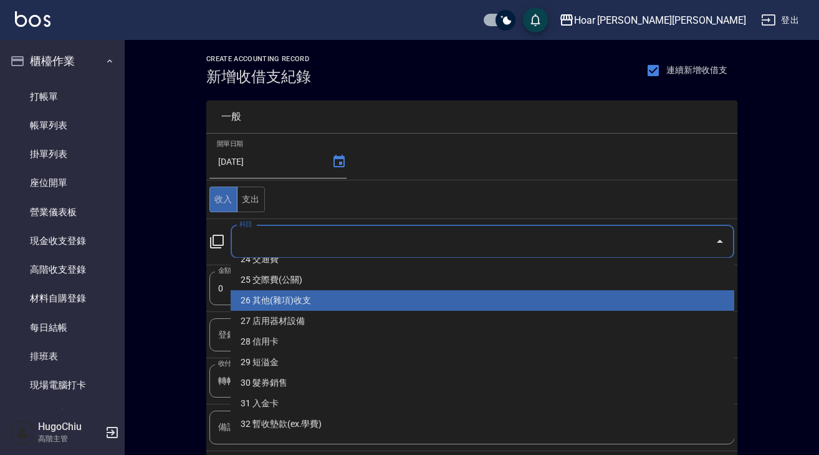
scroll to position [530, 0]
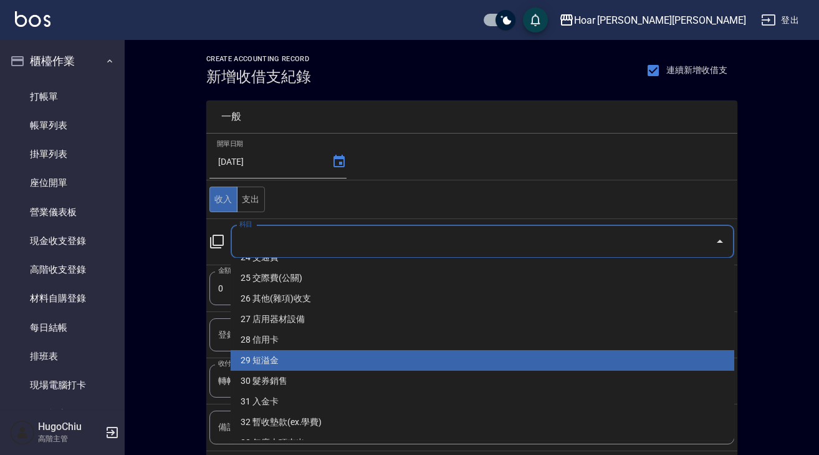
click at [302, 360] on li "29 短溢金" at bounding box center [483, 360] width 504 height 21
type input "29 短溢金"
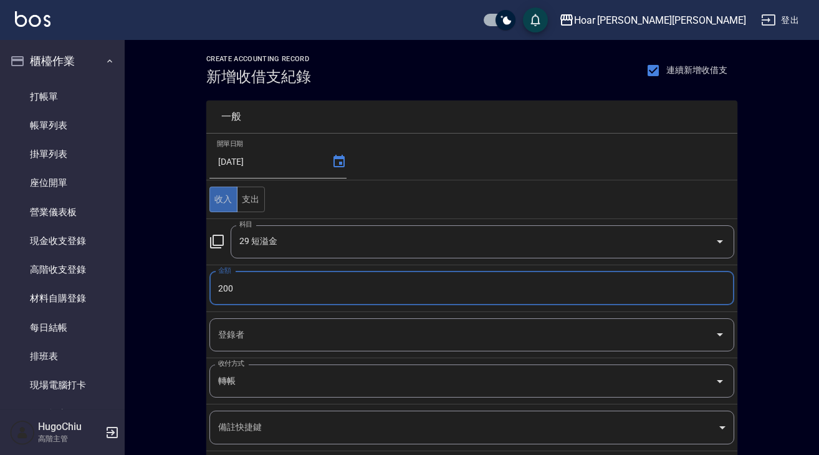
type input "200"
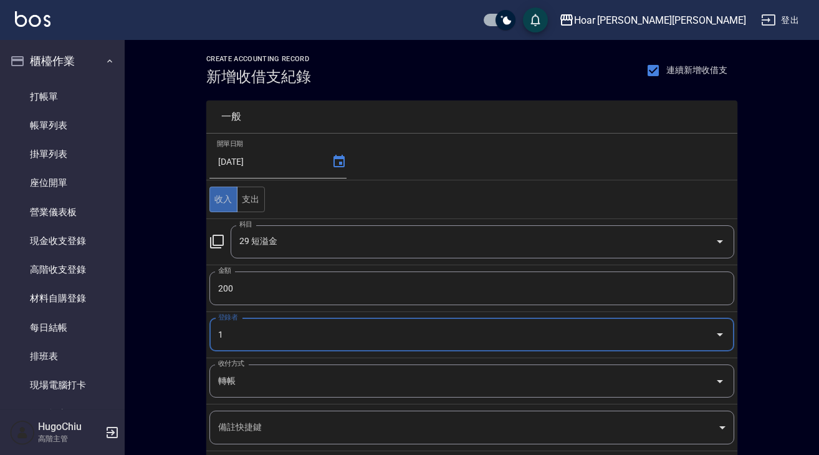
type input "HugoChiu-1"
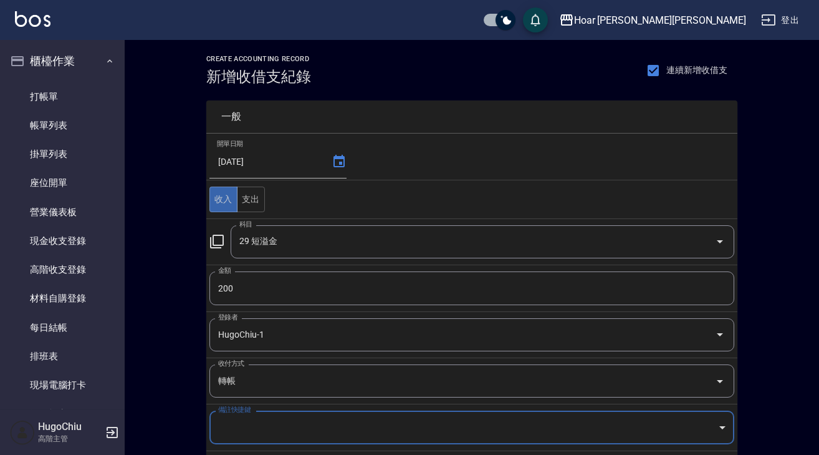
scroll to position [137, 0]
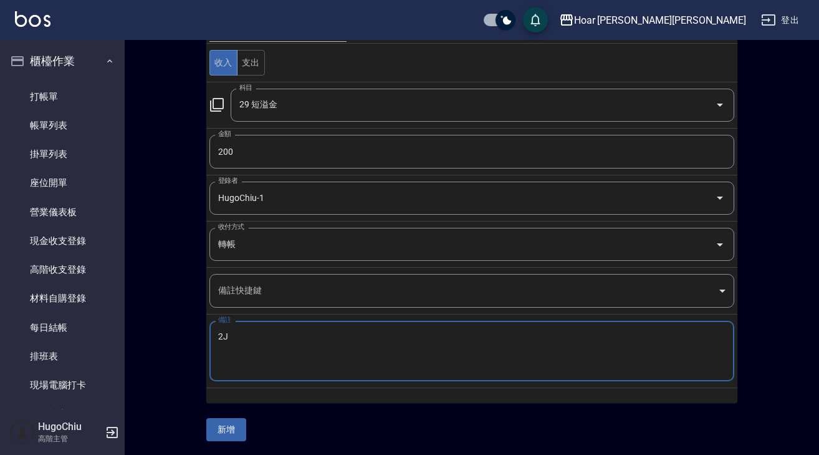
type textarea "2"
type textarea "短溢金"
click at [232, 428] on button "新增" at bounding box center [226, 429] width 40 height 23
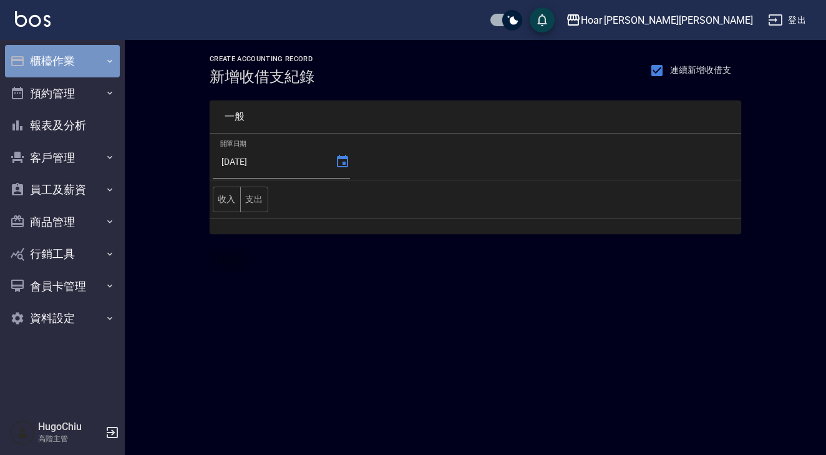
click at [92, 55] on button "櫃檯作業" at bounding box center [62, 61] width 115 height 32
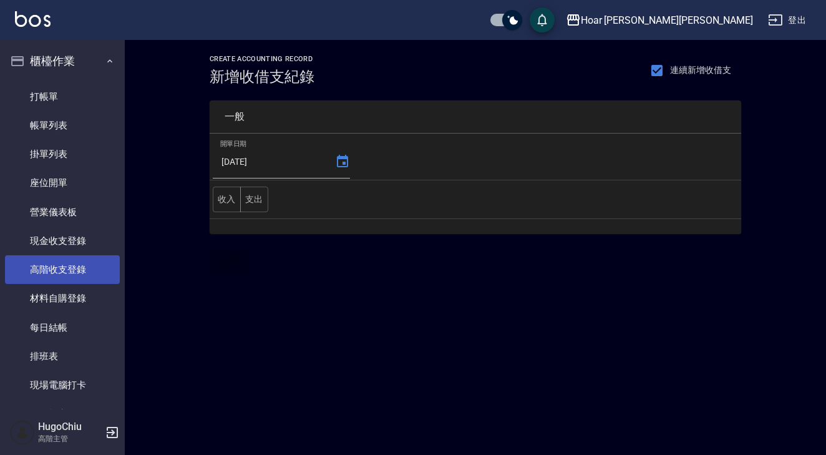
click at [81, 266] on link "高階收支登錄" at bounding box center [62, 269] width 115 height 29
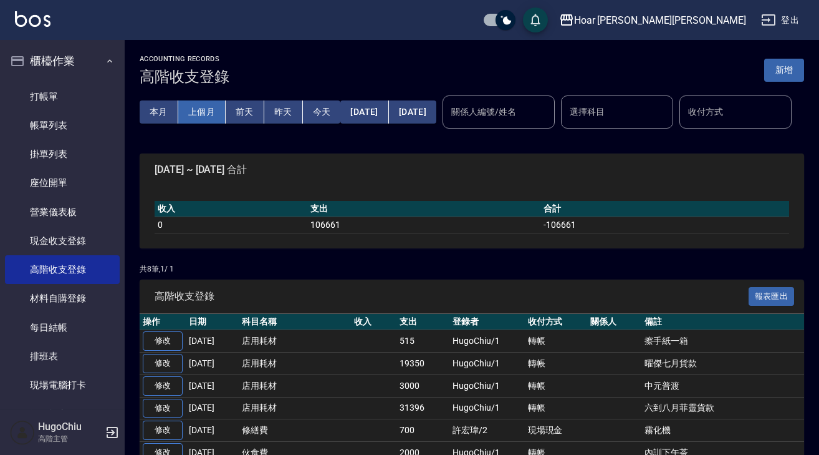
click at [213, 113] on button "上個月" at bounding box center [201, 111] width 47 height 23
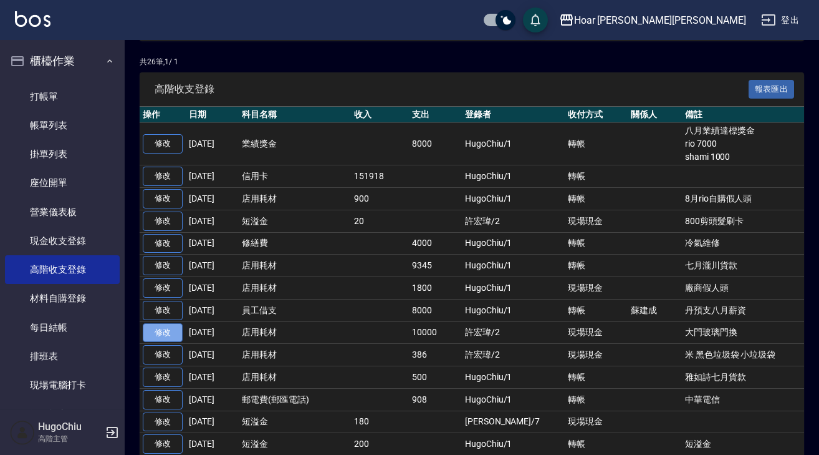
click at [168, 342] on link "修改" at bounding box center [163, 332] width 40 height 19
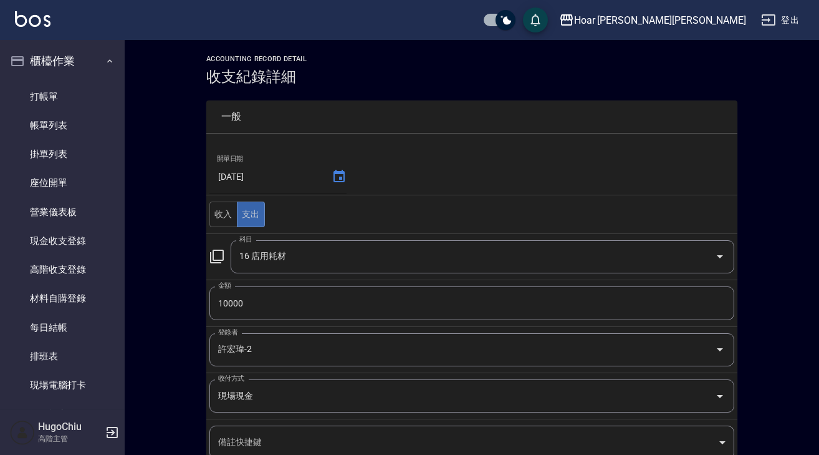
click at [336, 171] on icon at bounding box center [339, 176] width 11 height 12
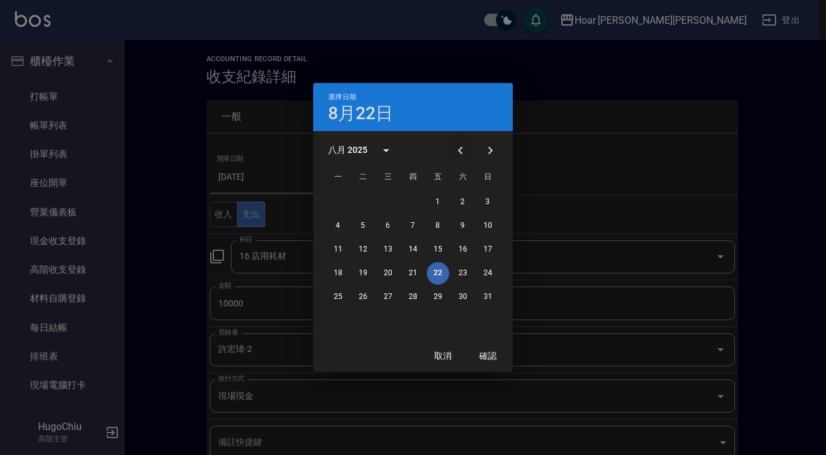
click at [450, 152] on button "Previous month" at bounding box center [460, 150] width 30 height 30
drag, startPoint x: 493, startPoint y: 149, endPoint x: 487, endPoint y: 162, distance: 14.2
click at [493, 149] on icon "Next month" at bounding box center [490, 150] width 15 height 15
click at [344, 273] on button "18" at bounding box center [338, 273] width 22 height 22
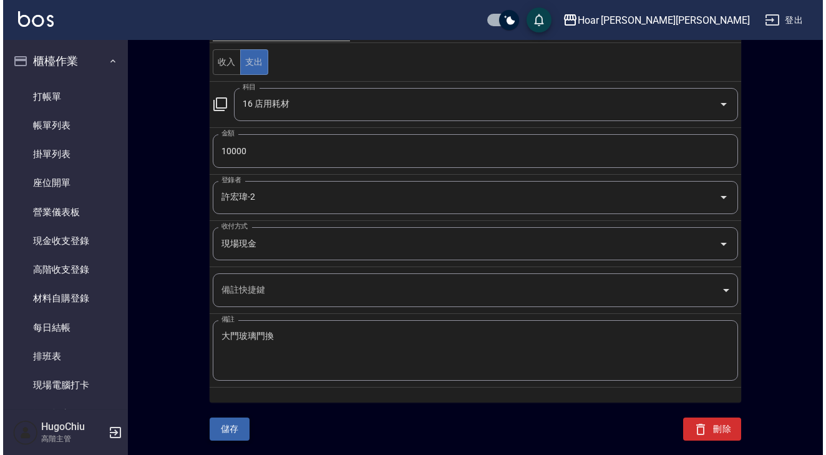
scroll to position [152, 0]
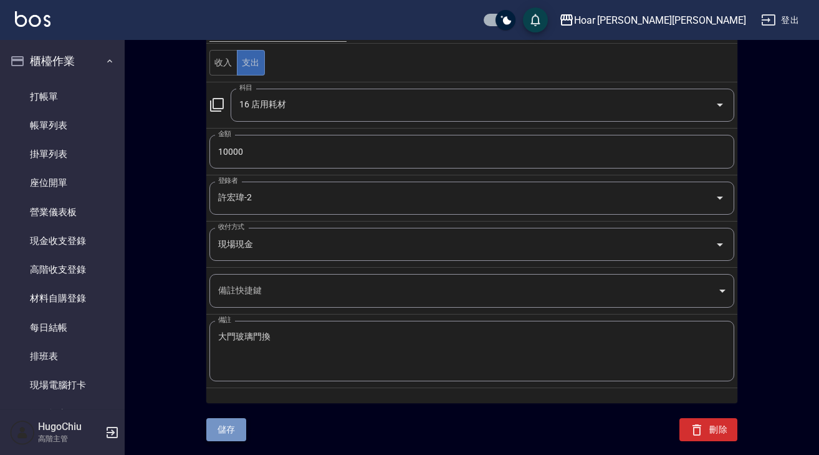
click at [228, 437] on button "儲存" at bounding box center [226, 429] width 40 height 23
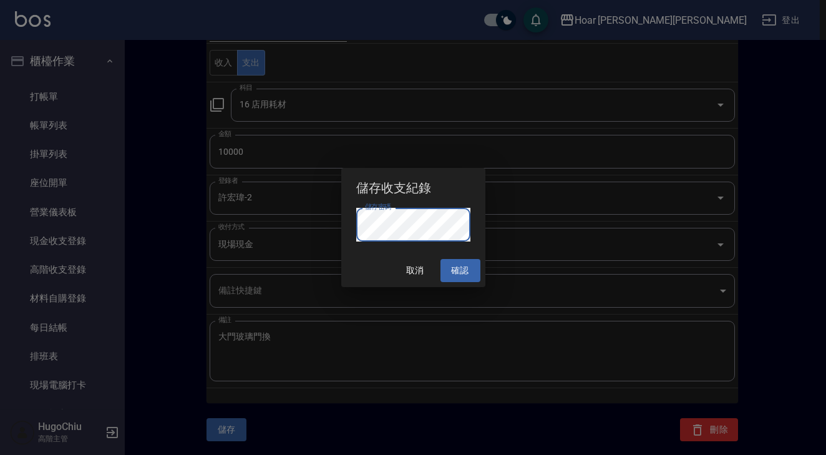
click at [459, 261] on button "確認" at bounding box center [460, 270] width 40 height 23
click at [465, 268] on button "確認" at bounding box center [460, 270] width 40 height 23
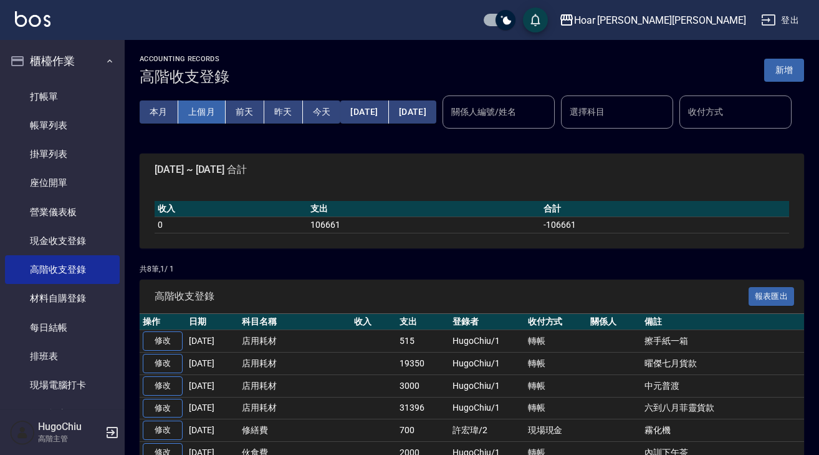
click at [208, 116] on button "上個月" at bounding box center [201, 111] width 47 height 23
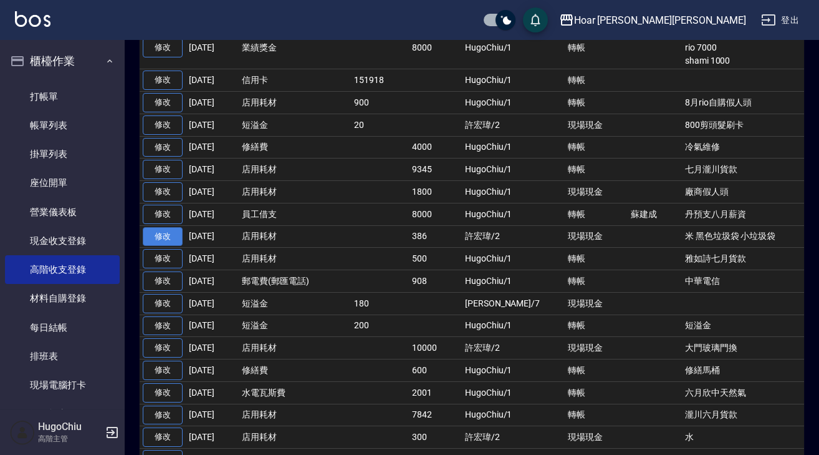
click at [178, 246] on link "修改" at bounding box center [163, 236] width 40 height 19
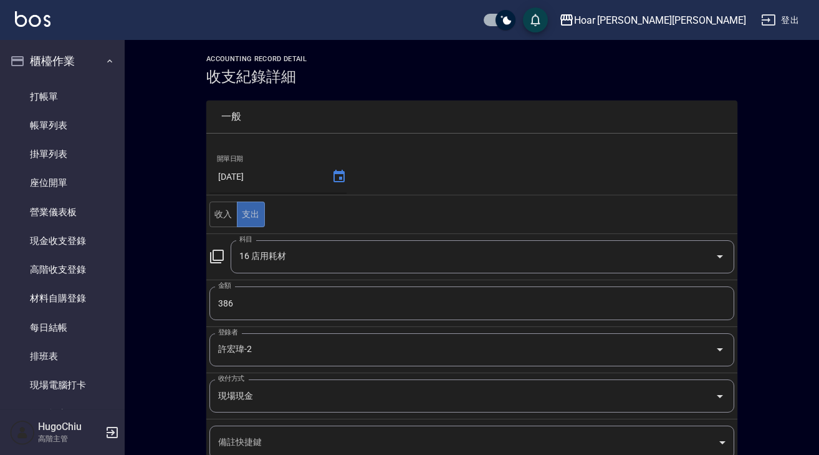
click at [342, 182] on icon at bounding box center [339, 176] width 15 height 15
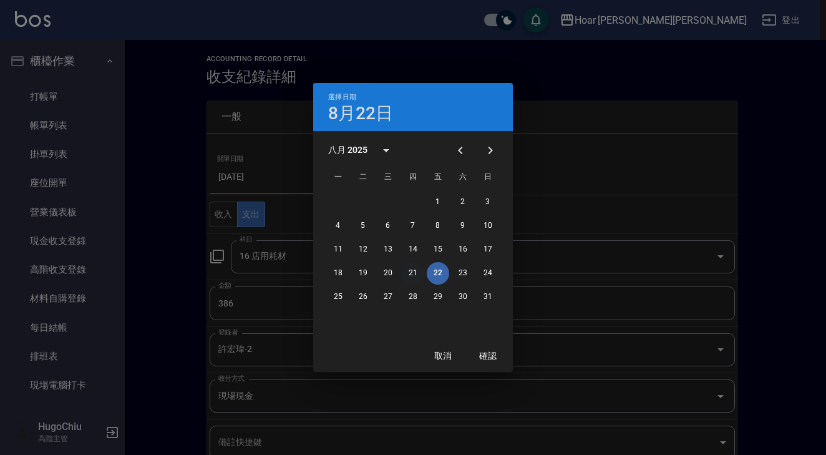
click at [411, 263] on button "21" at bounding box center [413, 273] width 22 height 22
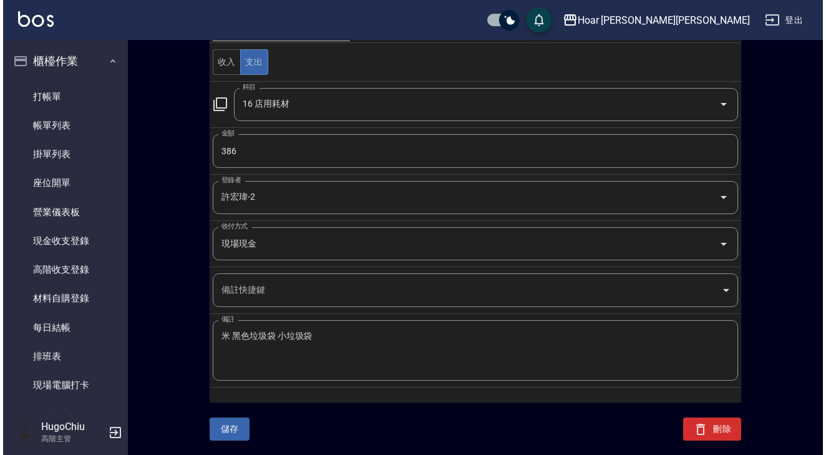
scroll to position [152, 0]
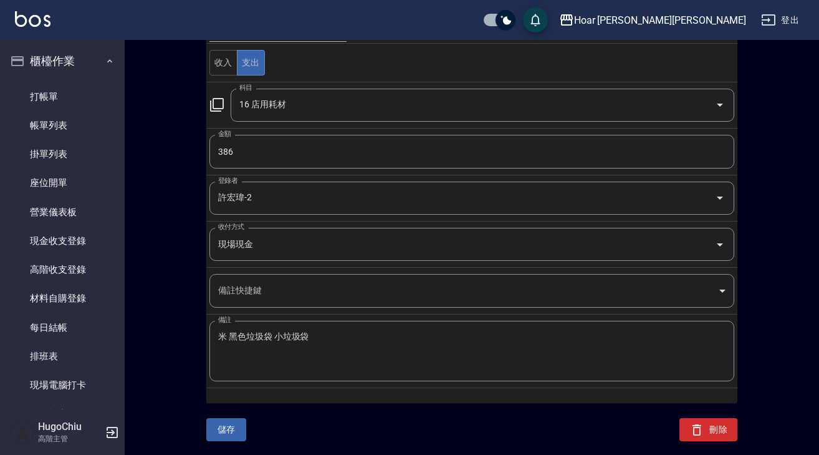
click at [238, 430] on button "儲存" at bounding box center [226, 429] width 40 height 23
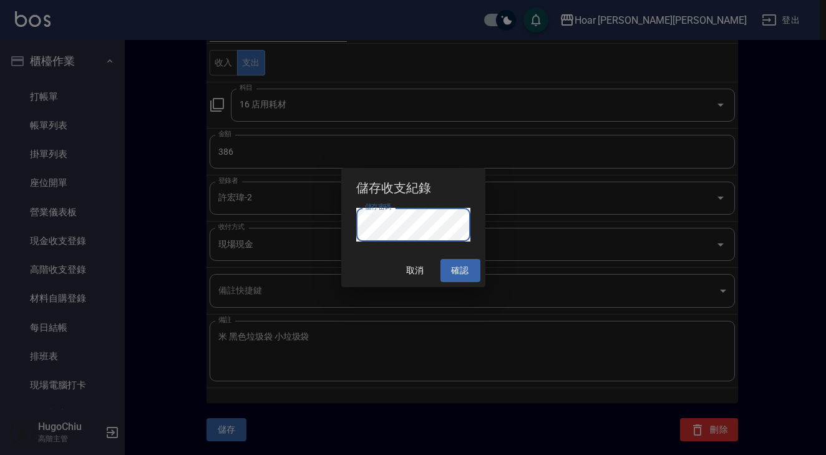
click at [466, 273] on button "確認" at bounding box center [460, 270] width 40 height 23
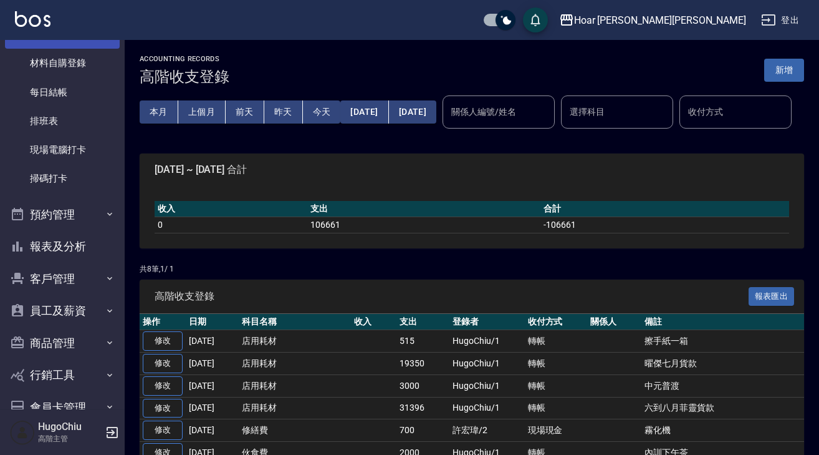
scroll to position [289, 0]
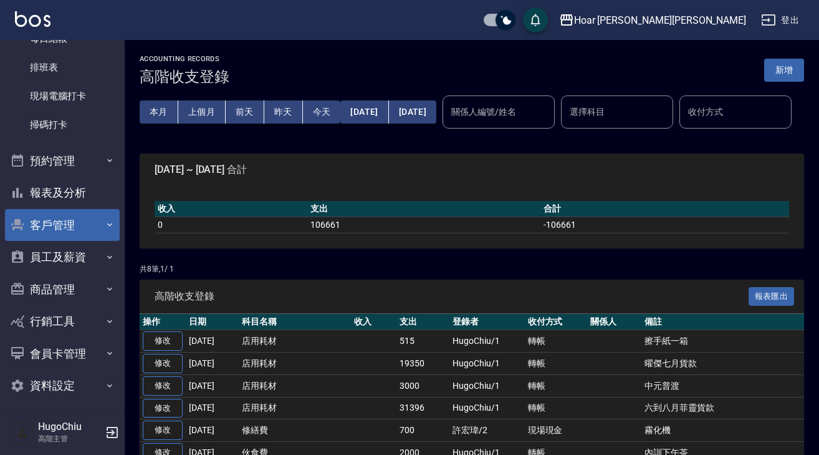
click at [69, 234] on button "客戶管理" at bounding box center [62, 225] width 115 height 32
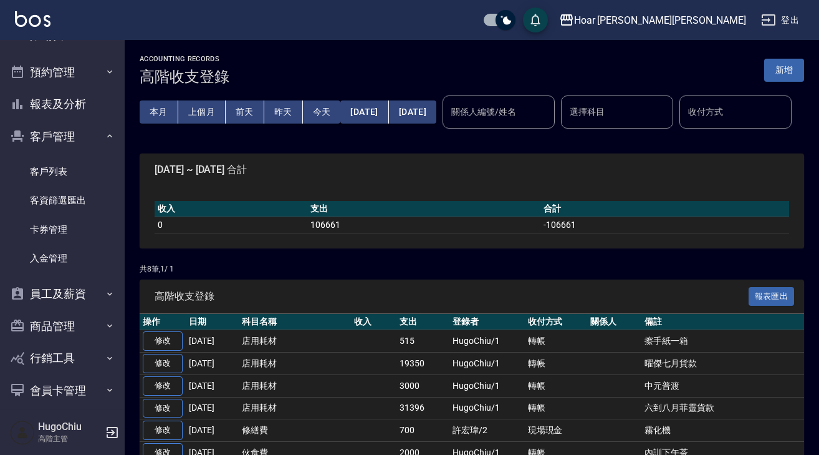
scroll to position [379, 0]
click at [77, 259] on link "入金管理" at bounding box center [62, 257] width 115 height 29
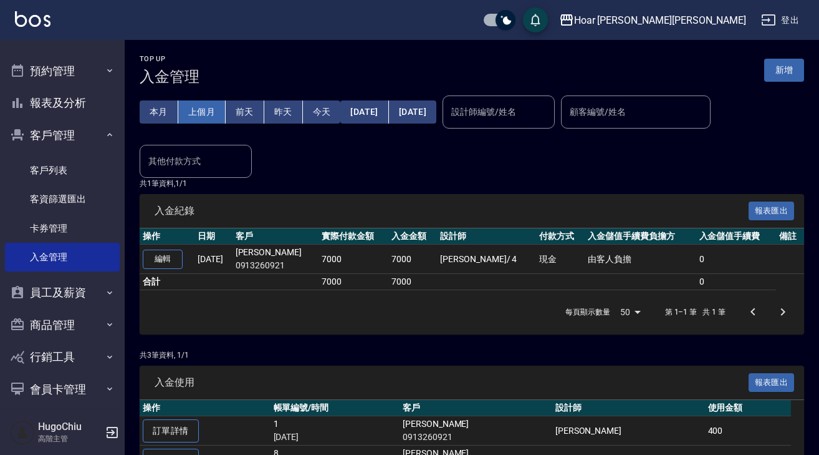
click at [215, 118] on button "上個月" at bounding box center [201, 111] width 47 height 23
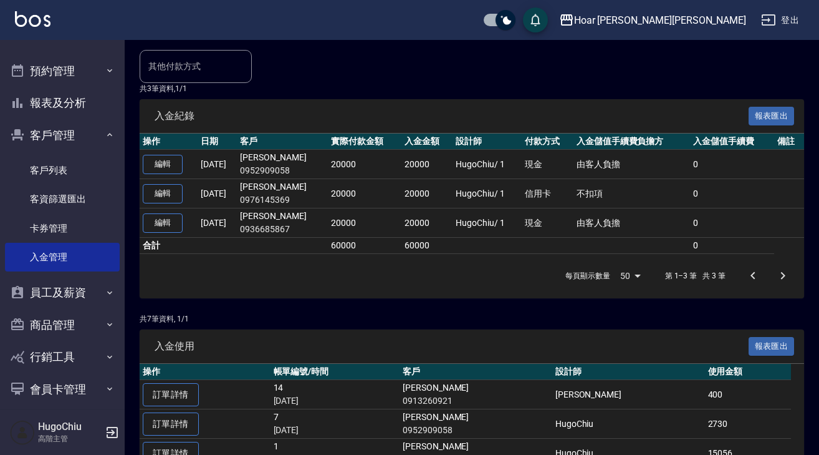
scroll to position [152, 0]
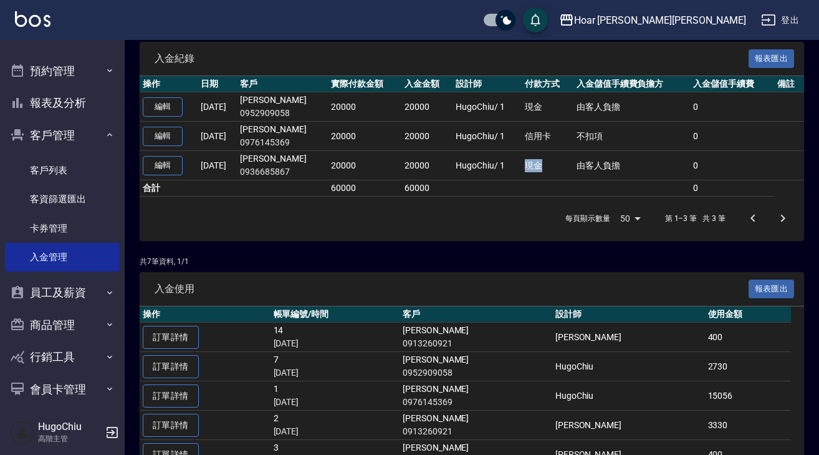
drag, startPoint x: 528, startPoint y: 163, endPoint x: 545, endPoint y: 163, distance: 17.5
click at [545, 163] on td "現金" at bounding box center [548, 165] width 52 height 29
click at [525, 221] on div "每頁顯示數量 50 50 第 1–3 筆 共 3 筆" at bounding box center [472, 218] width 665 height 44
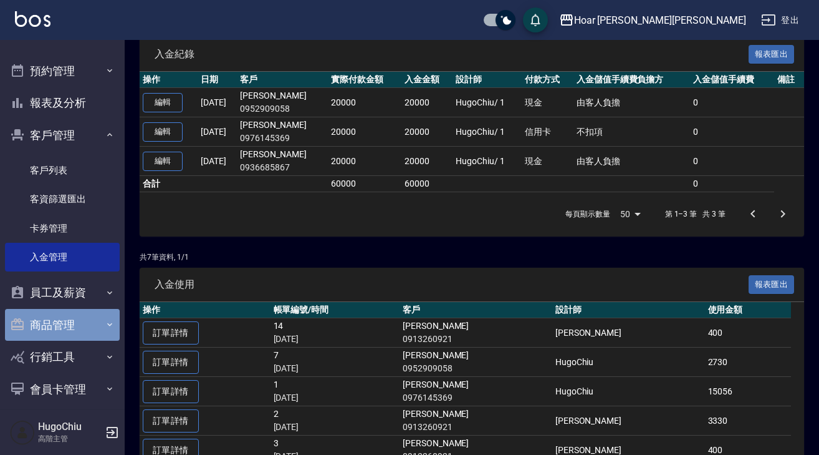
click at [85, 321] on button "商品管理" at bounding box center [62, 325] width 115 height 32
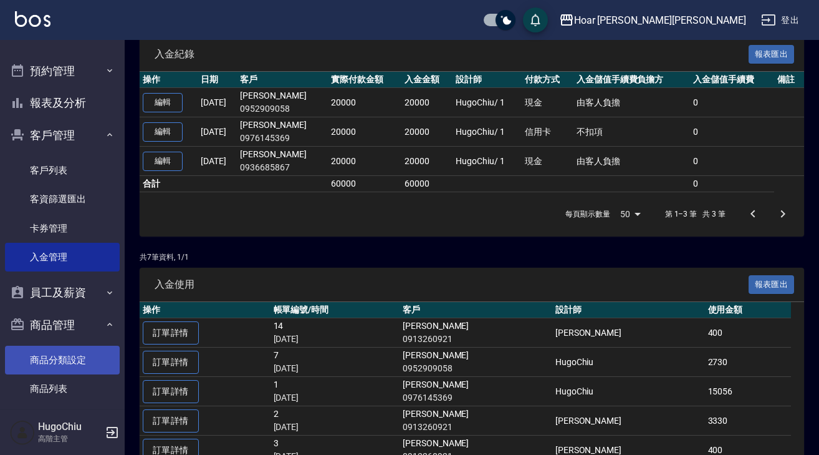
scroll to position [431, 0]
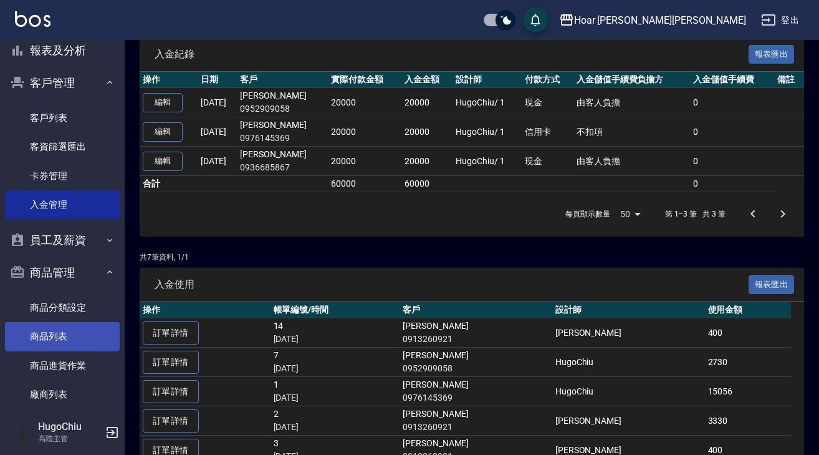
click at [84, 337] on link "商品列表" at bounding box center [62, 336] width 115 height 29
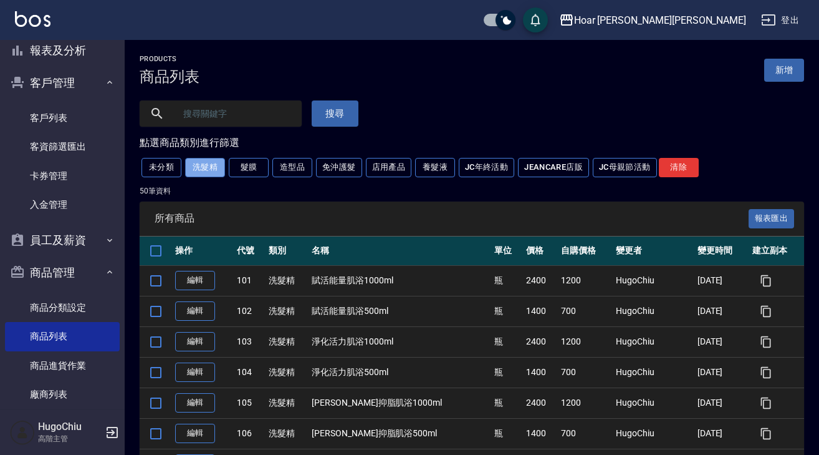
click at [206, 177] on button "洗髮精" at bounding box center [205, 167] width 40 height 19
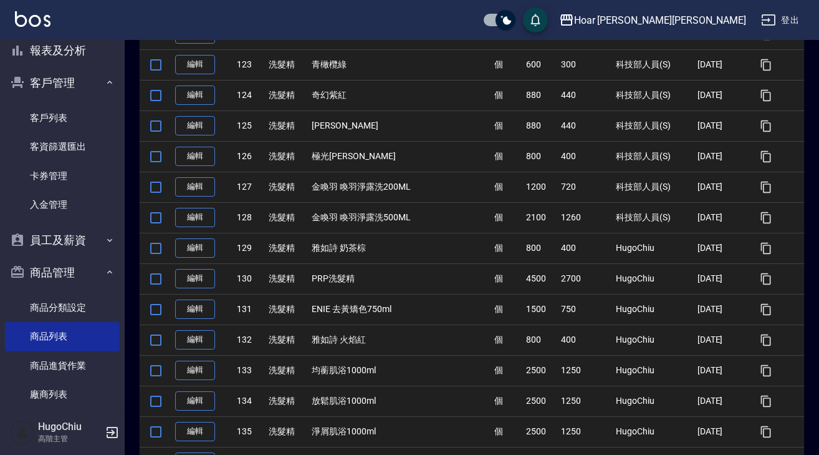
scroll to position [932, 0]
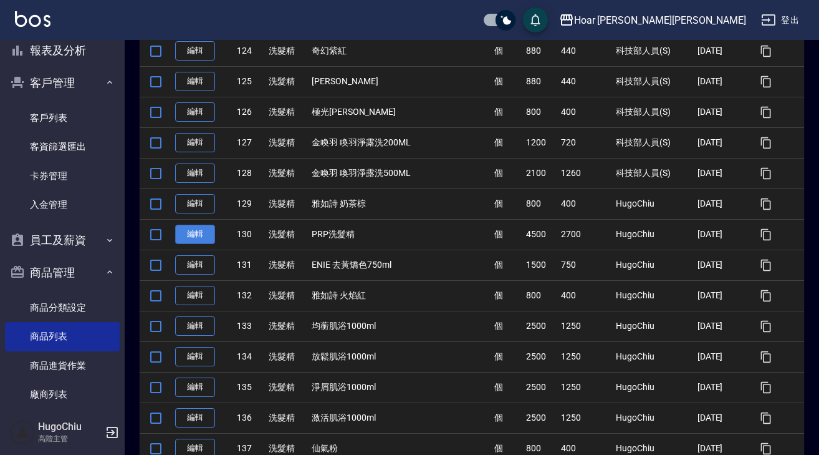
click at [205, 243] on link "編輯" at bounding box center [195, 233] width 40 height 19
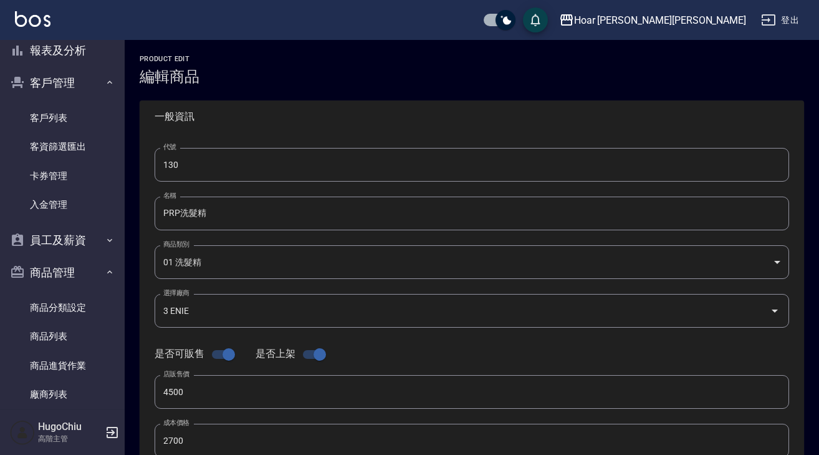
type input "130"
type input "PRP洗髮精"
type input "08f22e68-ec46-4fa7-a892-94cdb10a0e15"
type input "3 ENIE"
type input "4500"
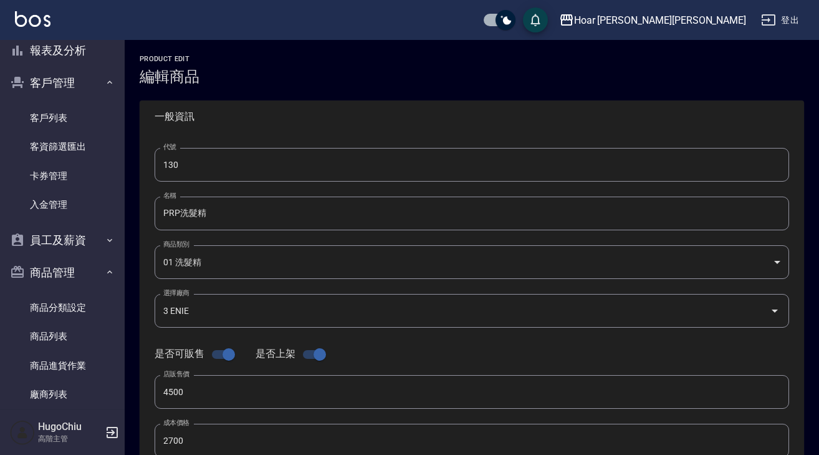
type input "2700"
type input "個"
type input "UNSET"
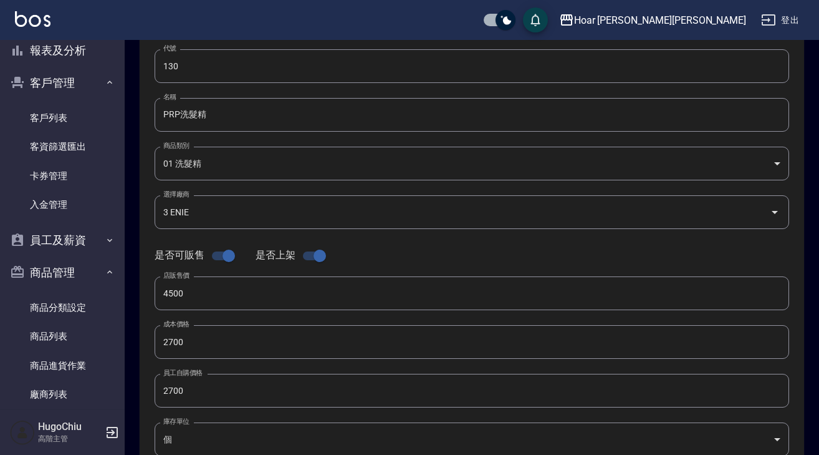
scroll to position [99, 0]
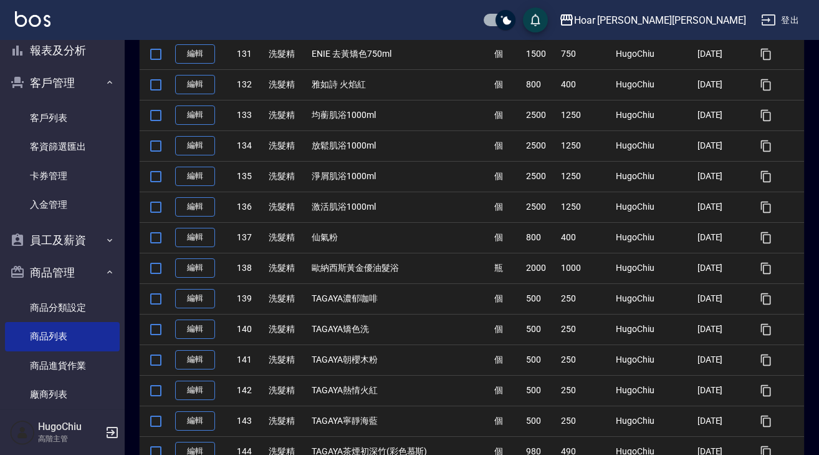
scroll to position [1182, 0]
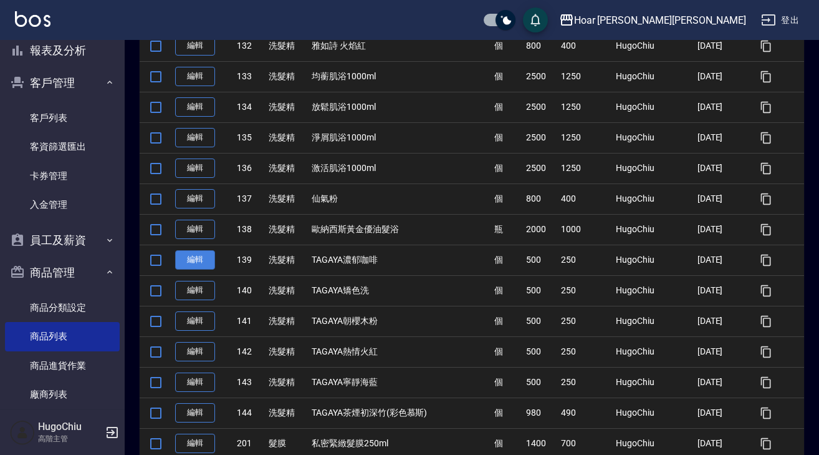
click at [207, 258] on link "編輯" at bounding box center [195, 259] width 40 height 19
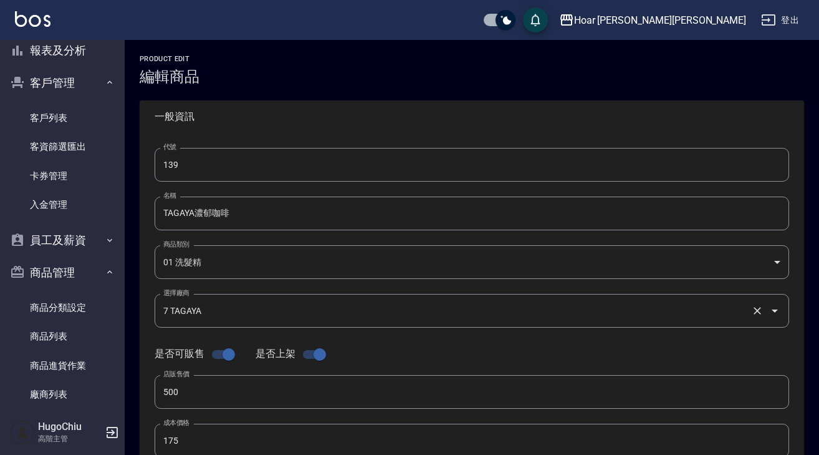
type input "139"
type input "TAGAYA濃郁咖啡"
type input "08f22e68-ec46-4fa7-a892-94cdb10a0e15"
type input "7 TAGAYA"
type input "500"
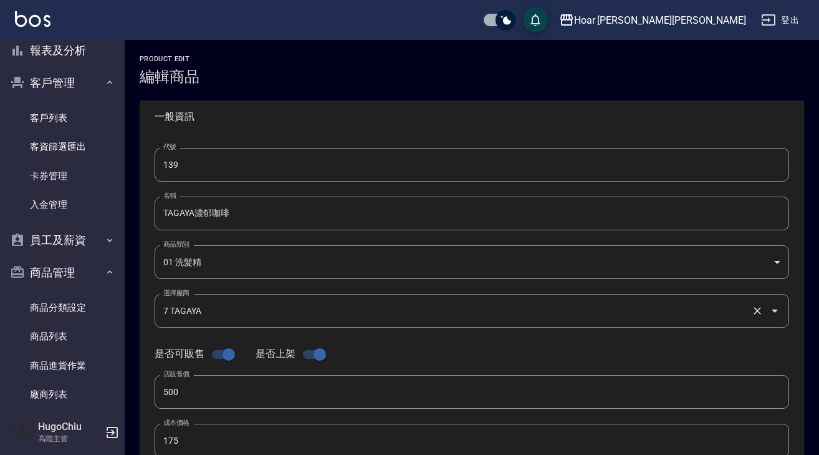
type input "175"
type input "250"
type input "個"
type input "UNSET"
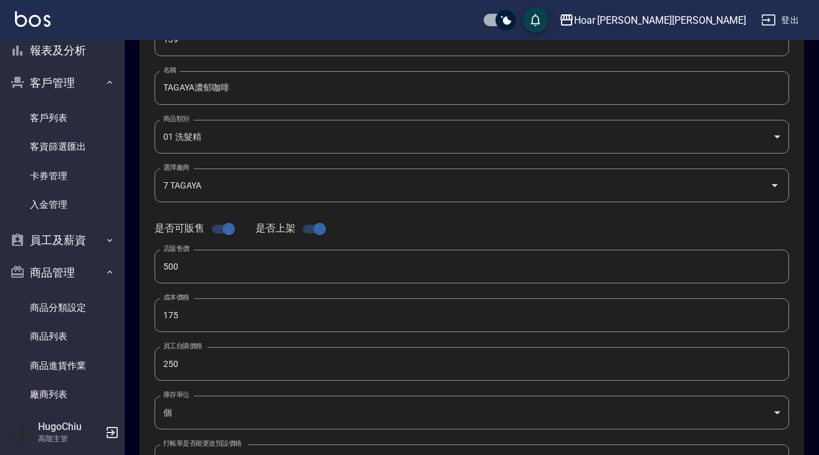
scroll to position [126, 0]
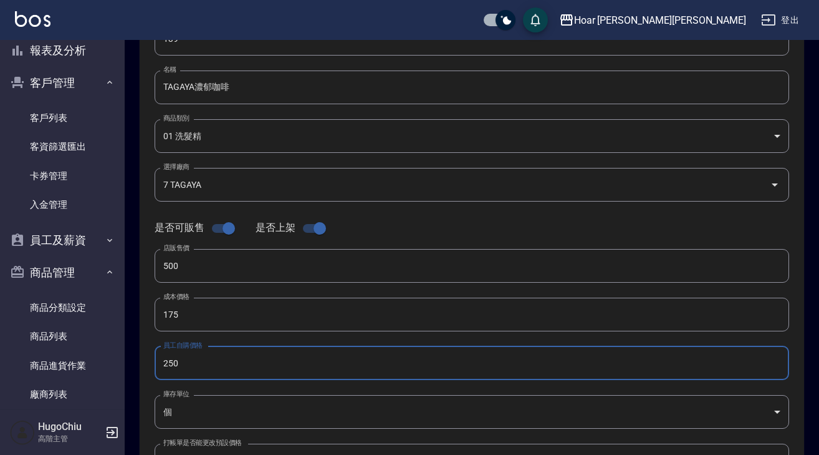
drag, startPoint x: 208, startPoint y: 360, endPoint x: 128, endPoint y: 357, distance: 79.3
click at [128, 357] on div "Product Edit 編輯商品 一般資訊 代號 139 代號 名稱 TAGAYA濃郁咖啡 名稱 商品類別 01 洗髮精 08f22e68-ec46-4…" at bounding box center [472, 324] width 695 height 791
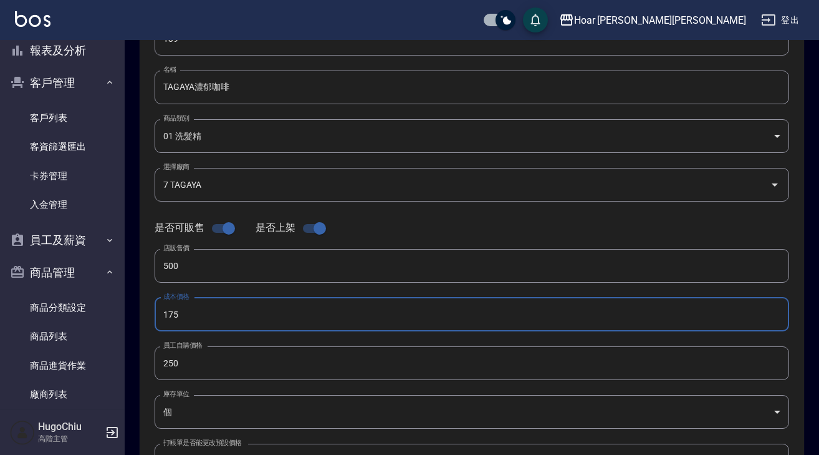
drag, startPoint x: 198, startPoint y: 308, endPoint x: 138, endPoint y: 314, distance: 60.1
click at [138, 314] on div "Product Edit 編輯商品 一般資訊 代號 139 代號 名稱 TAGAYA濃郁咖啡 名稱 商品類別 01 洗髮精 08f22e68-ec46-4…" at bounding box center [472, 324] width 695 height 791
paste input "250"
type input "250"
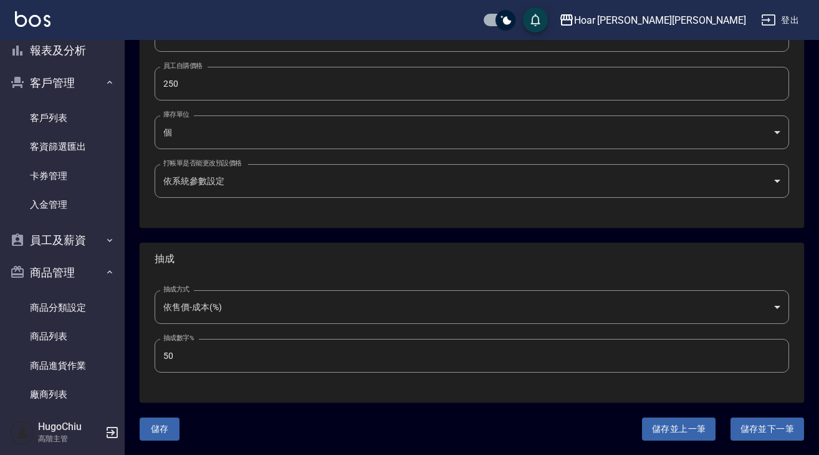
scroll to position [405, 0]
click at [755, 430] on button "儲存並下一筆" at bounding box center [768, 429] width 74 height 23
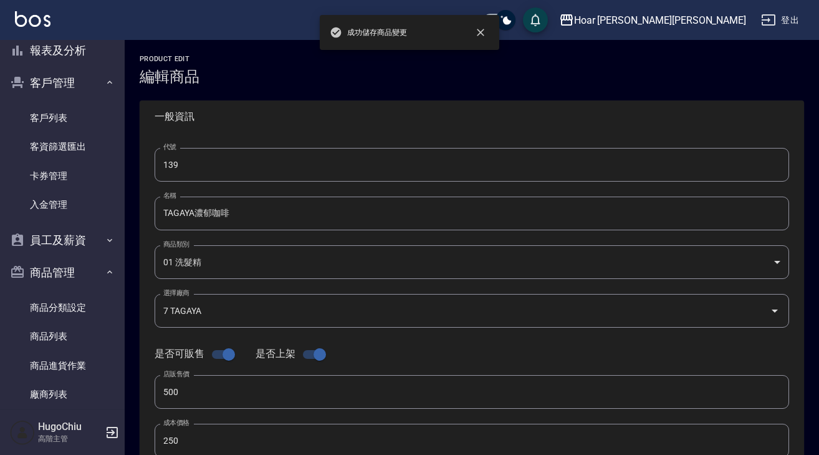
type input "140"
type input "TAGAYA矯色洗"
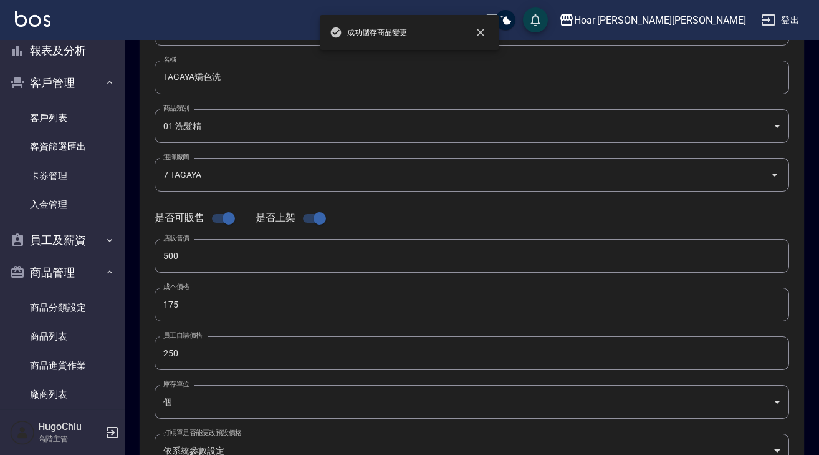
scroll to position [139, 0]
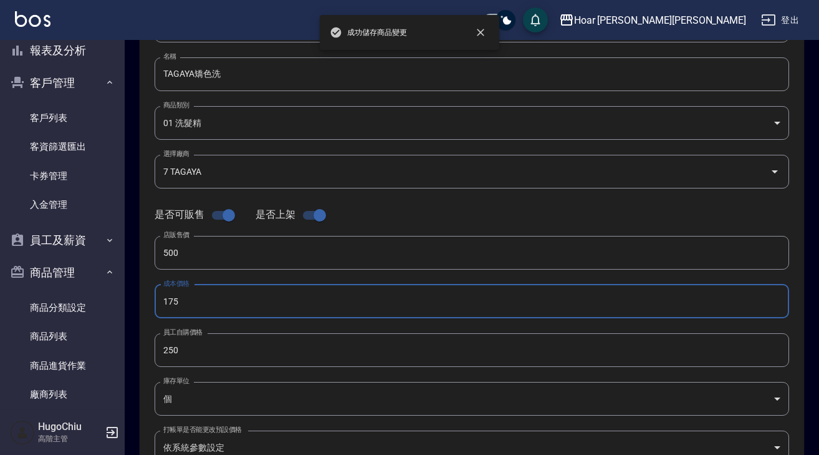
drag, startPoint x: 198, startPoint y: 302, endPoint x: 142, endPoint y: 298, distance: 56.3
click at [142, 298] on div "代號 140 代號 名稱 TAGAYA矯色洗 名稱 商品類別 01 洗髮精 08f22e68-ec46-4fa7-a892-94cdb10a0e15 商品…" at bounding box center [472, 244] width 665 height 500
paste input "250"
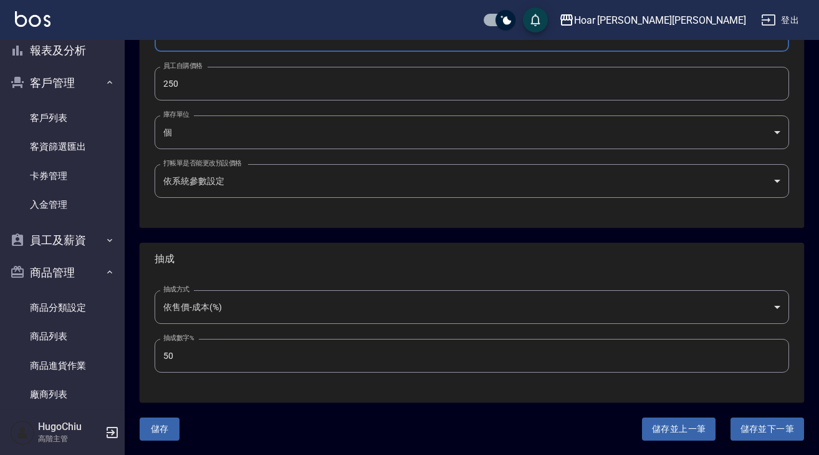
scroll to position [405, 0]
type input "250"
drag, startPoint x: 756, startPoint y: 418, endPoint x: 747, endPoint y: 417, distance: 9.5
click at [756, 418] on button "儲存並下一筆" at bounding box center [768, 429] width 74 height 23
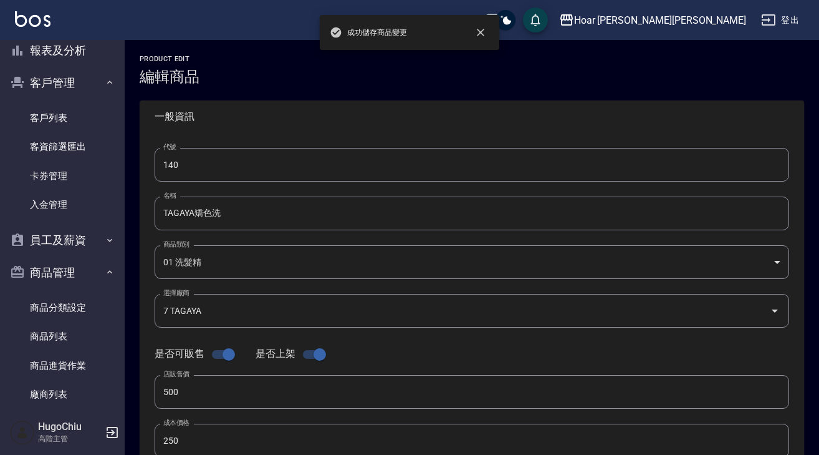
type input "141"
type input "TAGAYA朝櫻木粉"
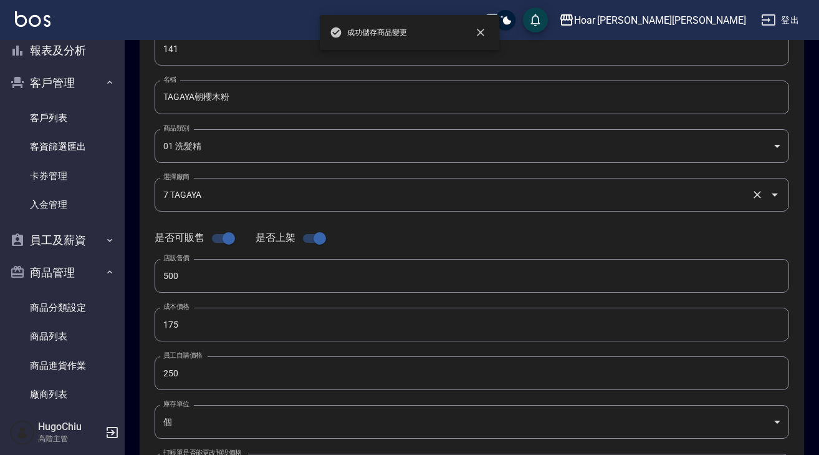
scroll to position [158, 0]
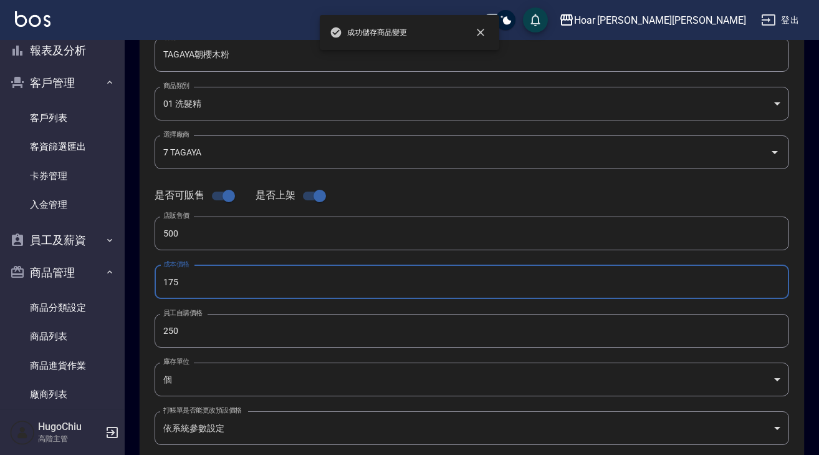
drag, startPoint x: 187, startPoint y: 279, endPoint x: 269, endPoint y: 304, distance: 86.0
click at [137, 279] on div "Product Edit 編輯商品 一般資訊 代號 141 代號 名稱 TAGAYA朝櫻木粉 名稱 商品類別 01 洗髮精 08f22e68-ec46-4…" at bounding box center [472, 291] width 695 height 791
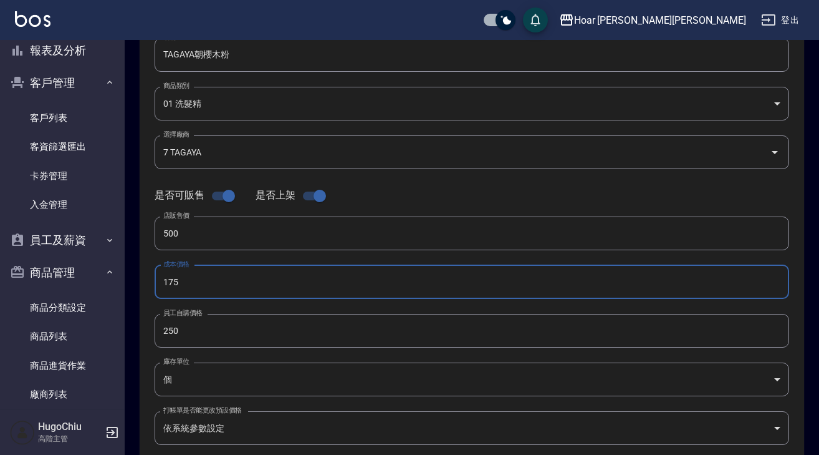
paste input "250"
type input "250"
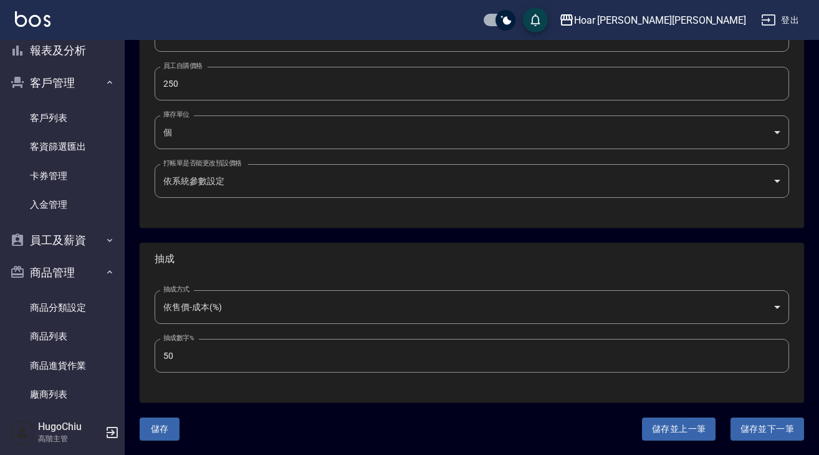
scroll to position [405, 0]
drag, startPoint x: 750, startPoint y: 421, endPoint x: 742, endPoint y: 419, distance: 8.3
click at [751, 421] on button "儲存並下一筆" at bounding box center [768, 429] width 74 height 23
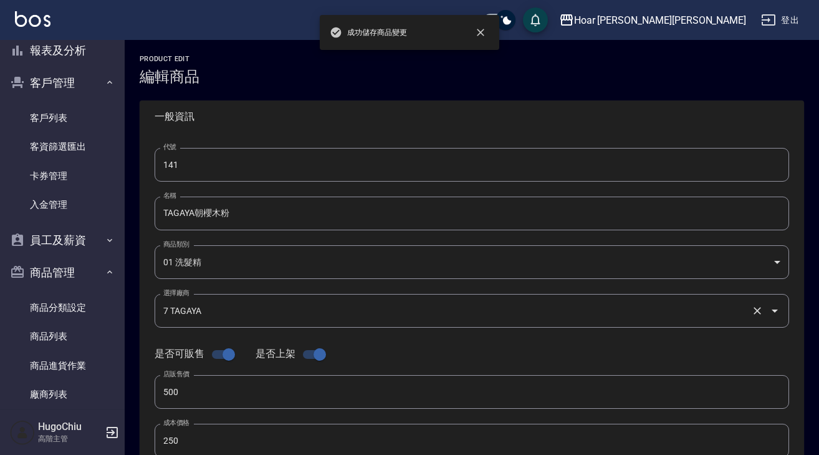
type input "142"
type input "TAGAYA熱情火紅"
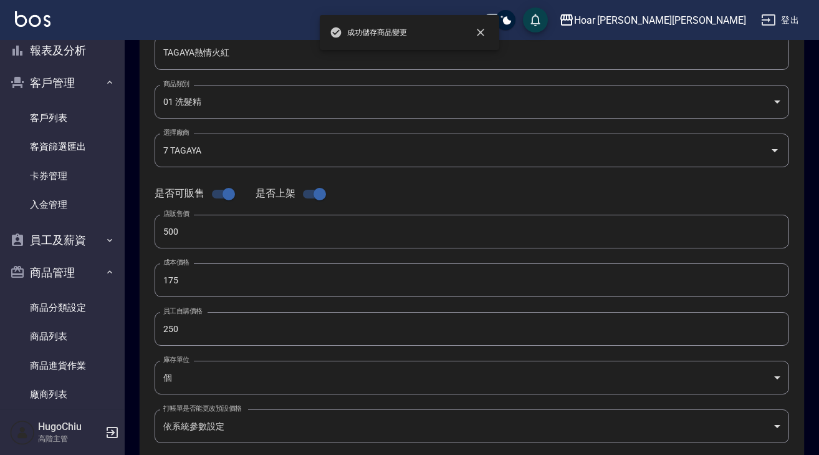
scroll to position [162, 0]
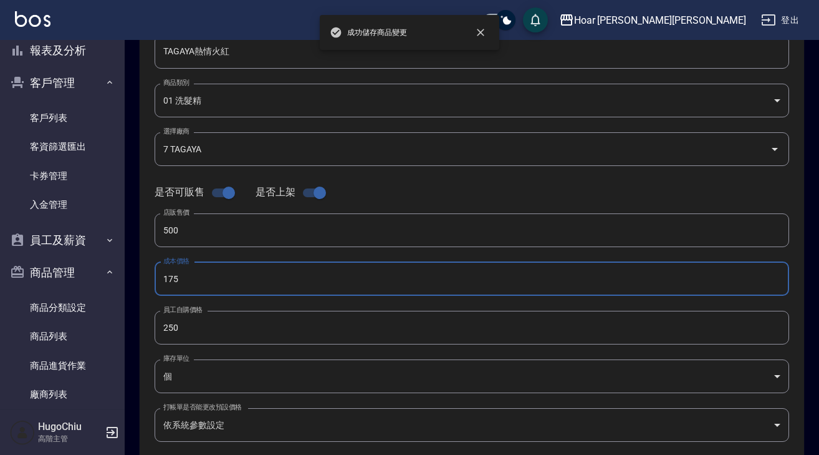
drag, startPoint x: 195, startPoint y: 281, endPoint x: 147, endPoint y: 279, distance: 47.4
click at [141, 277] on div "代號 142 代號 名稱 TAGAYA熱情火紅 名稱 商品類別 01 洗髮精 08f22e68-ec46-4fa7-a892-94cdb10a0e15 商…" at bounding box center [472, 221] width 665 height 500
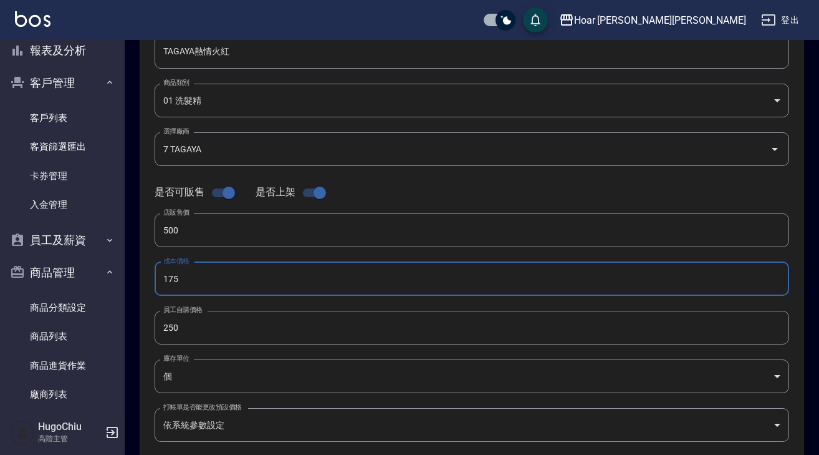
paste input "250"
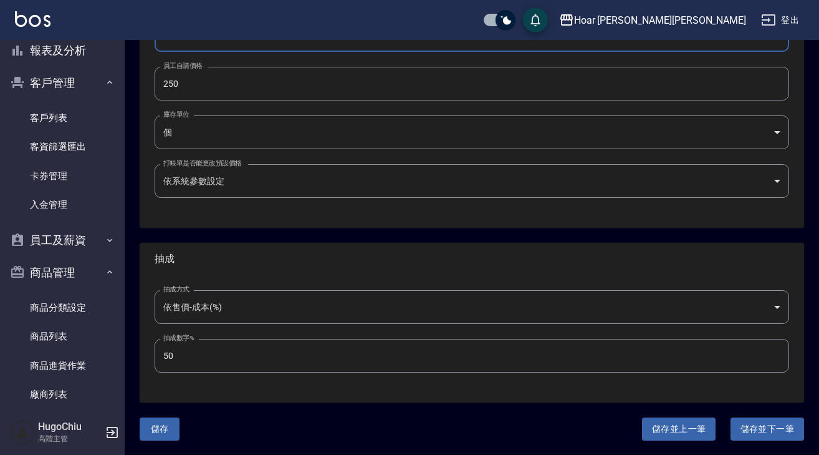
type input "250"
drag, startPoint x: 771, startPoint y: 433, endPoint x: 757, endPoint y: 428, distance: 14.4
click at [771, 433] on button "儲存並下一筆" at bounding box center [768, 429] width 74 height 23
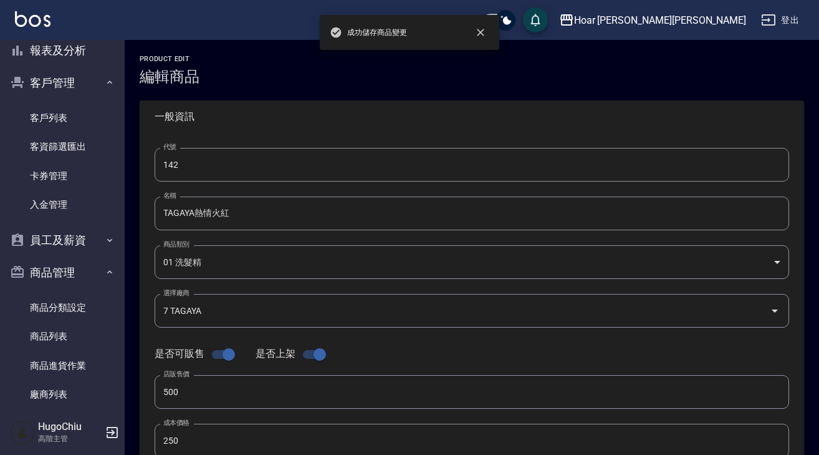
type input "143"
type input "TAGAYA寧靜海藍"
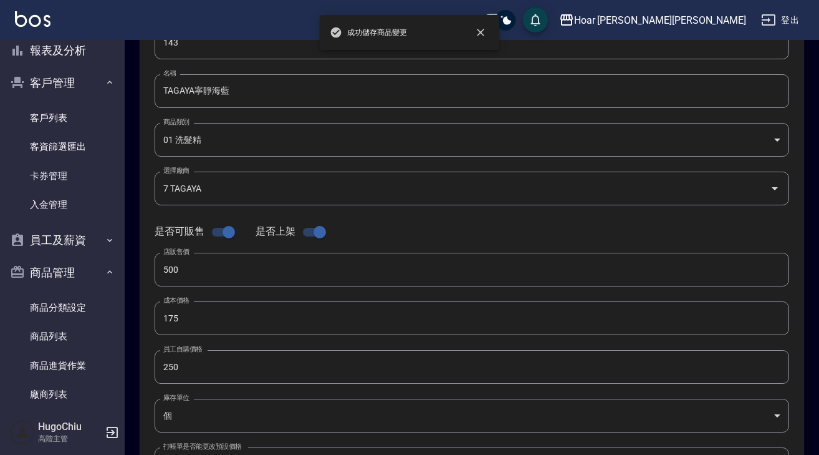
scroll to position [140, 0]
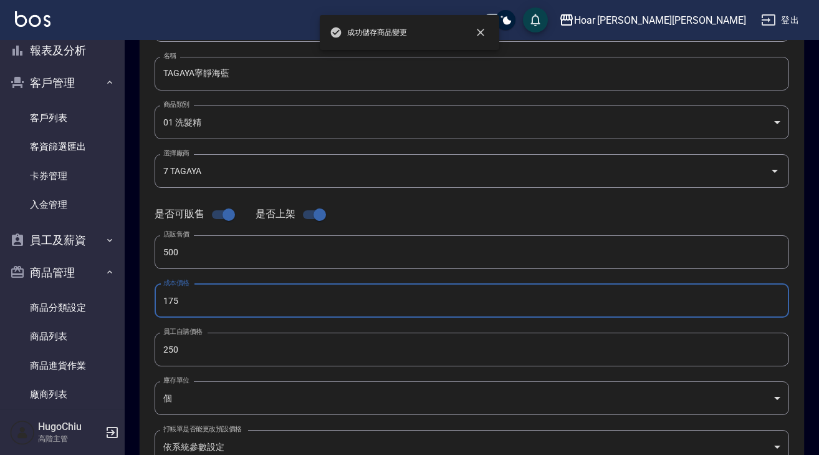
drag, startPoint x: 195, startPoint y: 301, endPoint x: 291, endPoint y: 319, distance: 97.7
click at [125, 299] on div "Product Edit 編輯商品 一般資訊 代號 143 代號 名稱 TAGAYA寧靜海藍 名稱 商品類別 01 洗髮精 08f22e68-ec46-4…" at bounding box center [472, 310] width 695 height 791
paste input "250"
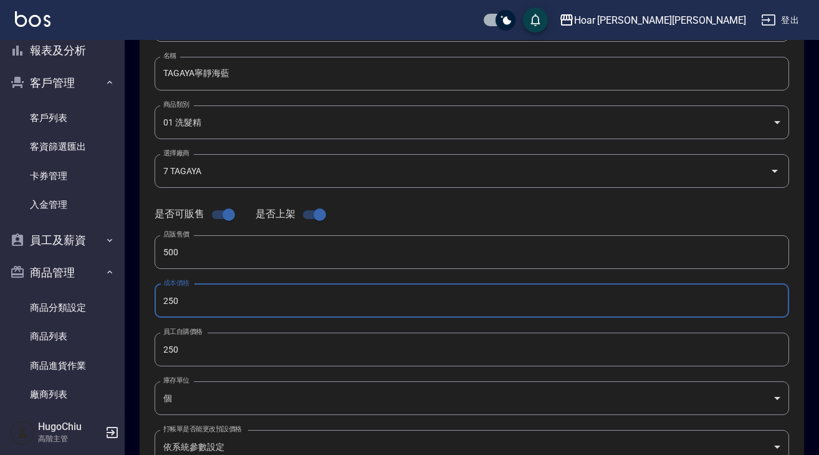
type input "250"
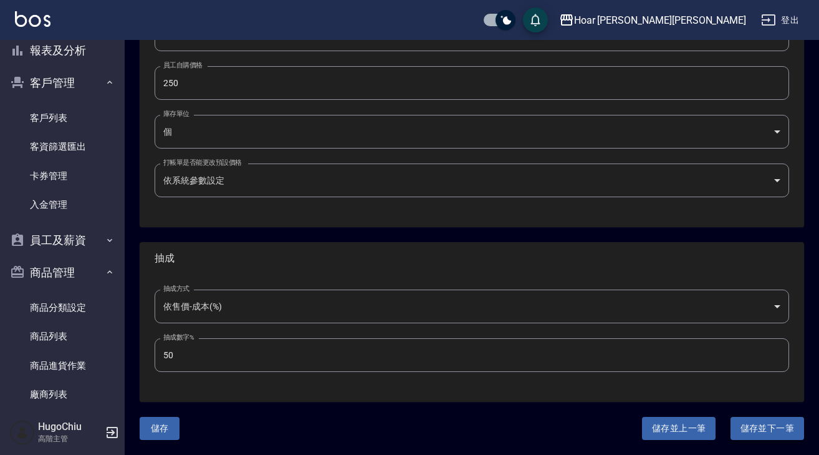
scroll to position [405, 0]
click at [765, 424] on button "儲存並下一筆" at bounding box center [768, 429] width 74 height 23
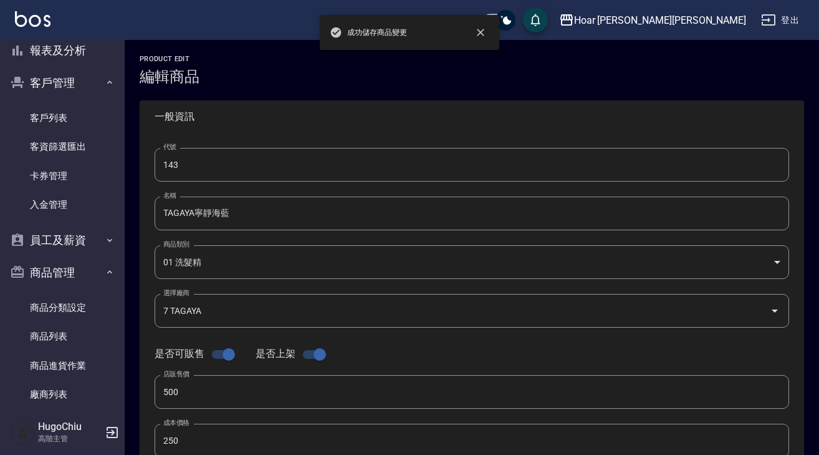
type input "144"
type input "TAGAYA茶煙初深竹(彩色慕斯)"
type input "980"
type input "343"
type input "490"
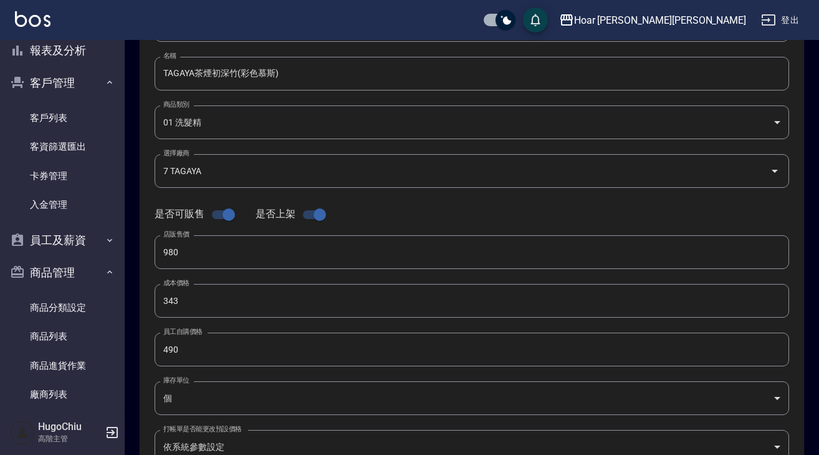
scroll to position [139, 0]
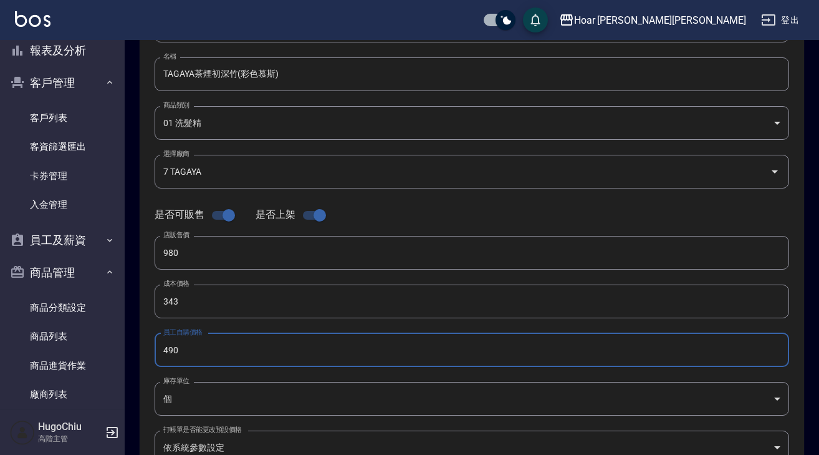
click at [148, 353] on div "代號 144 代號 名稱 TAGAYA茶煙初深竹(彩色慕斯) 名稱 商品類別 01 洗髮精 08f22e68-ec46-4fa7-a892-94cdb10…" at bounding box center [472, 244] width 665 height 500
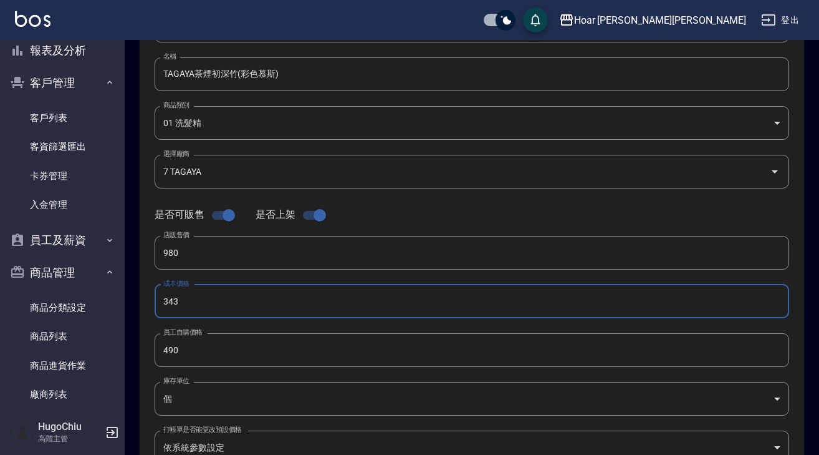
drag, startPoint x: 183, startPoint y: 305, endPoint x: 145, endPoint y: 304, distance: 38.0
click at [142, 303] on div "代號 144 代號 名稱 TAGAYA茶煙初深竹(彩色慕斯) 名稱 商品類別 01 洗髮精 08f22e68-ec46-4fa7-a892-94cdb10…" at bounding box center [472, 244] width 665 height 500
paste input "490"
type input "490"
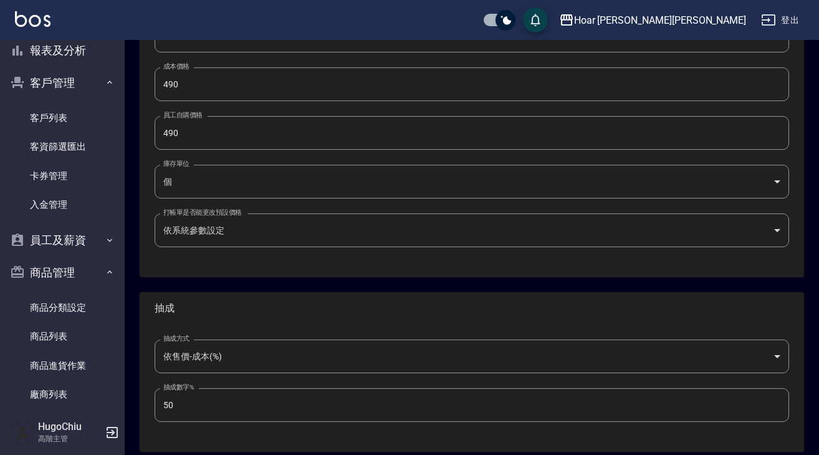
scroll to position [402, 0]
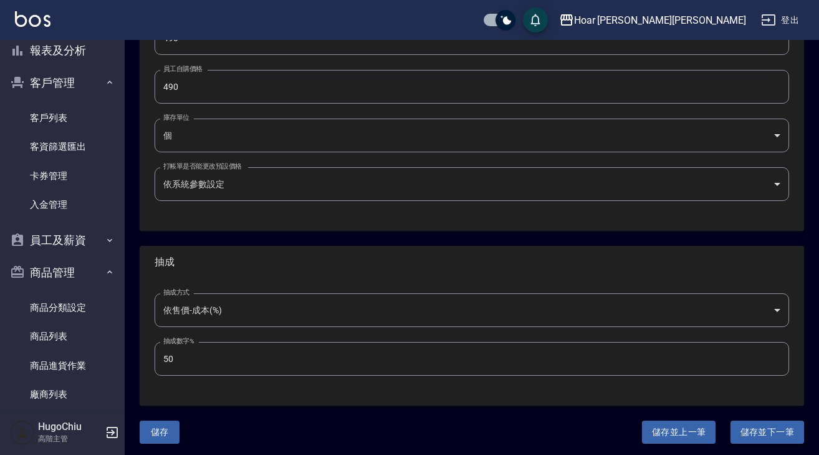
click at [742, 437] on button "儲存並下一筆" at bounding box center [768, 431] width 74 height 23
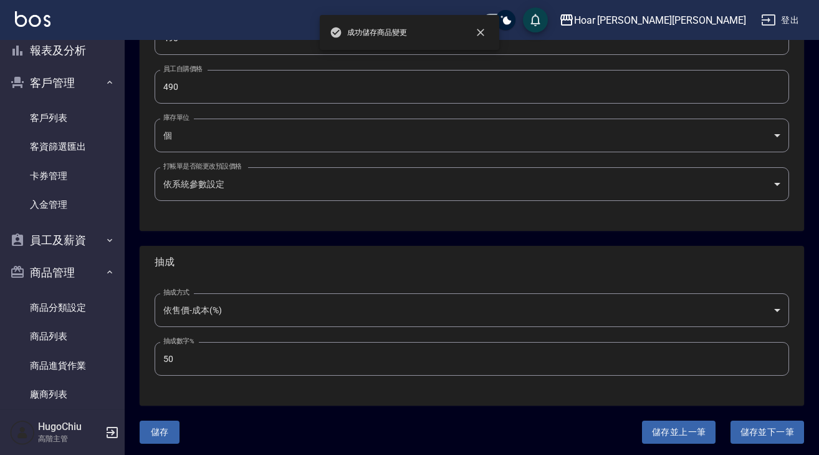
type input "201"
type input "私密緊緻髮膜250ml"
type input "42caeabb-be96-40cd-bc02-af664c1c9ea6"
type input "1 NOOK"
type input "1400"
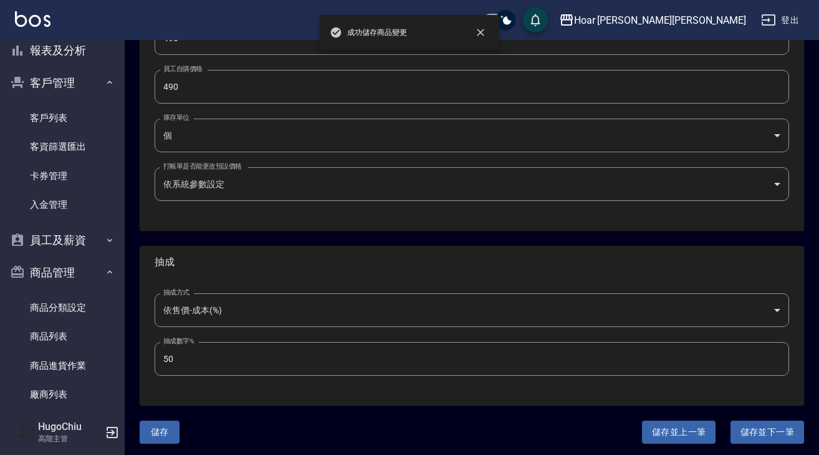
type input "700"
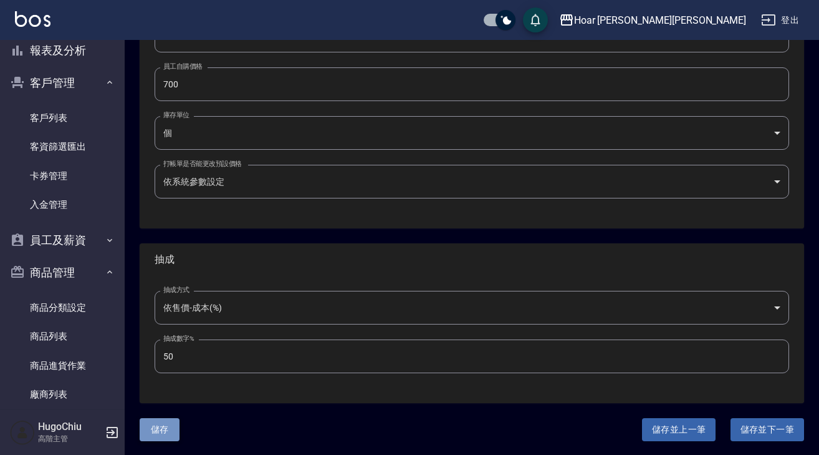
click at [176, 433] on button "儲存" at bounding box center [160, 429] width 40 height 23
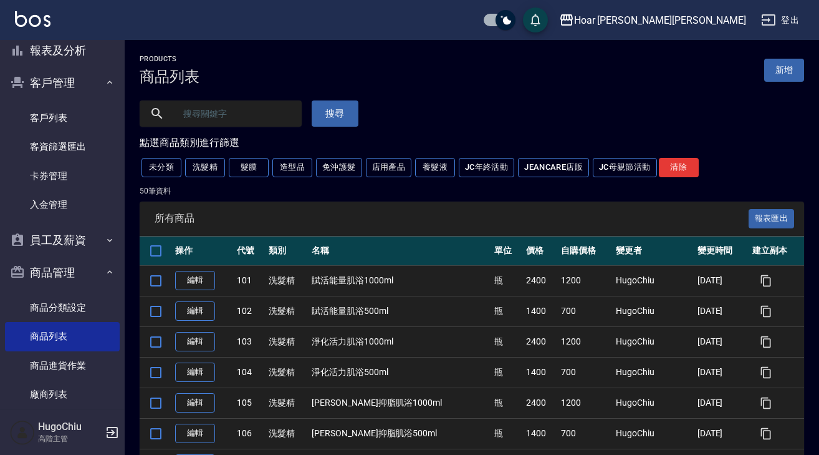
drag, startPoint x: 205, startPoint y: 164, endPoint x: 219, endPoint y: 193, distance: 32.4
click at [205, 164] on button "洗髮精" at bounding box center [205, 167] width 40 height 19
click at [246, 162] on button "髮膜" at bounding box center [249, 167] width 40 height 19
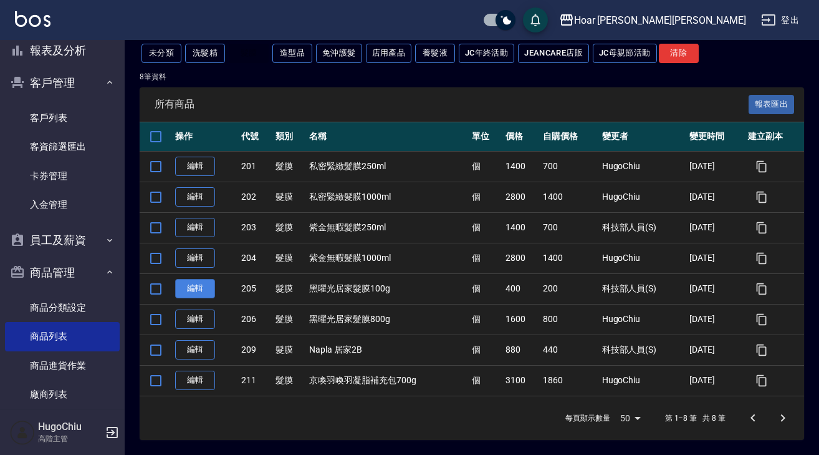
click at [201, 289] on link "編輯" at bounding box center [195, 288] width 40 height 19
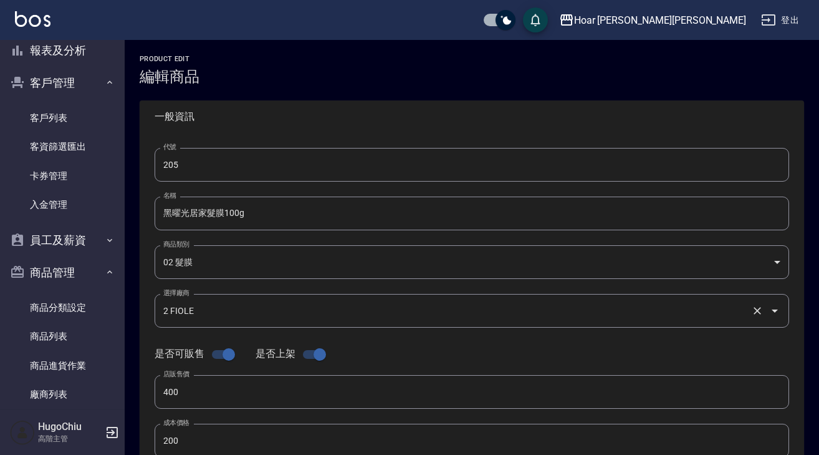
type input "205"
type input "黑曜光居家髮膜100g"
type input "42caeabb-be96-40cd-bc02-af664c1c9ea6"
type input "2 FIOLE"
type input "400"
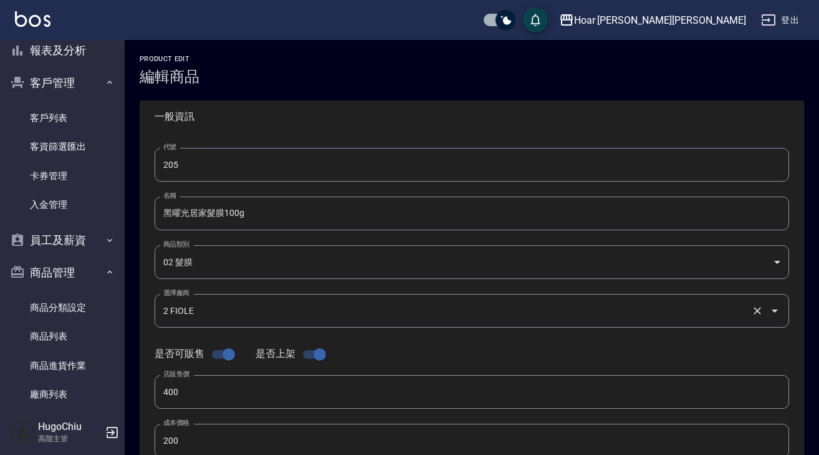
type input "200"
type input "個"
type input "UNSET"
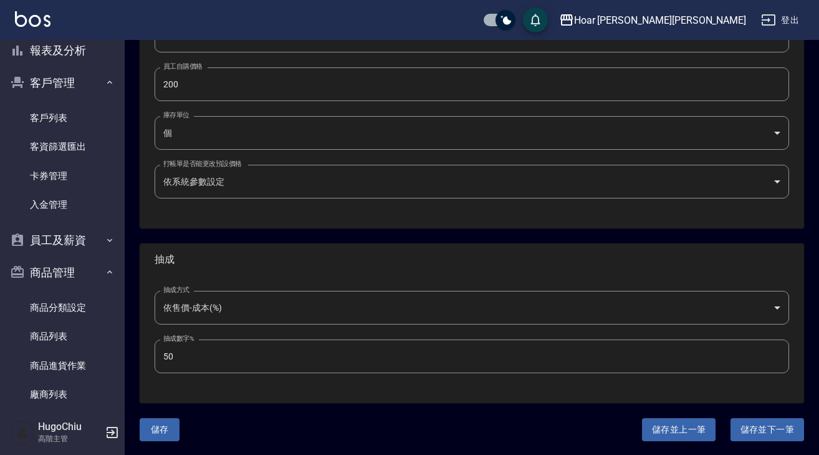
drag, startPoint x: 172, startPoint y: 431, endPoint x: 184, endPoint y: 425, distance: 13.1
click at [172, 431] on button "儲存" at bounding box center [160, 429] width 40 height 23
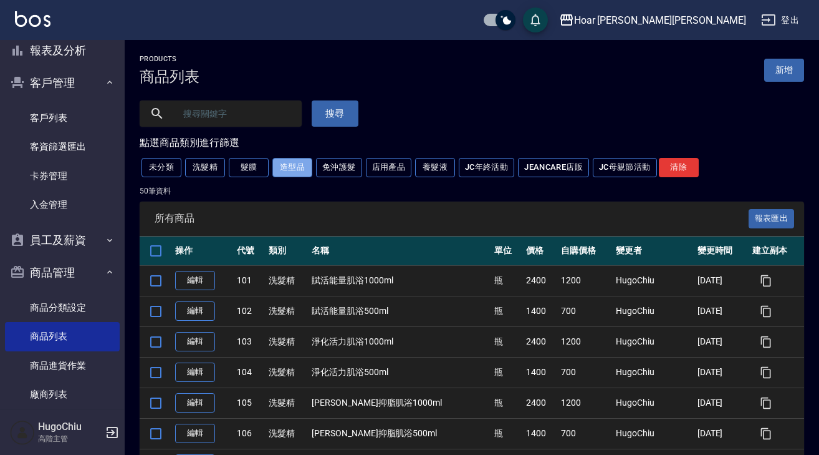
click at [307, 172] on button "造型品" at bounding box center [293, 167] width 40 height 19
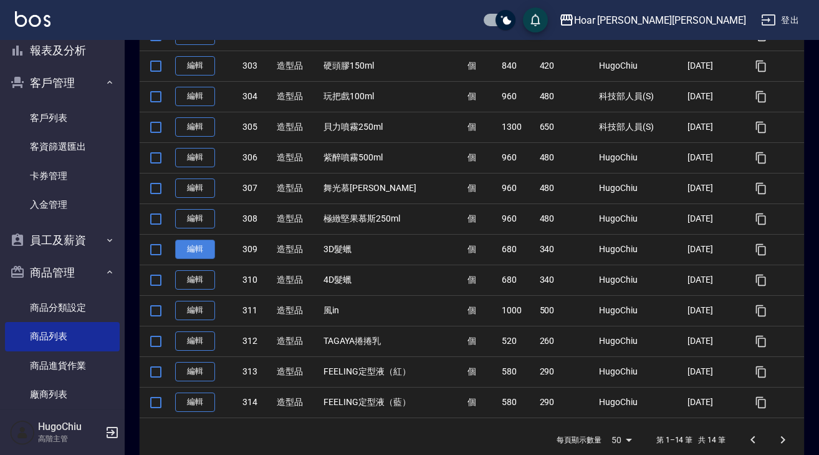
click at [188, 249] on link "編輯" at bounding box center [195, 248] width 40 height 19
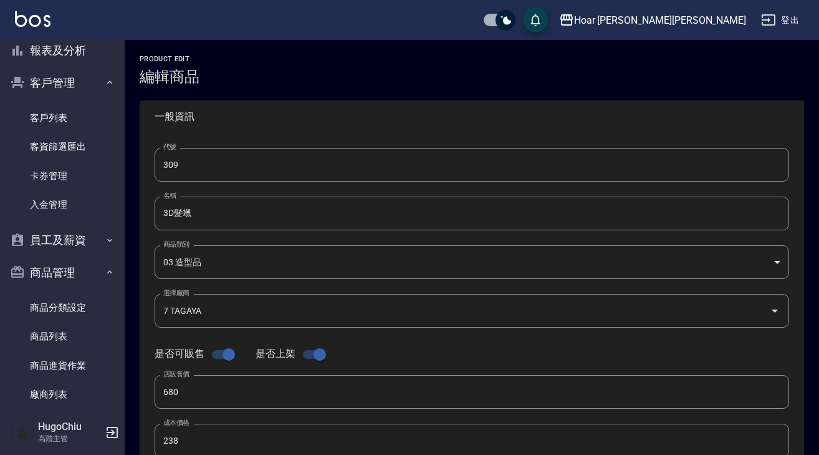
type input "309"
type input "3D髮蠟"
type input "0d0a4619-f655-41df-a260-2297821acaf6"
type input "7 TAGAYA"
type input "680"
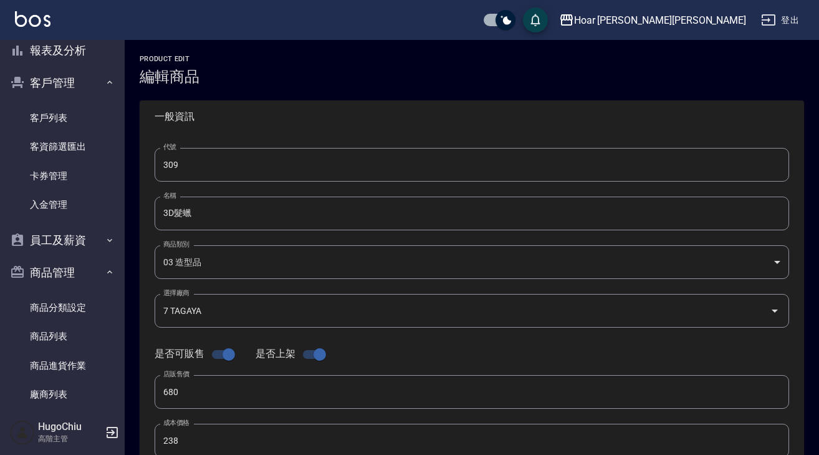
type input "238"
type input "340"
type input "個"
type input "UNSET"
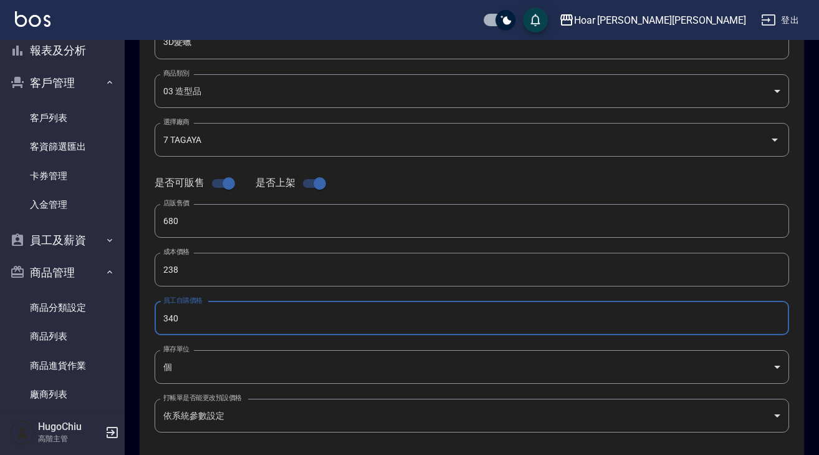
drag, startPoint x: 185, startPoint y: 317, endPoint x: 153, endPoint y: 319, distance: 31.2
click at [153, 319] on div "代號 309 代號 名稱 3D髮蠟 名稱 商品類別 03 造型品 0d0a4619-f655-41df-a260-2297821acaf6 商品類別 選擇…" at bounding box center [472, 212] width 665 height 500
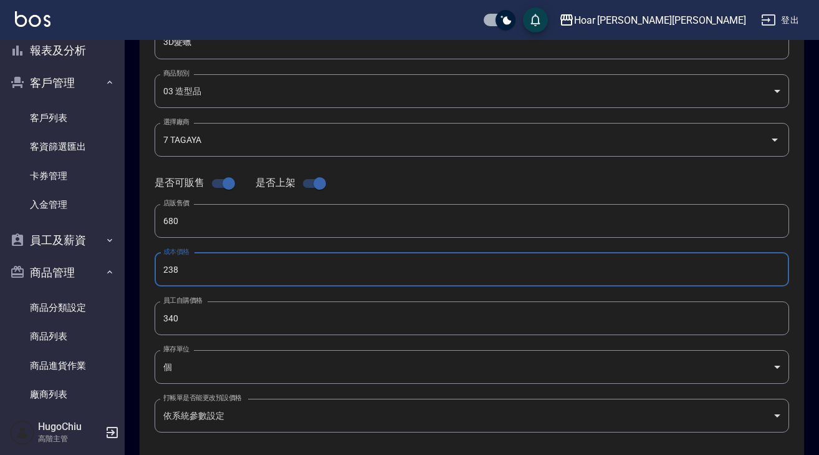
drag, startPoint x: 191, startPoint y: 269, endPoint x: 170, endPoint y: 269, distance: 21.8
click at [170, 268] on input "238" at bounding box center [472, 270] width 635 height 34
drag, startPoint x: 182, startPoint y: 268, endPoint x: 244, endPoint y: 294, distance: 67.1
click at [147, 270] on div "代號 309 代號 名稱 3D髮蠟 名稱 商品類別 03 造型品 0d0a4619-f655-41df-a260-2297821acaf6 商品類別 選擇…" at bounding box center [472, 212] width 665 height 500
paste input "340"
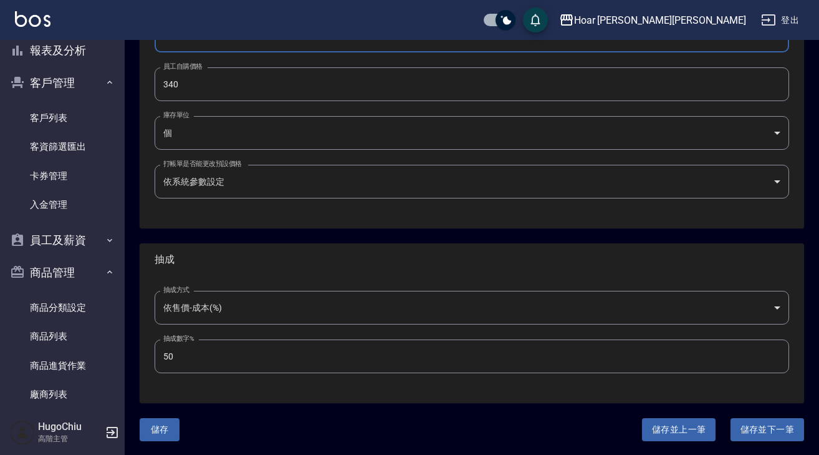
type input "340"
drag, startPoint x: 763, startPoint y: 430, endPoint x: 684, endPoint y: 425, distance: 79.3
click at [761, 430] on button "儲存並下一筆" at bounding box center [768, 429] width 74 height 23
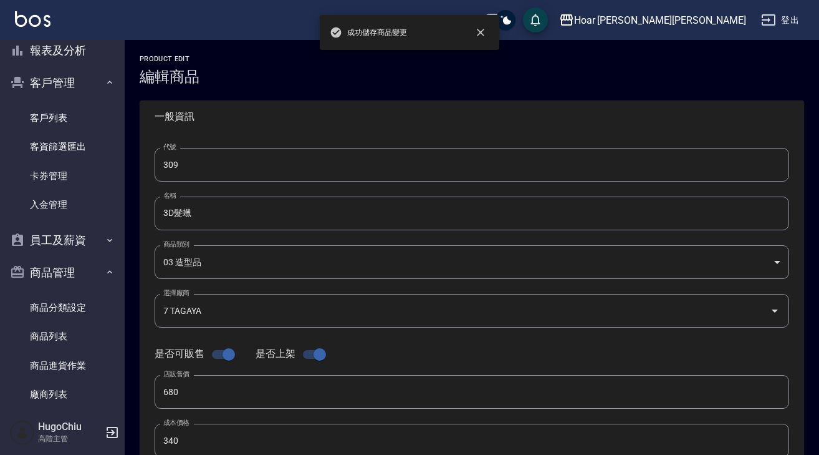
type input "310"
type input "4D髮蠟"
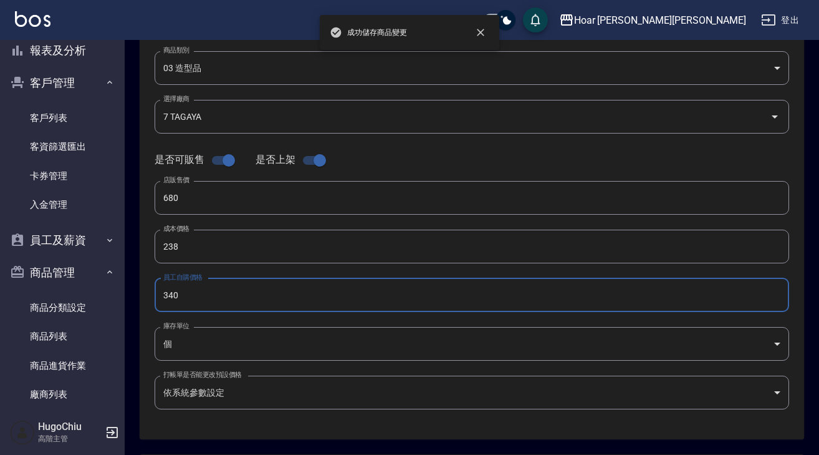
drag, startPoint x: 186, startPoint y: 292, endPoint x: 173, endPoint y: 268, distance: 27.6
click at [154, 296] on div "代號 310 代號 名稱 4D髮蠟 名稱 商品類別 03 造型品 0d0a4619-f655-41df-a260-2297821acaf6 商品類別 選擇…" at bounding box center [472, 189] width 665 height 500
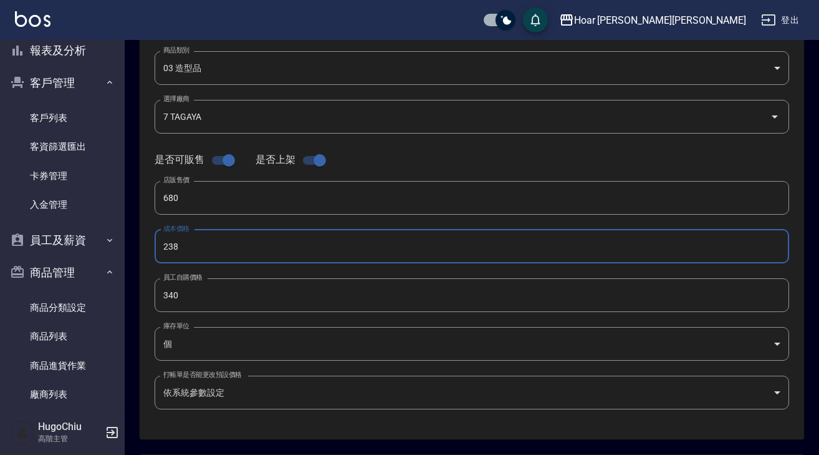
drag, startPoint x: 203, startPoint y: 239, endPoint x: 145, endPoint y: 245, distance: 58.3
click at [139, 242] on div "Product Edit 編輯商品 一般資訊 代號 310 代號 名稱 4D髮蠟 名稱 商品類別 03 造型品 0d0a4619-f655-41df-a2…" at bounding box center [472, 256] width 695 height 791
drag, startPoint x: 197, startPoint y: 246, endPoint x: 144, endPoint y: 248, distance: 53.0
click at [141, 247] on div "代號 310 代號 名稱 4D髮蠟 名稱 商品類別 03 造型品 0d0a4619-f655-41df-a260-2297821acaf6 商品類別 選擇…" at bounding box center [472, 189] width 665 height 500
paste input "340"
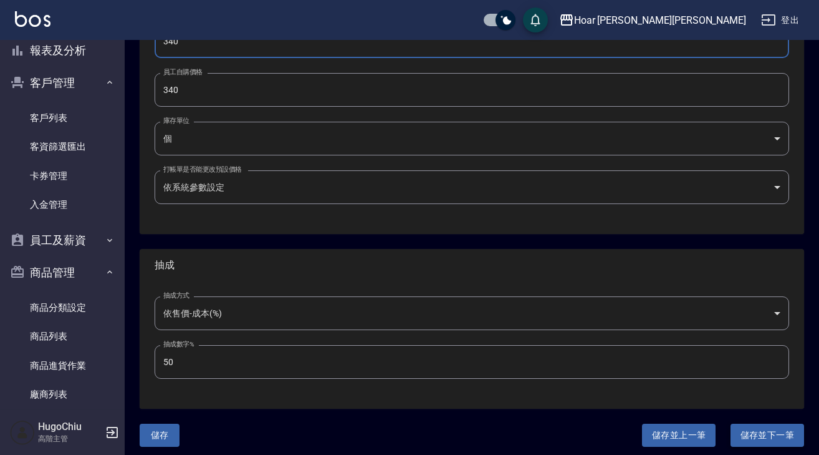
type input "340"
drag, startPoint x: 752, startPoint y: 438, endPoint x: 703, endPoint y: 433, distance: 49.0
click at [752, 438] on button "儲存並下一筆" at bounding box center [768, 434] width 74 height 23
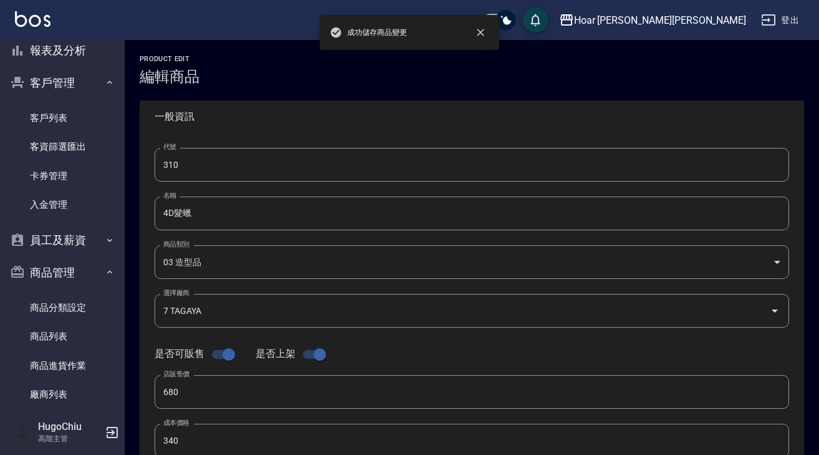
type input "311"
type input "風in"
type input "1 NOOK"
type input "1000"
type input "500"
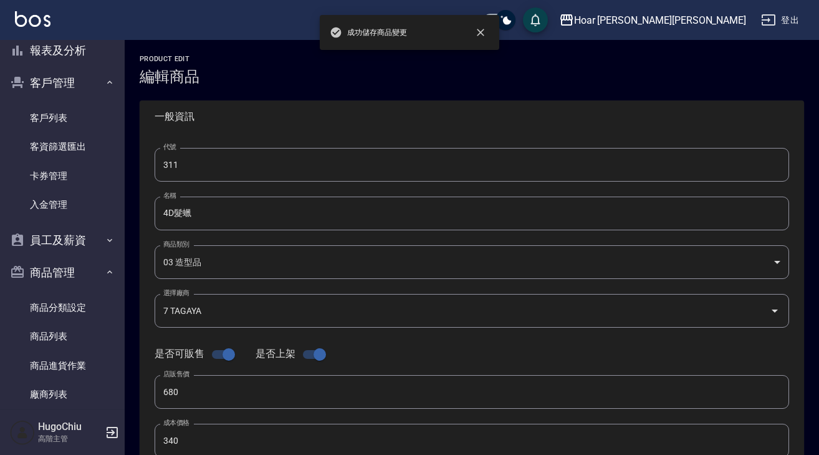
type input "500"
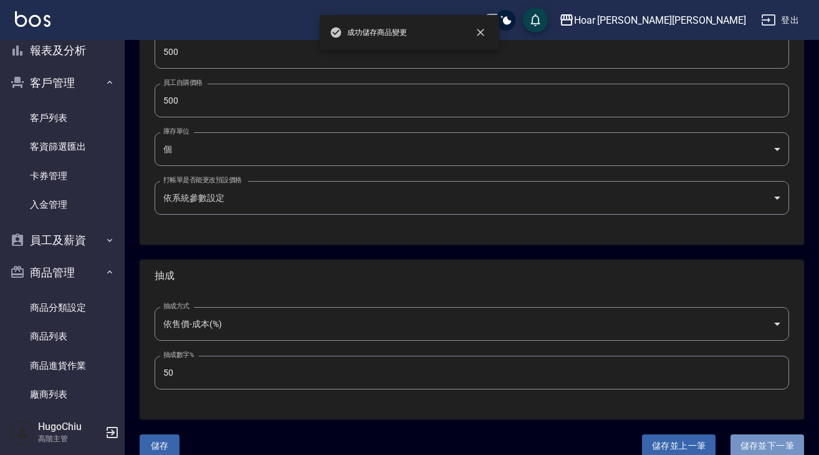
click at [765, 442] on button "儲存並下一筆" at bounding box center [768, 445] width 74 height 23
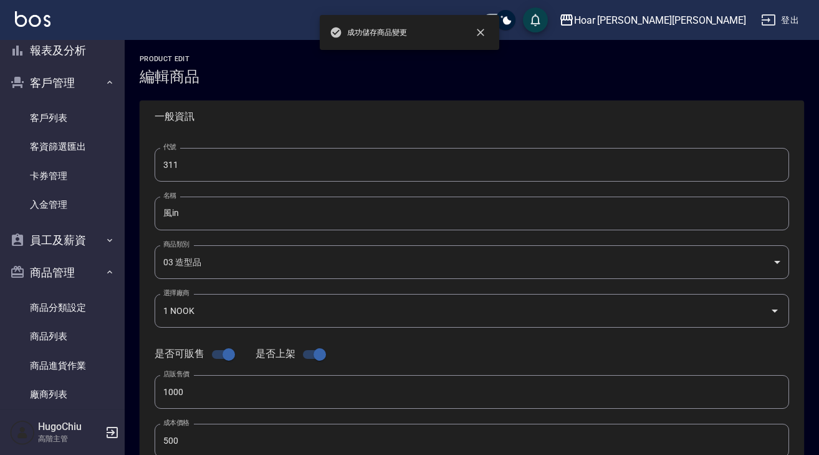
type input "312"
type input "TAGAYA捲捲乳"
type input "520"
type input "182"
type input "260"
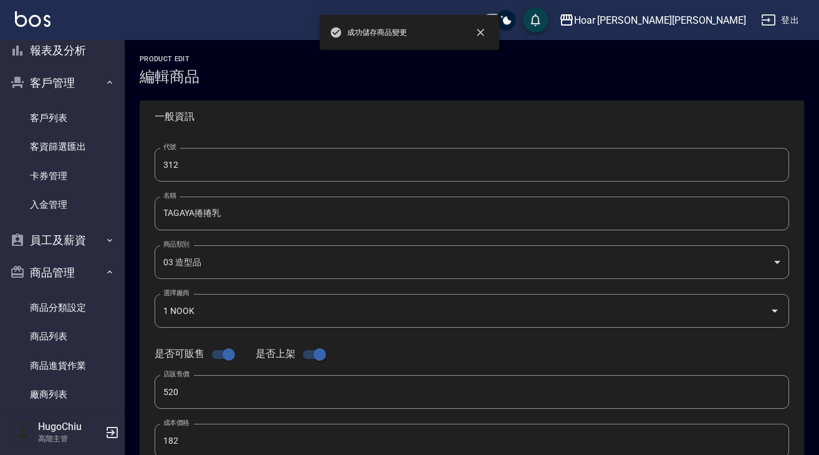
type input "7 TAGAYA"
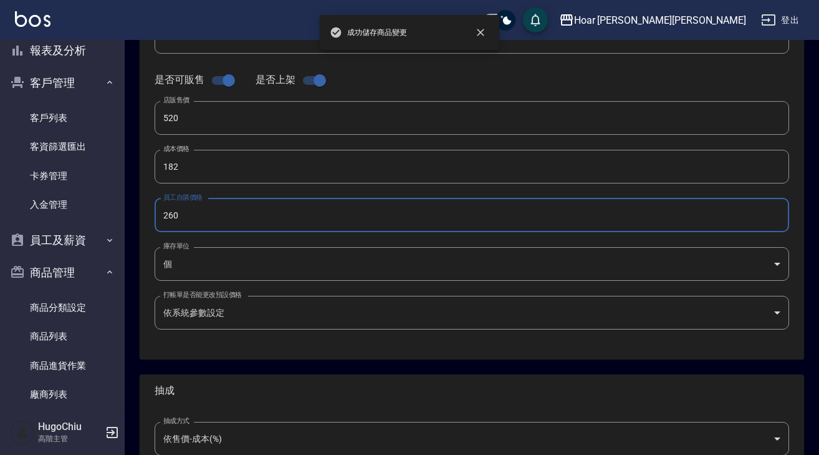
click at [142, 215] on div "代號 312 代號 名稱 TAGAYA捲捲乳 名稱 商品類別 03 造型品 0d0a4619-f655-41df-a260-2297821acaf6 商品…" at bounding box center [472, 109] width 665 height 500
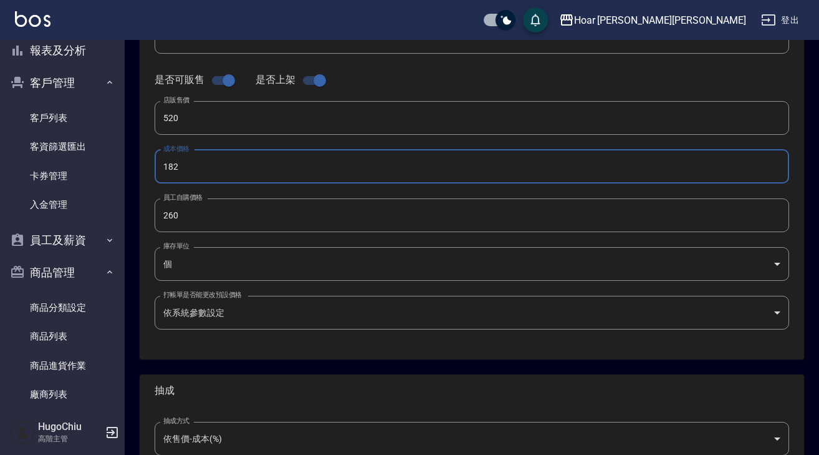
drag, startPoint x: 186, startPoint y: 170, endPoint x: 150, endPoint y: 173, distance: 36.9
click at [151, 168] on div "代號 312 代號 名稱 TAGAYA捲捲乳 名稱 商品類別 03 造型品 0d0a4619-f655-41df-a260-2297821acaf6 商品…" at bounding box center [472, 109] width 665 height 500
paste input "260"
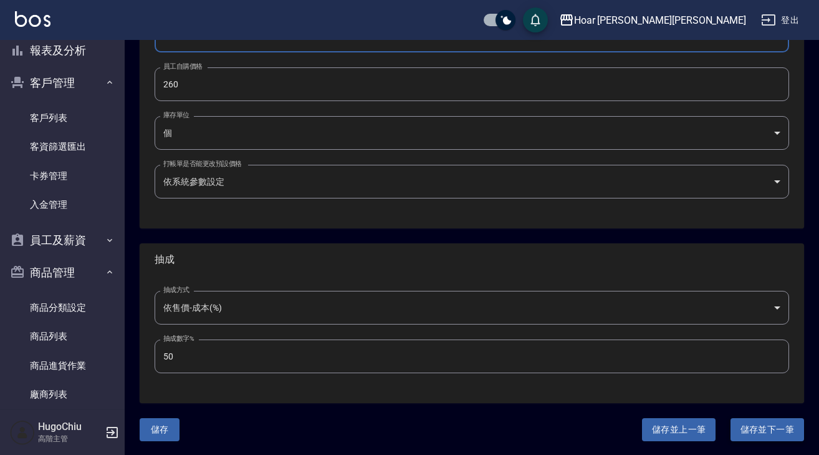
type input "260"
click at [736, 424] on button "儲存並下一筆" at bounding box center [768, 429] width 74 height 23
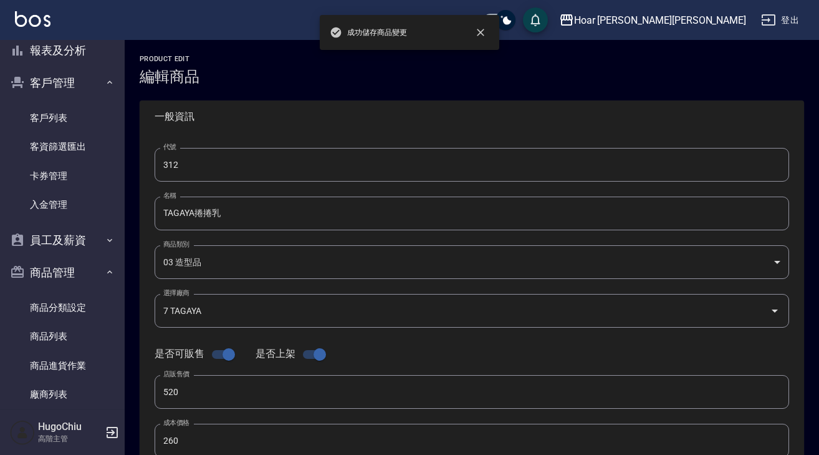
type input "313"
type input "FEELING定型液（紅）"
type input "580"
type input "174"
type input "290"
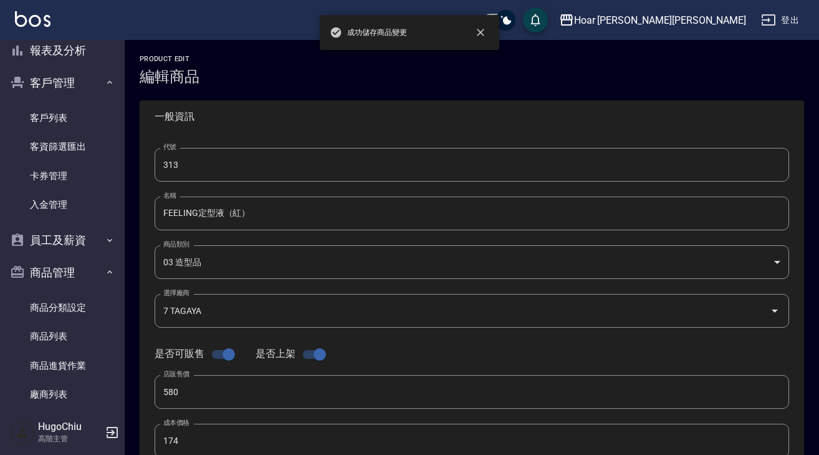
type input "8 FEELING"
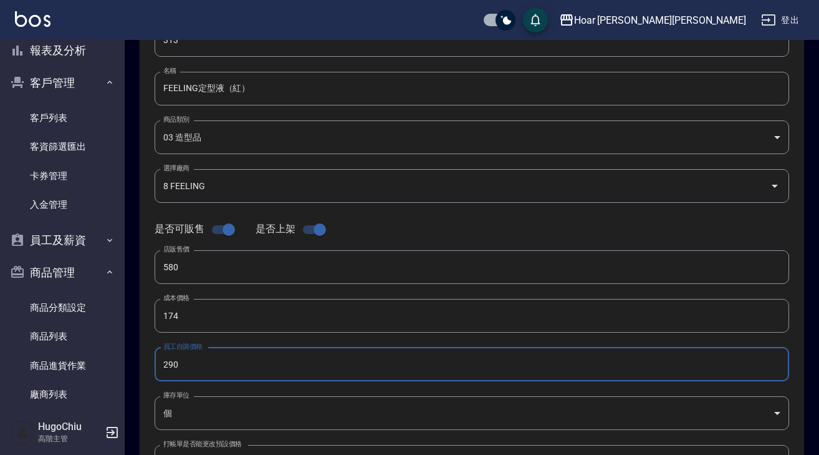
click at [122, 362] on div "Hoar 霍爾沙龍 登出 櫃檯作業 打帳單 帳單列表 掛單列表 座位開單 營業儀表板 現金收支登錄 高階收支登錄 材料自購登錄 每日結帳 排班表 現場電腦打卡…" at bounding box center [409, 305] width 819 height 861
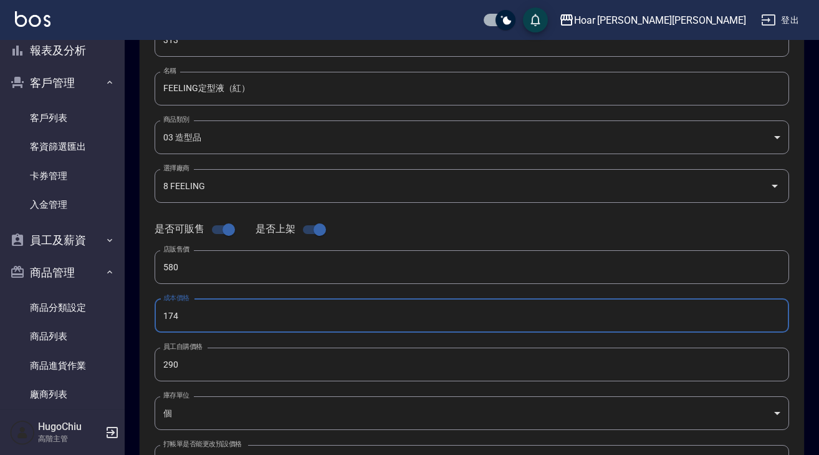
drag, startPoint x: 195, startPoint y: 316, endPoint x: 128, endPoint y: 312, distance: 66.9
click at [128, 312] on div "Product Edit 編輯商品 一般資訊 代號 313 代號 名稱 FEELING定型液（紅） 名稱 商品類別 03 造型品 0d0a4619-f65…" at bounding box center [472, 325] width 695 height 791
paste input "290"
type input "290"
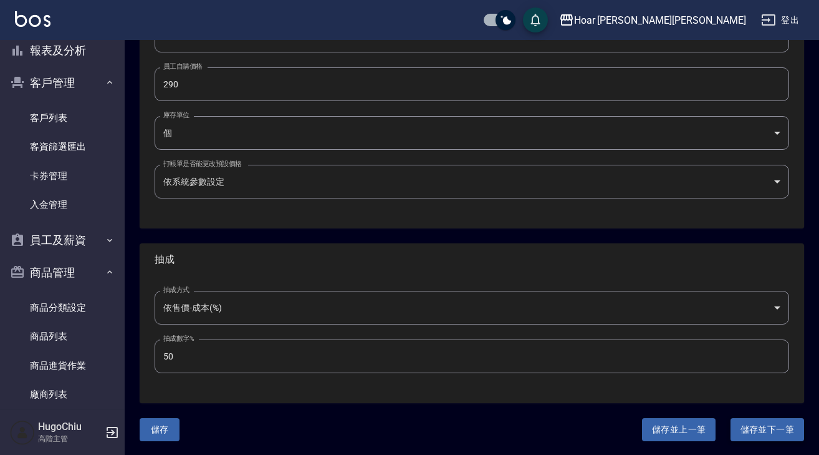
click at [745, 427] on button "儲存並下一筆" at bounding box center [768, 429] width 74 height 23
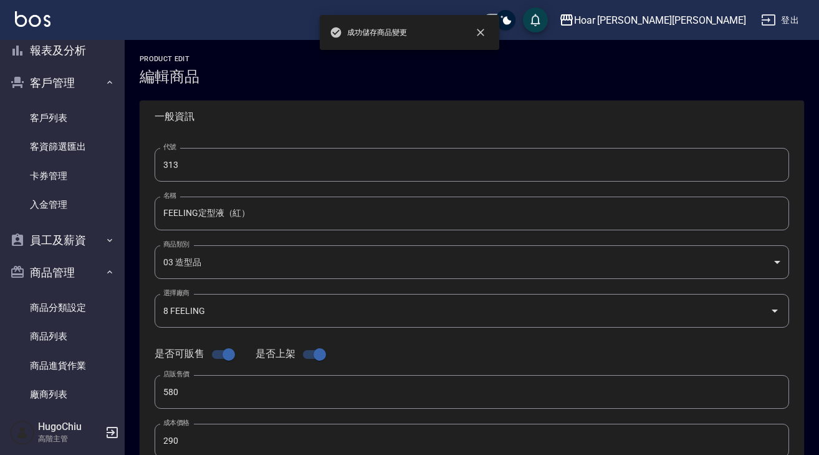
type input "314"
type input "FEELING定型液（藍）"
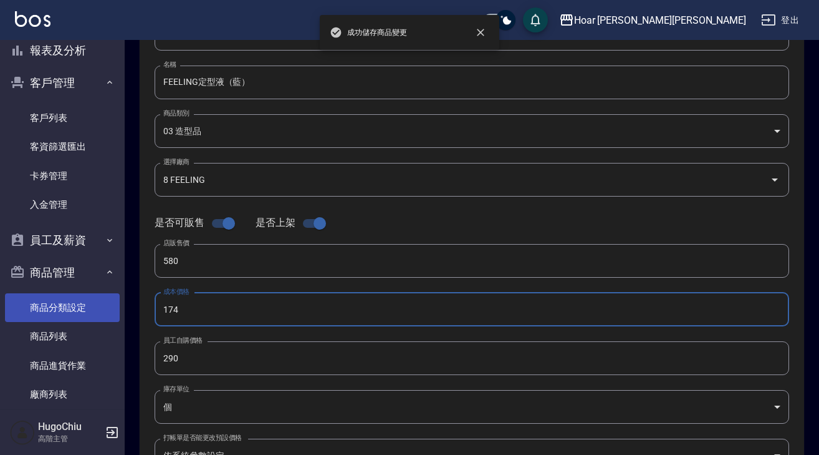
drag, startPoint x: 190, startPoint y: 307, endPoint x: 107, endPoint y: 307, distance: 82.3
click at [99, 305] on div "成功儲存商品變更 Hoar 霍爾沙龍 登出 櫃檯作業 打帳單 帳單列表 掛單列表 座位開單 營業儀表板 現金收支登錄 高階收支登錄 材料自購登錄 每日結帳 排…" at bounding box center [409, 299] width 819 height 861
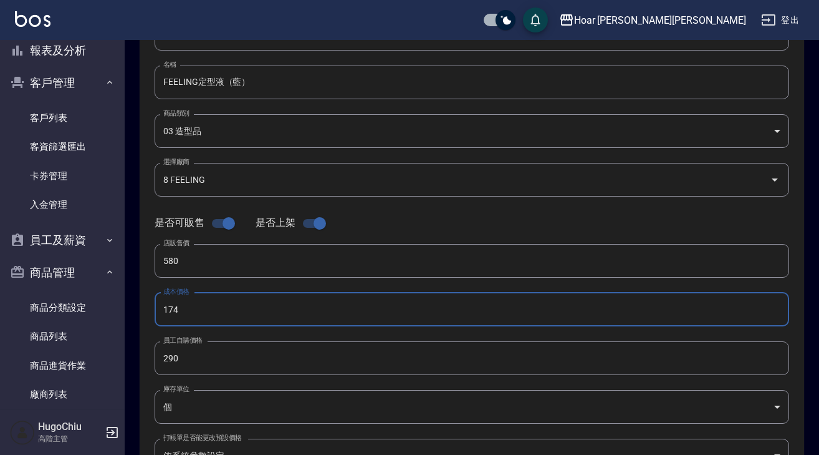
paste input "290"
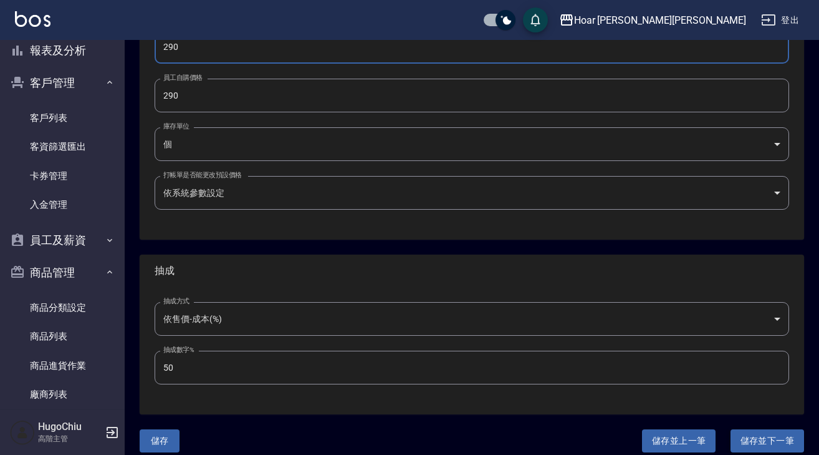
type input "290"
drag, startPoint x: 742, startPoint y: 440, endPoint x: 621, endPoint y: 429, distance: 121.5
click at [742, 440] on button "儲存並下一筆" at bounding box center [768, 440] width 74 height 23
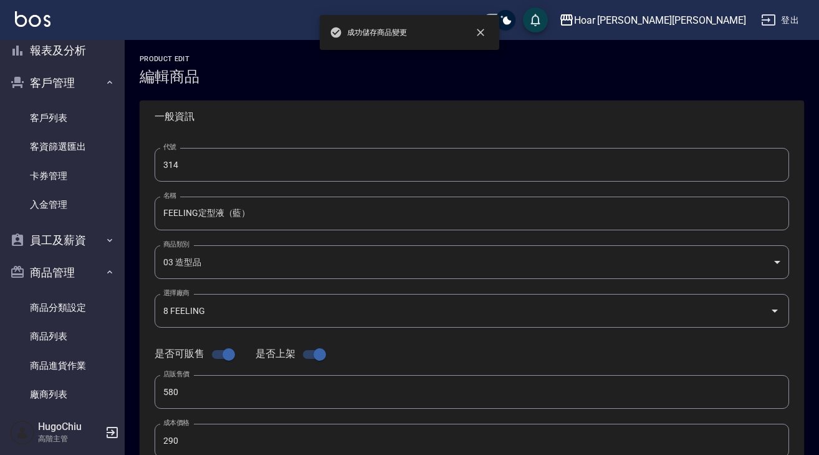
type input "401"
type input "抗毛躁光影噴霧100ml"
type input "dcbdbb4f-b5de-4cd5-93b1-90b46af2a093"
type input "1680"
type input "840"
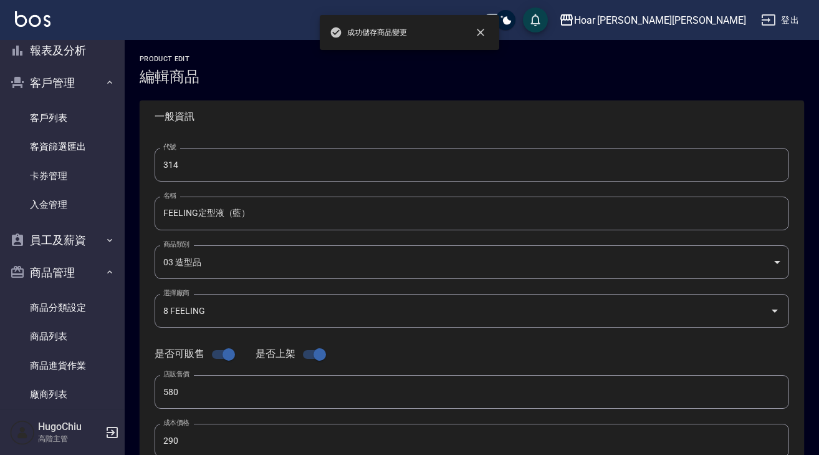
type input "840"
type input "1 NOOK"
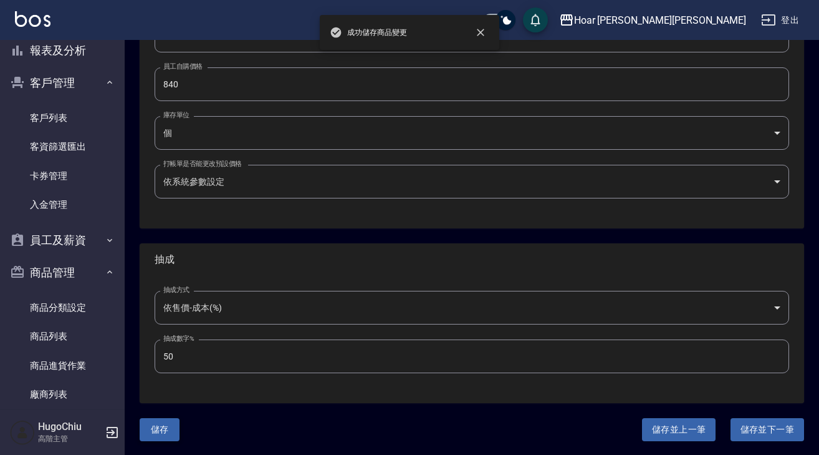
click at [168, 431] on button "儲存" at bounding box center [160, 429] width 40 height 23
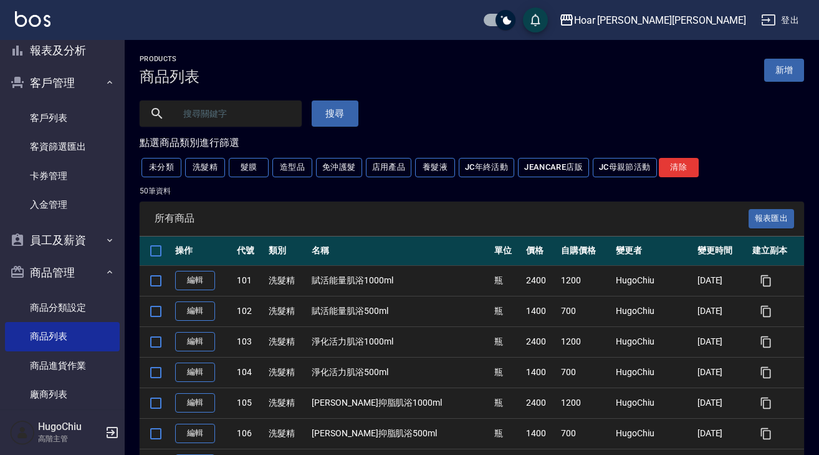
click at [341, 179] on div "未分類 洗髮精 髮膜 造型品 免沖護髮 店用產品 養髮液 JC年終活動 JeanCare店販 JC母親節活動 清除" at bounding box center [472, 167] width 665 height 23
click at [342, 176] on button "免沖護髮" at bounding box center [339, 167] width 46 height 19
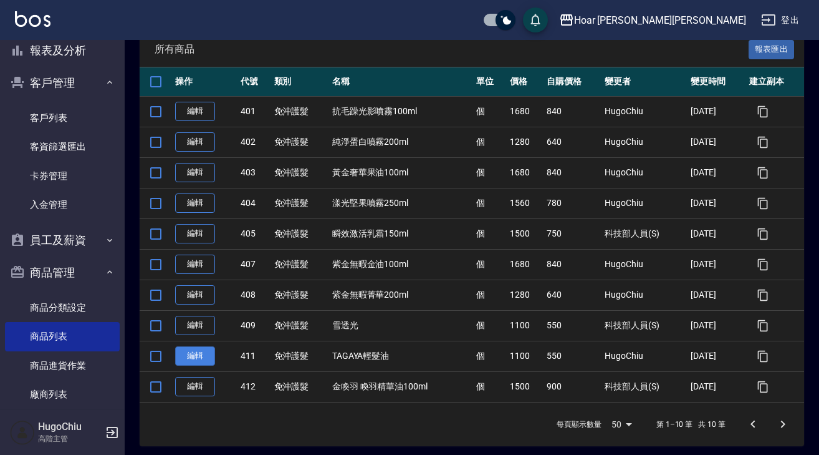
click at [192, 360] on link "編輯" at bounding box center [195, 355] width 40 height 19
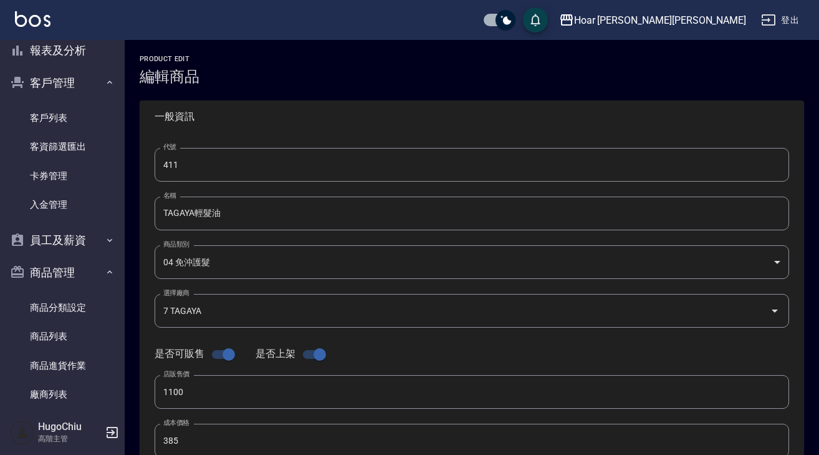
type input "411"
type input "TAGAYA輕髮油"
type input "dcbdbb4f-b5de-4cd5-93b1-90b46af2a093"
type input "7 TAGAYA"
type input "1100"
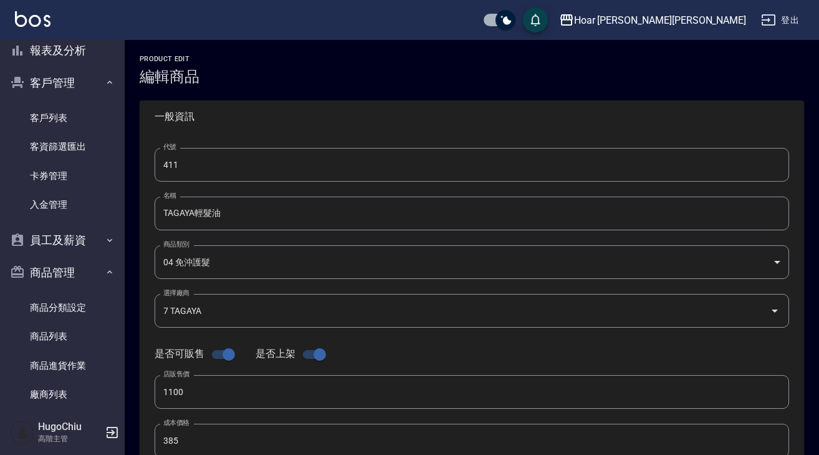
type input "385"
type input "550"
type input "個"
type input "UNSET"
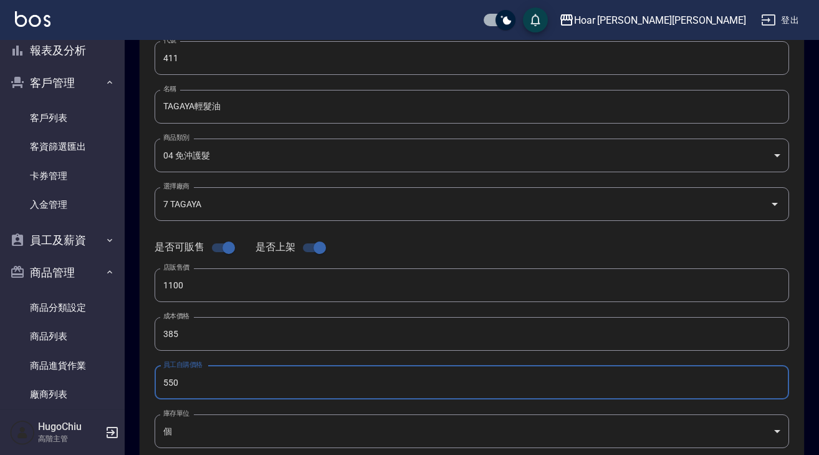
drag, startPoint x: 185, startPoint y: 387, endPoint x: 166, endPoint y: 380, distance: 19.1
click at [159, 383] on input "550" at bounding box center [472, 382] width 635 height 34
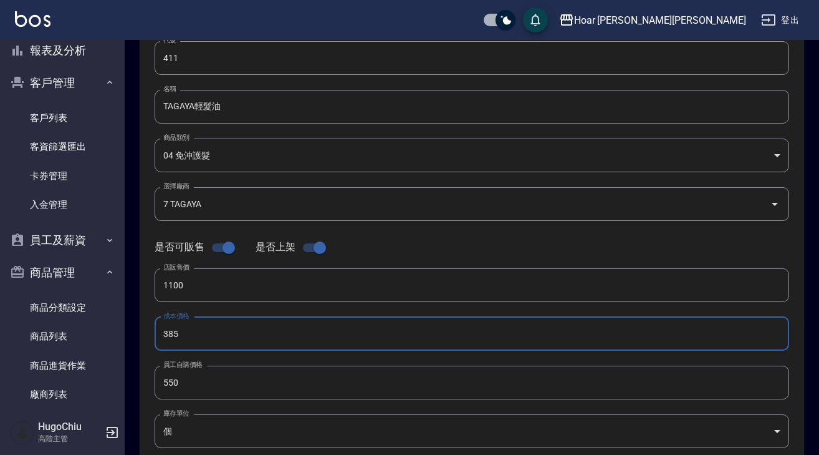
drag, startPoint x: 188, startPoint y: 332, endPoint x: 152, endPoint y: 333, distance: 36.8
click at [152, 333] on div "代號 411 代號 名稱 TAGAYA輕髮油 名稱 商品類別 04 免沖護髮 dcbdbb4f-b5de-4cd5-93b1-90b46af2a093 商…" at bounding box center [472, 276] width 665 height 500
paste input "550"
type input "550"
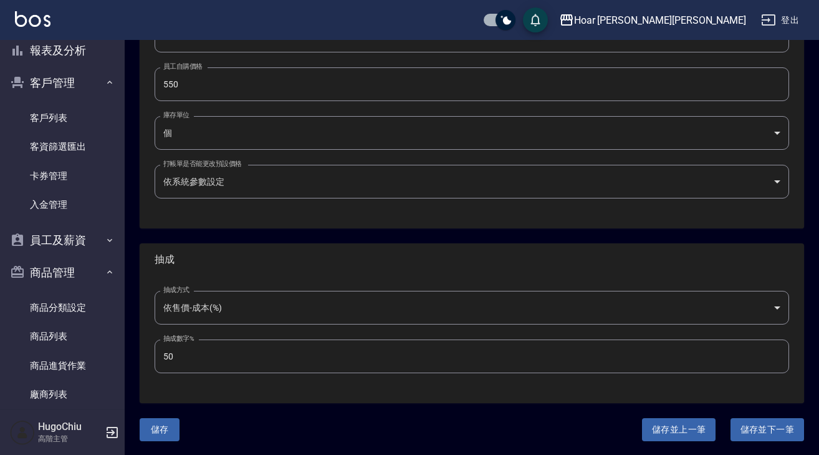
drag, startPoint x: 758, startPoint y: 433, endPoint x: 682, endPoint y: 428, distance: 75.6
click at [748, 434] on button "儲存並下一筆" at bounding box center [768, 429] width 74 height 23
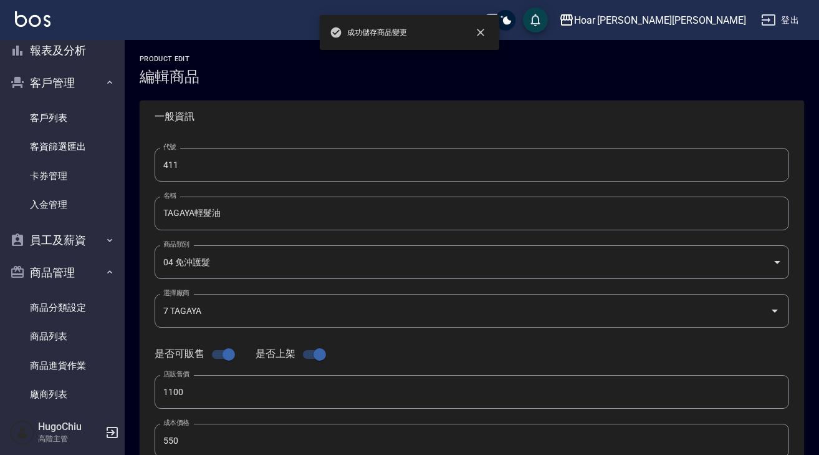
type input "412"
type input "金喚羽 喚羽精華油100ml"
type input "5 京喚羽"
type input "1500"
type input "900"
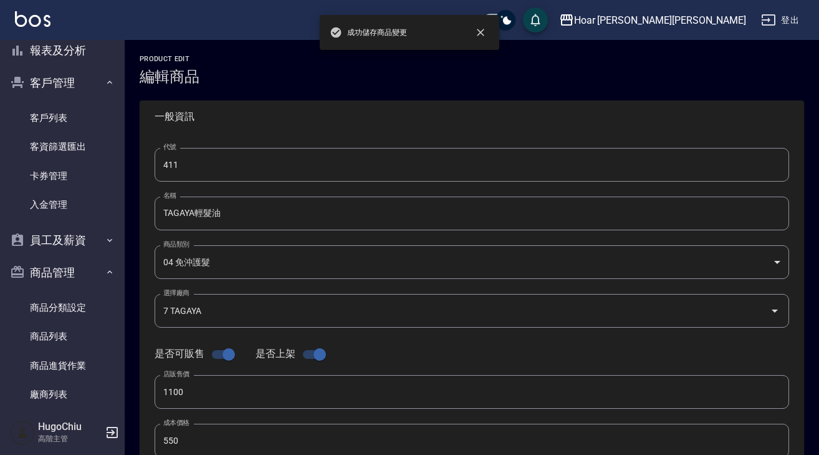
type input "900"
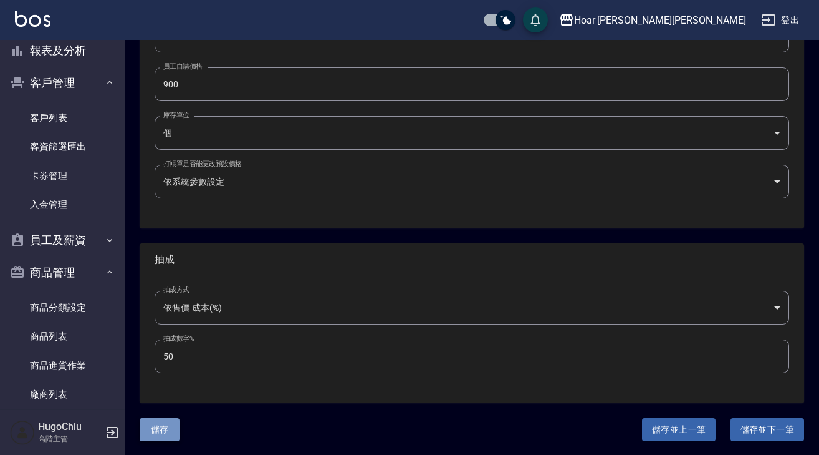
click at [160, 439] on button "儲存" at bounding box center [160, 429] width 40 height 23
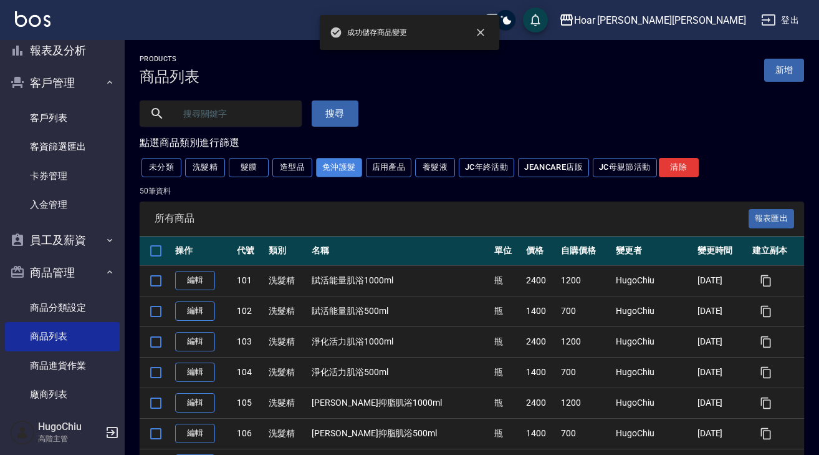
click at [339, 167] on button "免沖護髮" at bounding box center [339, 167] width 46 height 19
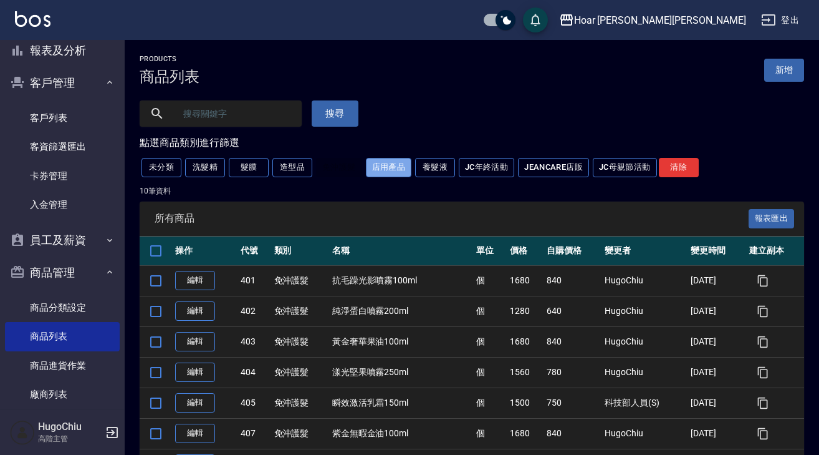
click at [394, 177] on button "店用產品" at bounding box center [389, 167] width 46 height 19
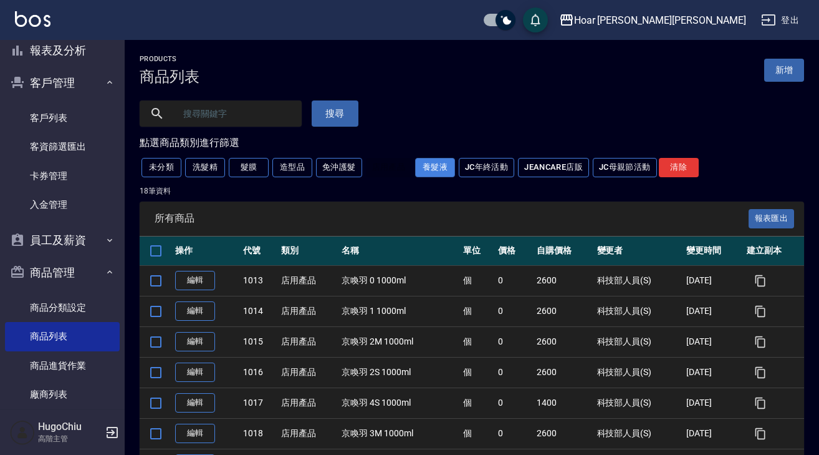
click at [427, 173] on button "養髮液" at bounding box center [435, 167] width 40 height 19
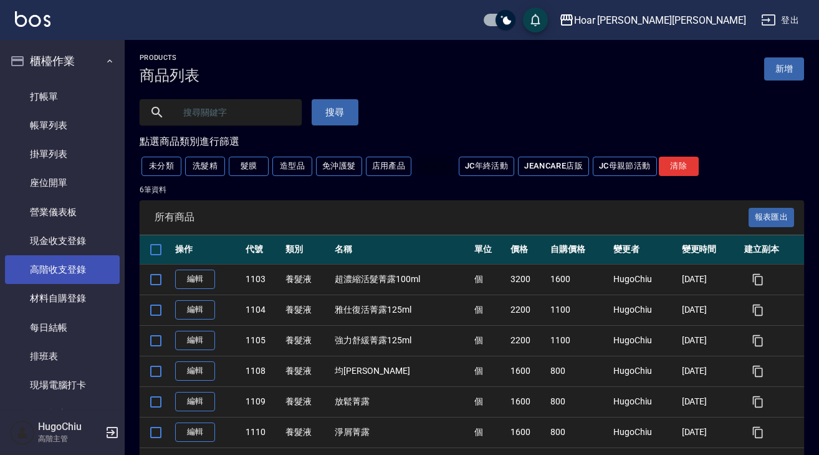
click at [67, 266] on link "高階收支登錄" at bounding box center [62, 269] width 115 height 29
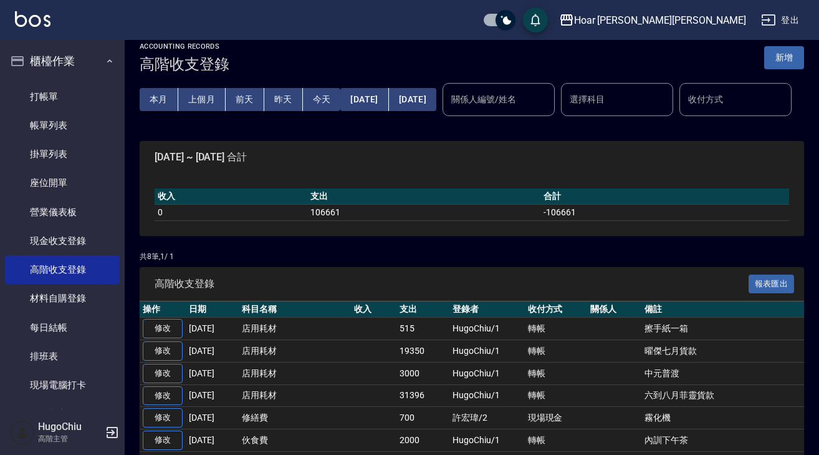
scroll to position [15, 0]
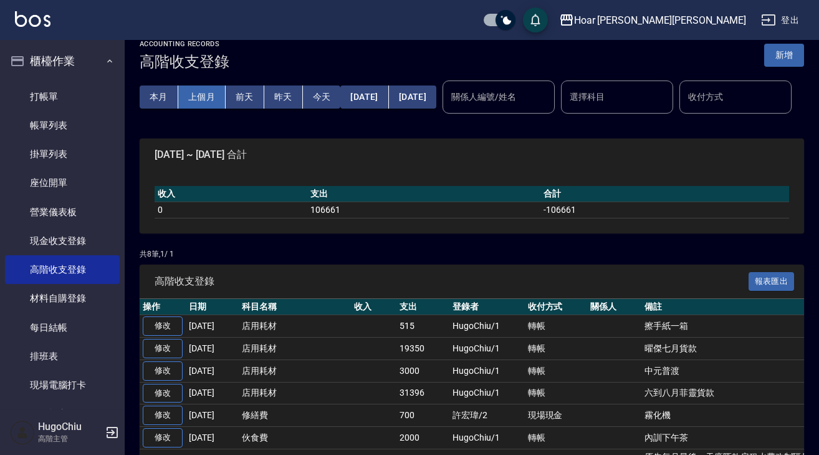
click at [210, 99] on button "上個月" at bounding box center [201, 96] width 47 height 23
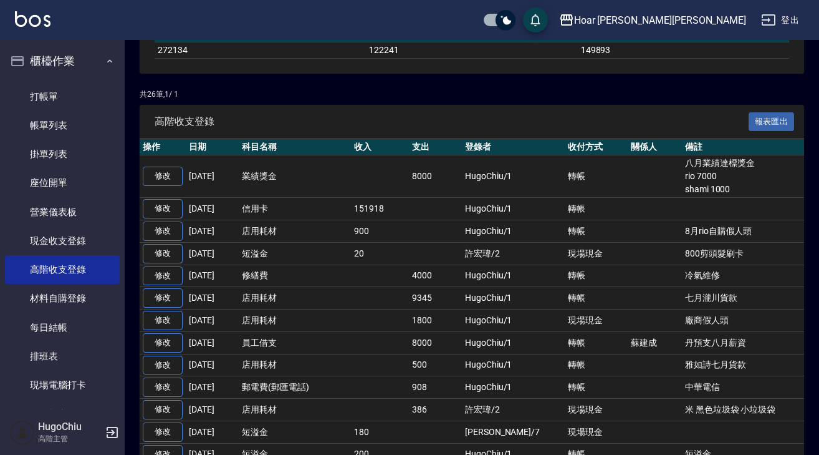
scroll to position [175, 0]
click at [155, 240] on link "修改" at bounding box center [163, 230] width 40 height 19
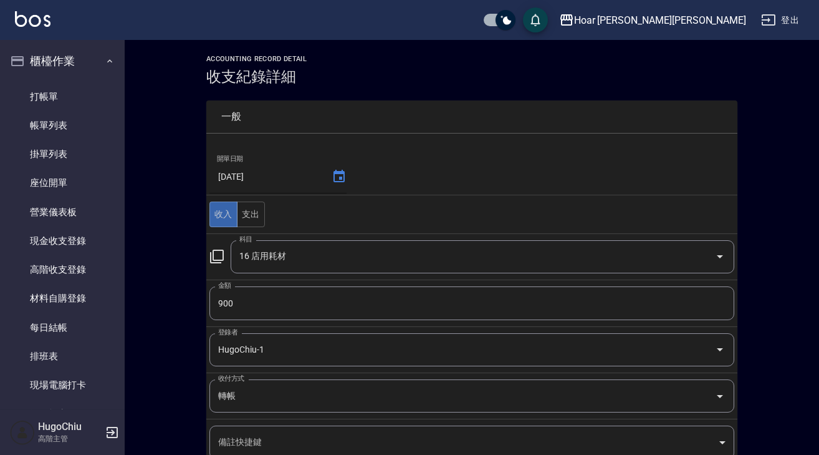
drag, startPoint x: 344, startPoint y: 200, endPoint x: 332, endPoint y: 170, distance: 32.4
click at [332, 170] on icon at bounding box center [339, 176] width 15 height 15
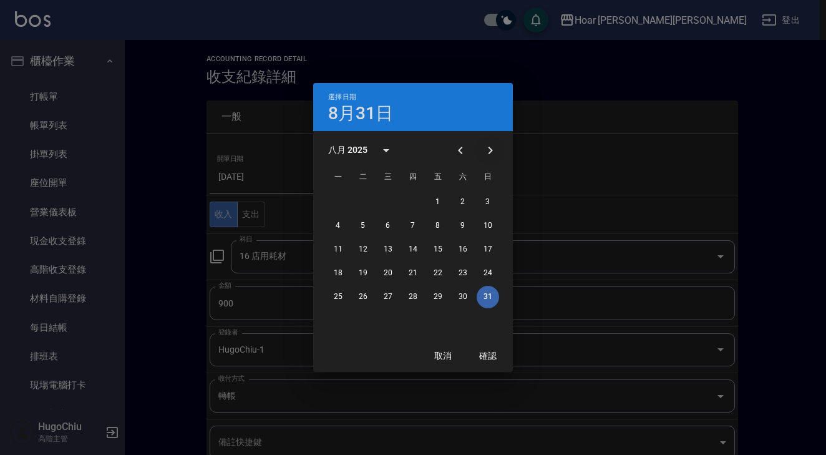
click at [485, 151] on icon "Next month" at bounding box center [490, 150] width 15 height 15
click at [465, 201] on button "6" at bounding box center [462, 202] width 22 height 22
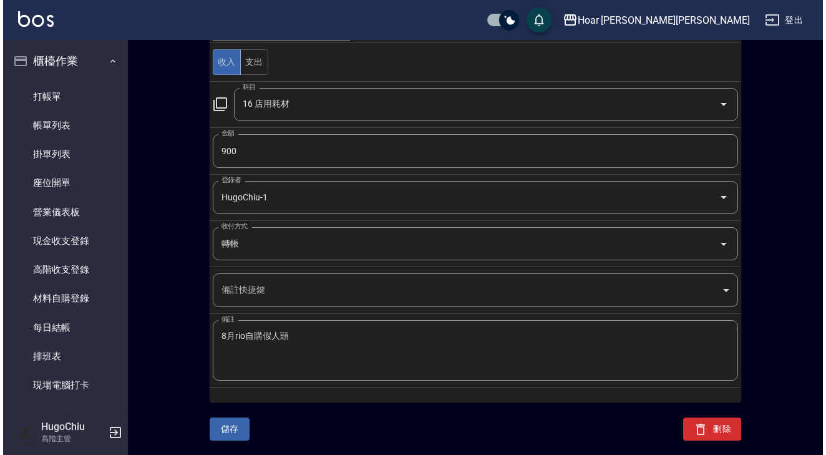
scroll to position [152, 0]
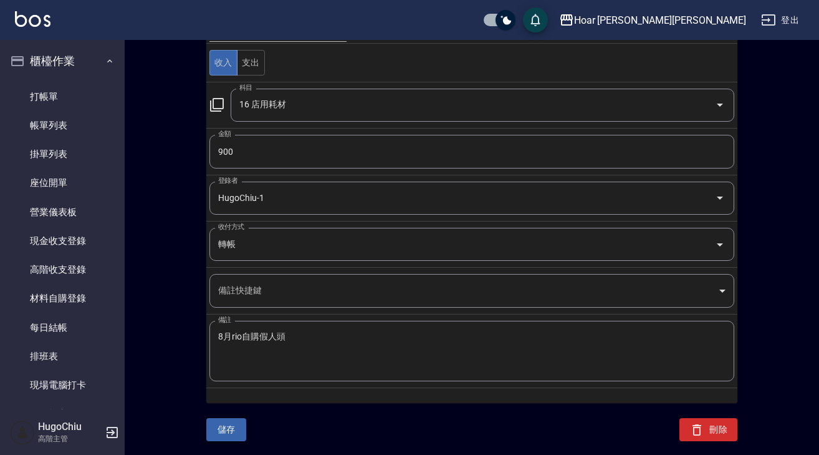
click at [229, 427] on button "儲存" at bounding box center [226, 429] width 40 height 23
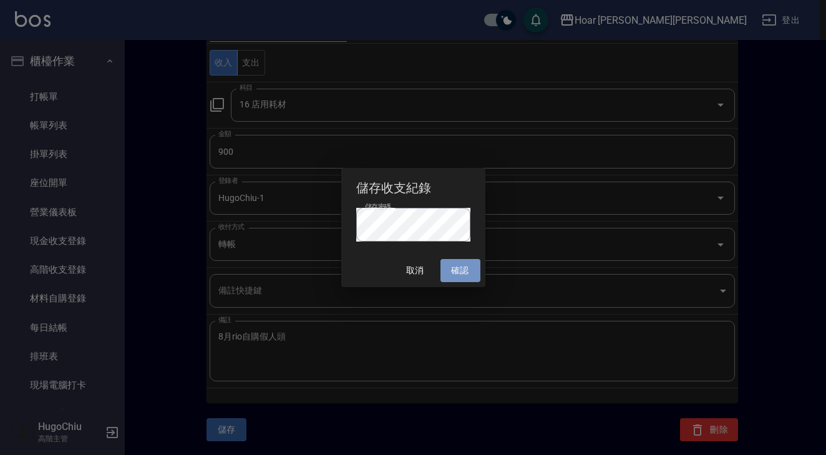
click at [450, 266] on button "確認" at bounding box center [460, 270] width 40 height 23
click at [419, 273] on button "取消" at bounding box center [415, 270] width 40 height 23
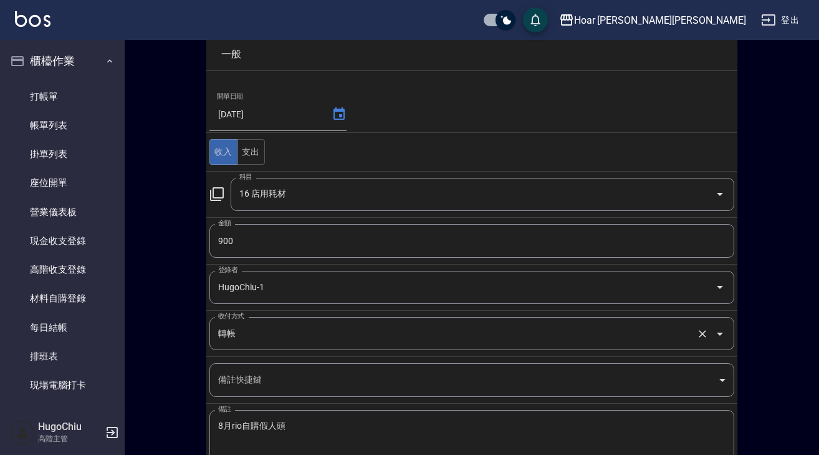
scroll to position [62, 0]
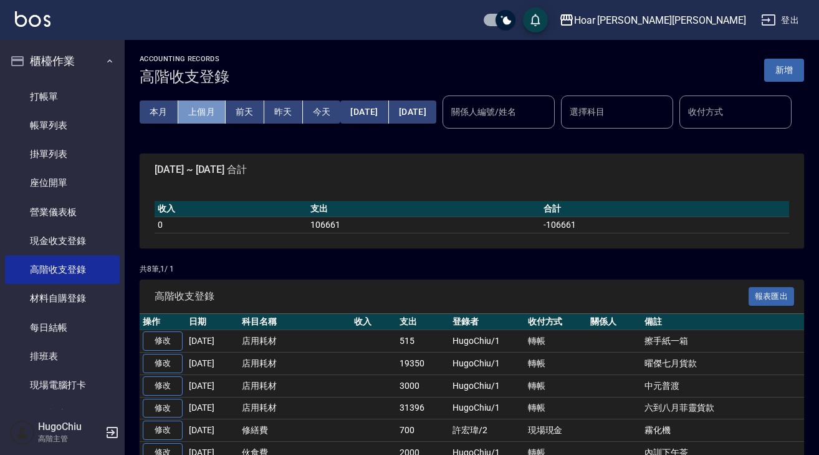
click at [203, 109] on button "上個月" at bounding box center [201, 111] width 47 height 23
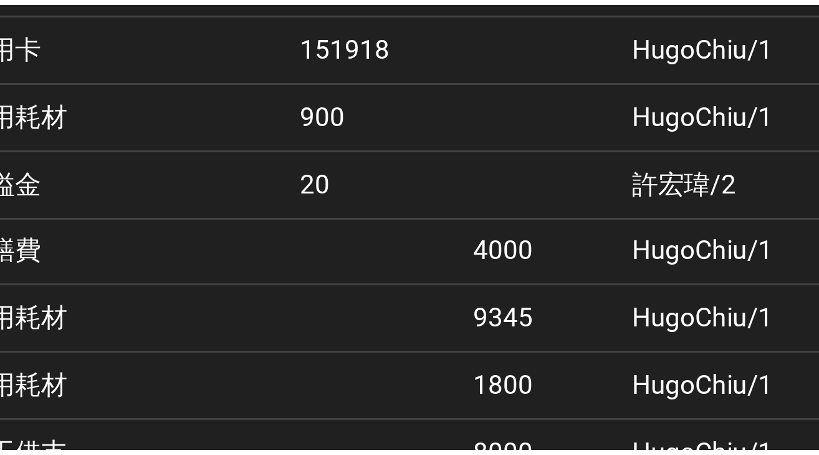
scroll to position [239, 0]
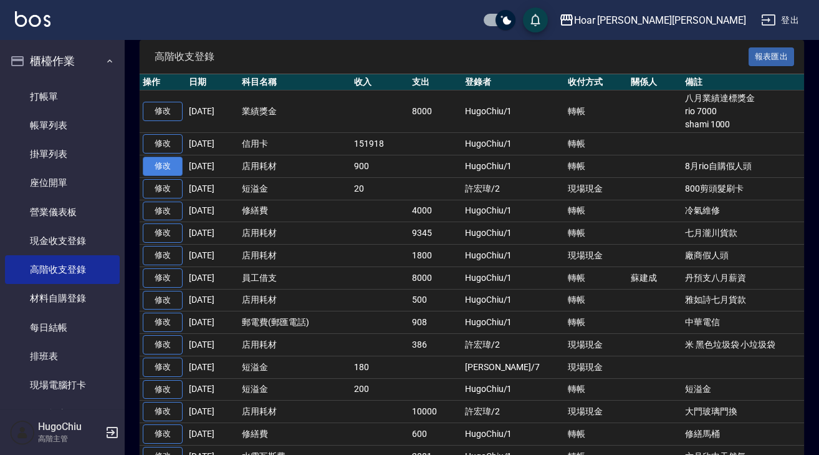
click at [175, 176] on link "修改" at bounding box center [163, 166] width 40 height 19
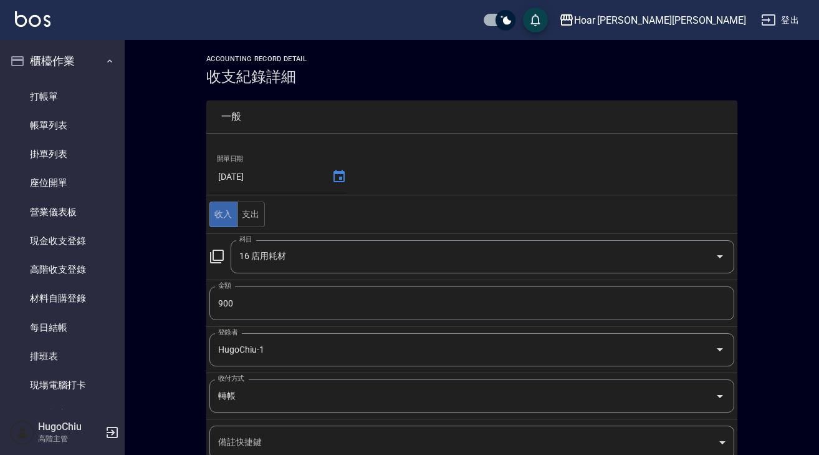
click at [338, 179] on icon at bounding box center [339, 176] width 11 height 12
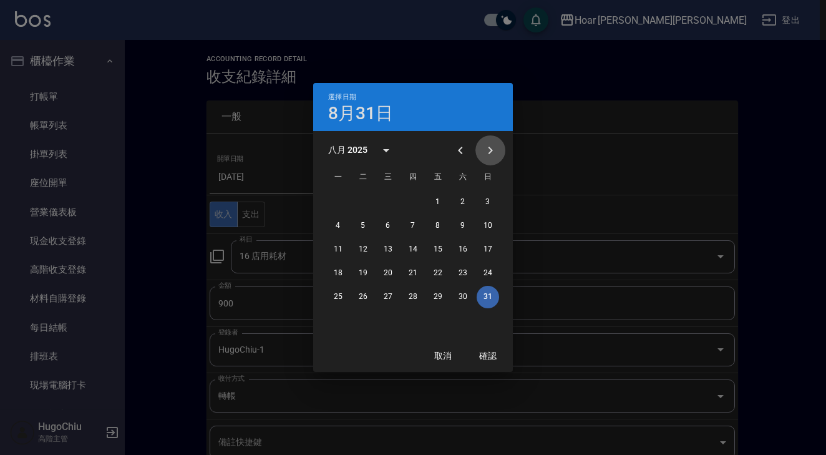
click at [491, 153] on icon "Next month" at bounding box center [490, 150] width 15 height 15
click at [459, 203] on button "6" at bounding box center [462, 202] width 22 height 22
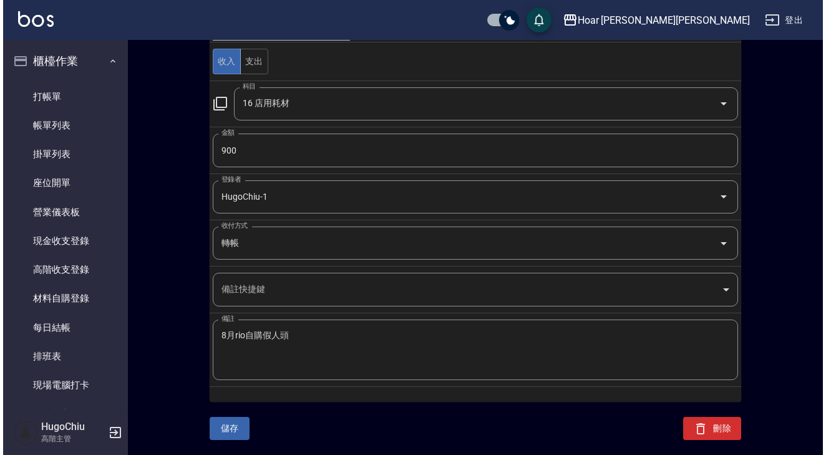
scroll to position [152, 0]
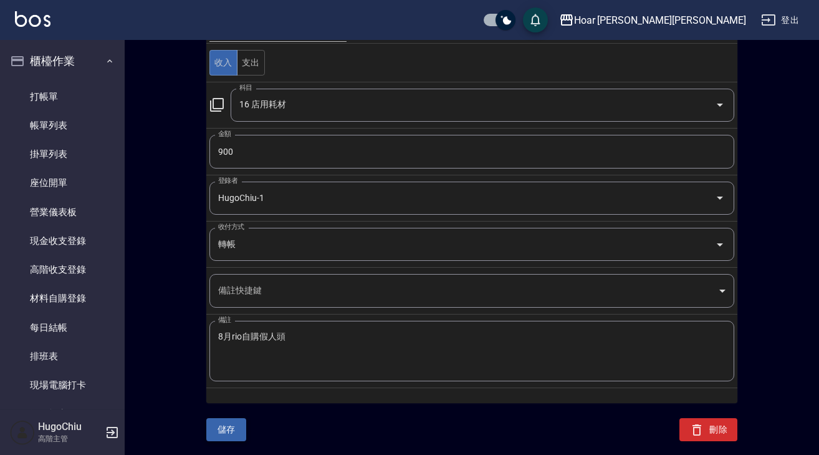
click at [231, 432] on button "儲存" at bounding box center [226, 429] width 40 height 23
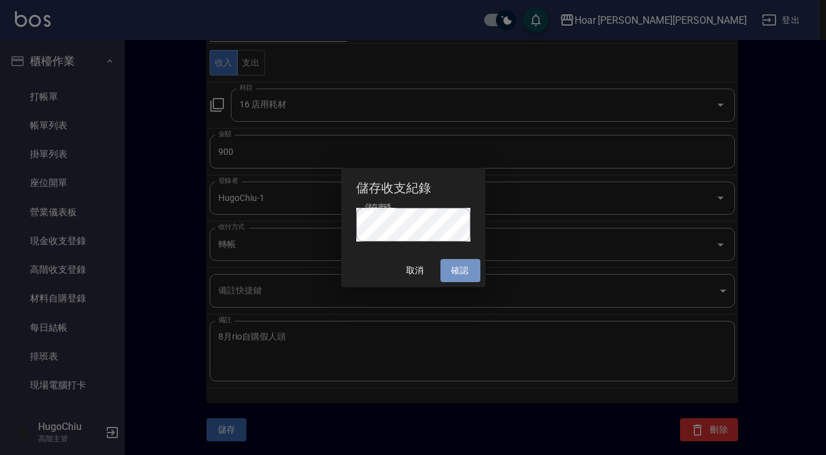
click at [465, 273] on button "確認" at bounding box center [460, 270] width 40 height 23
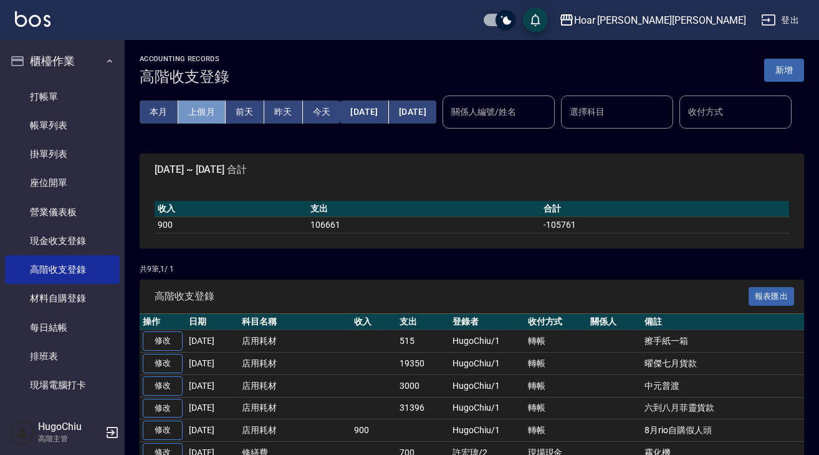
click at [214, 116] on button "上個月" at bounding box center [201, 111] width 47 height 23
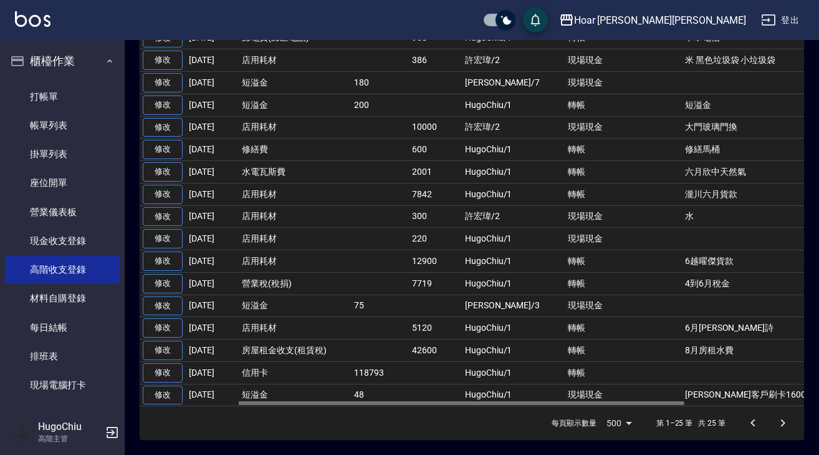
scroll to position [543, 0]
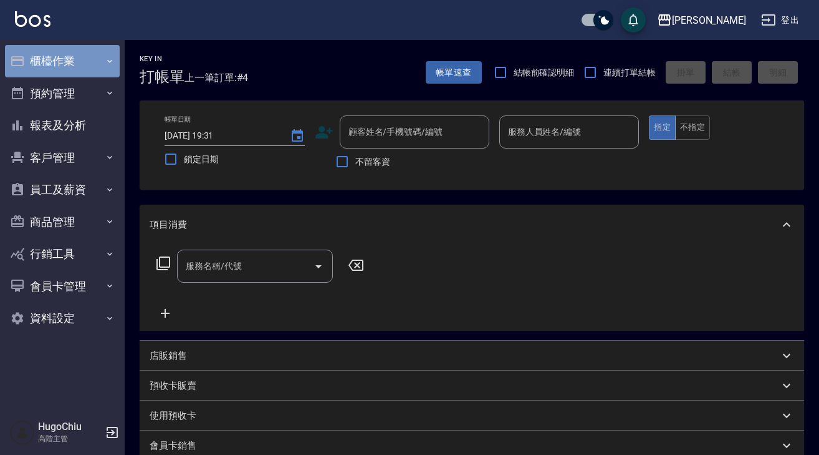
click at [56, 63] on button "櫃檯作業" at bounding box center [62, 61] width 115 height 32
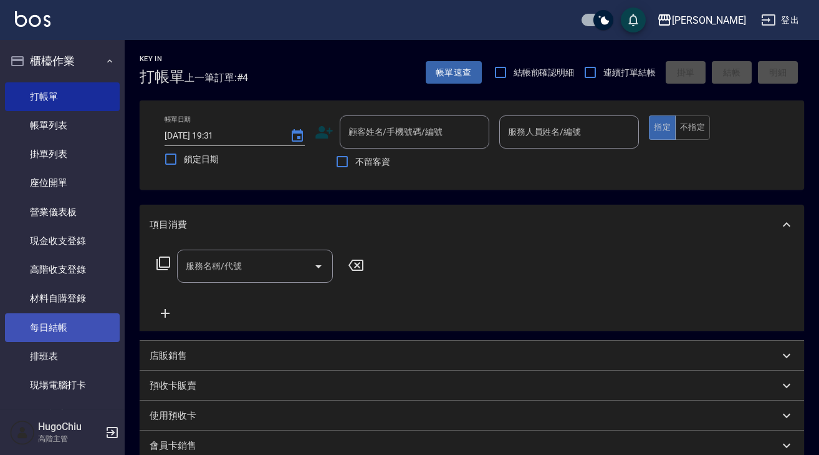
drag, startPoint x: 72, startPoint y: 318, endPoint x: 75, endPoint y: 312, distance: 7.0
click at [72, 318] on link "每日結帳" at bounding box center [62, 327] width 115 height 29
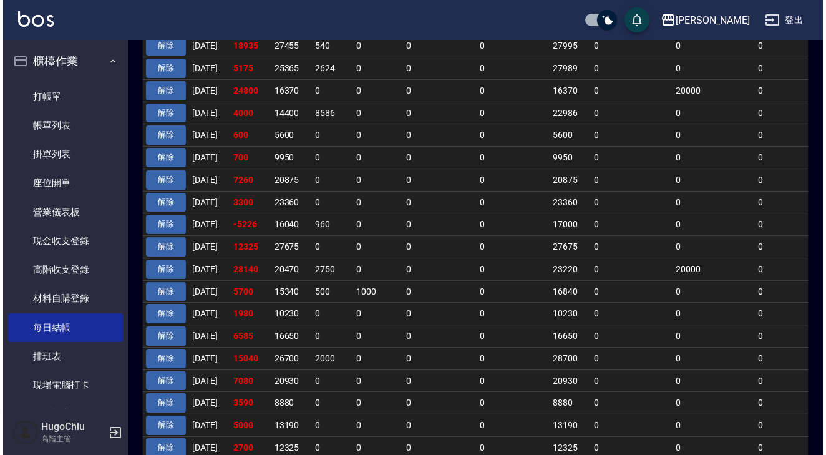
scroll to position [652, 0]
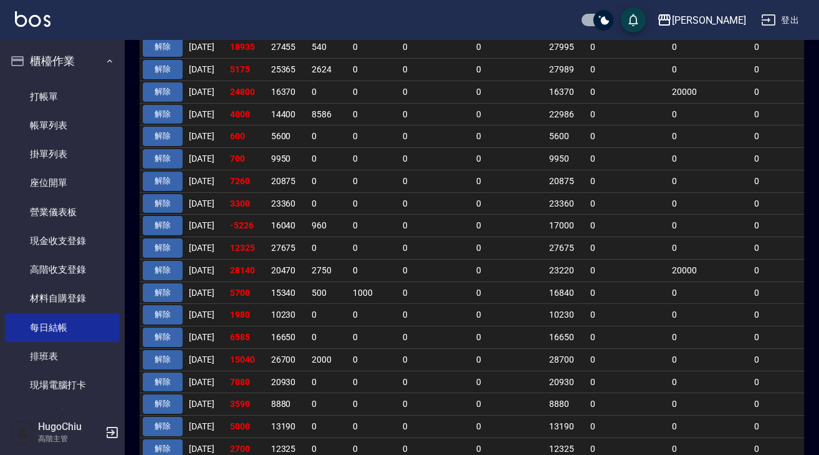
click at [158, 216] on button "解除" at bounding box center [163, 225] width 40 height 19
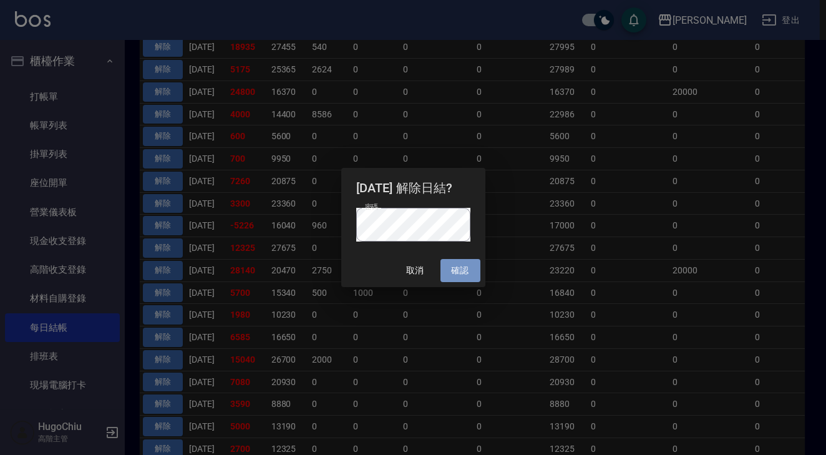
click at [464, 274] on button "確認" at bounding box center [460, 270] width 40 height 23
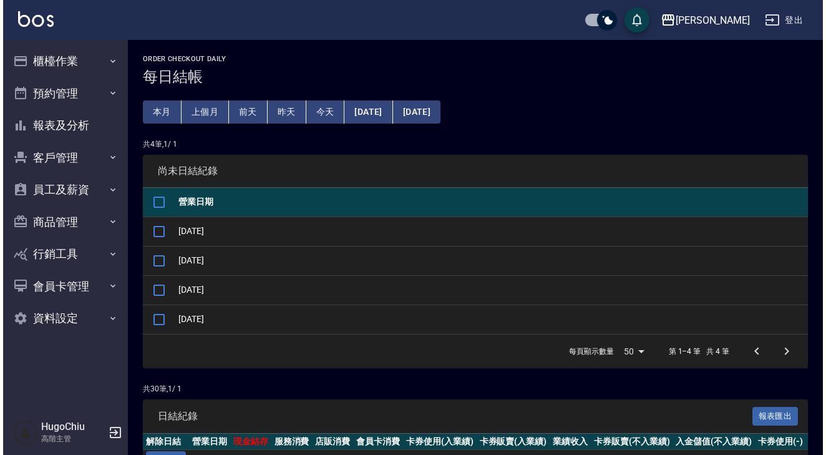
scroll to position [652, 0]
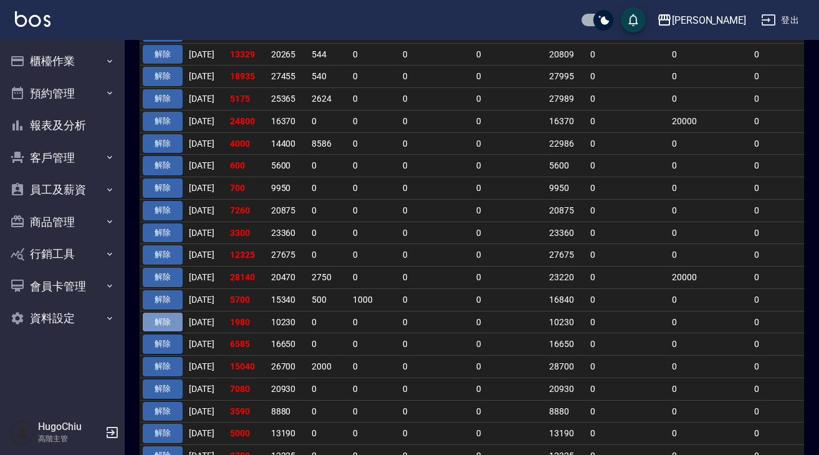
click at [152, 312] on button "解除" at bounding box center [163, 321] width 40 height 19
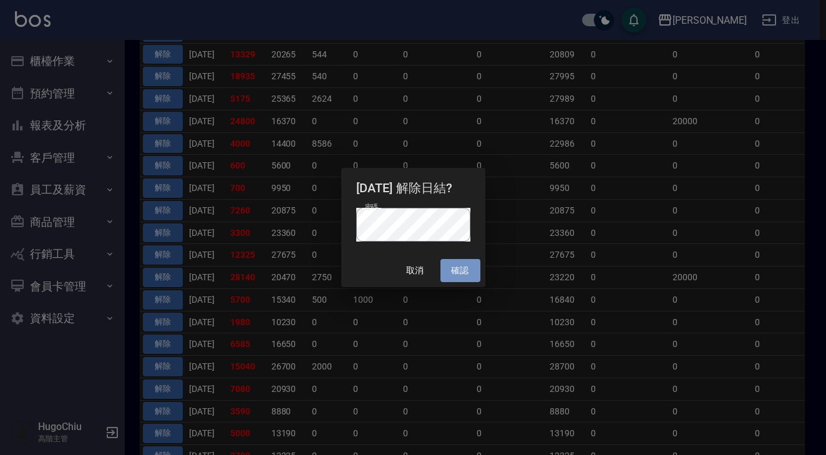
click at [460, 267] on button "確認" at bounding box center [460, 270] width 40 height 23
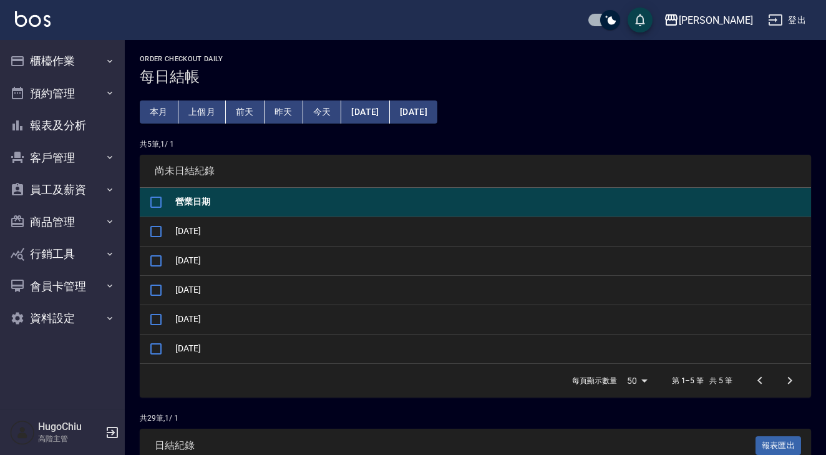
scroll to position [652, 0]
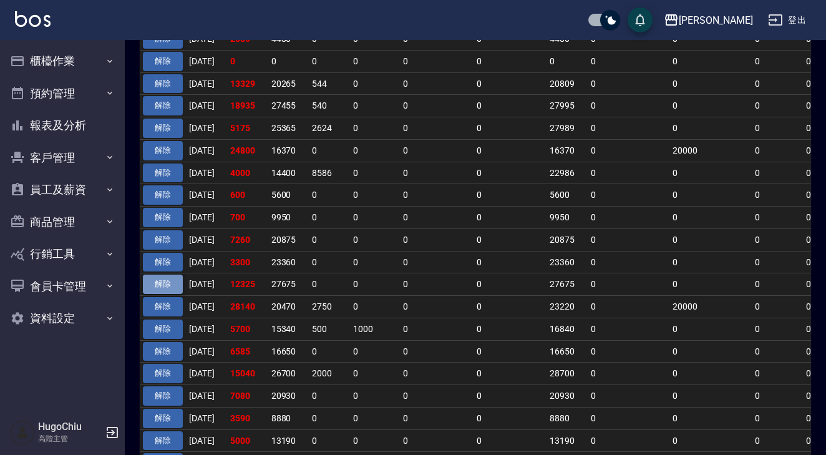
click at [180, 274] on button "解除" at bounding box center [163, 283] width 40 height 19
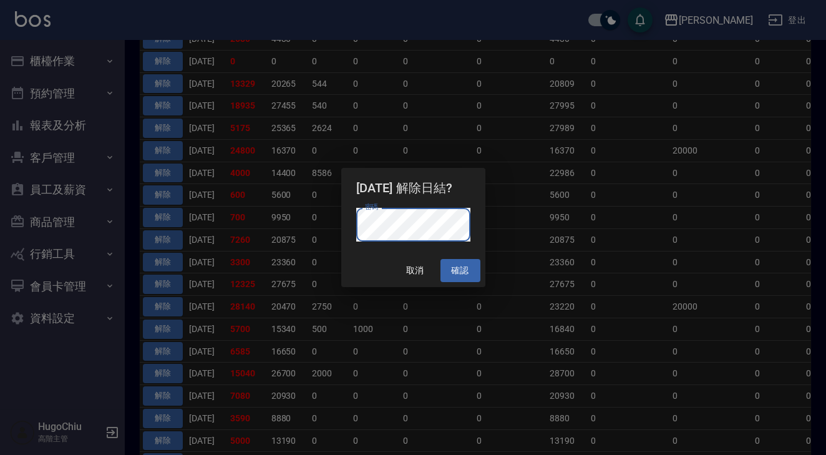
click at [460, 272] on button "確認" at bounding box center [460, 270] width 40 height 23
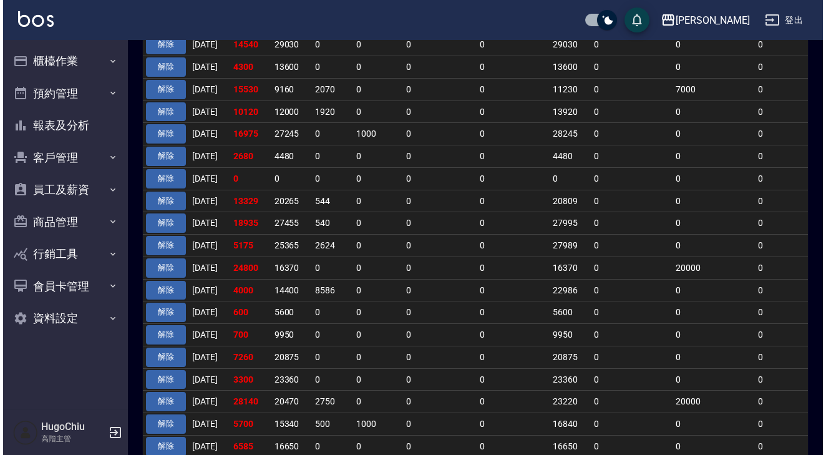
scroll to position [546, 0]
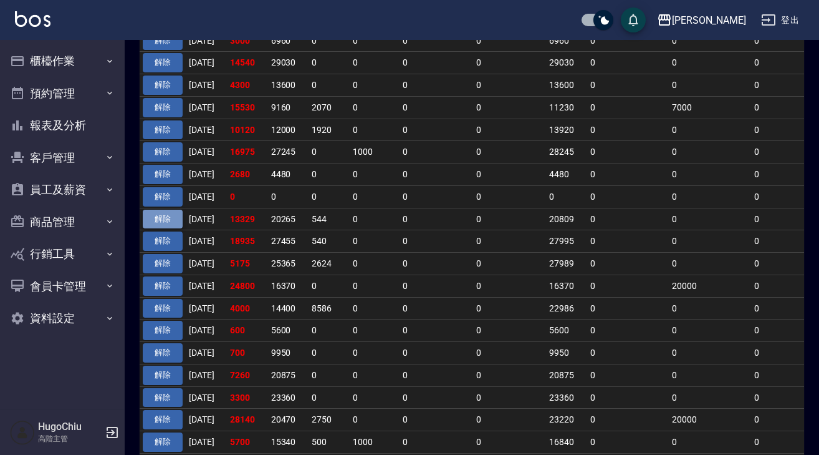
click at [171, 211] on button "解除" at bounding box center [163, 219] width 40 height 19
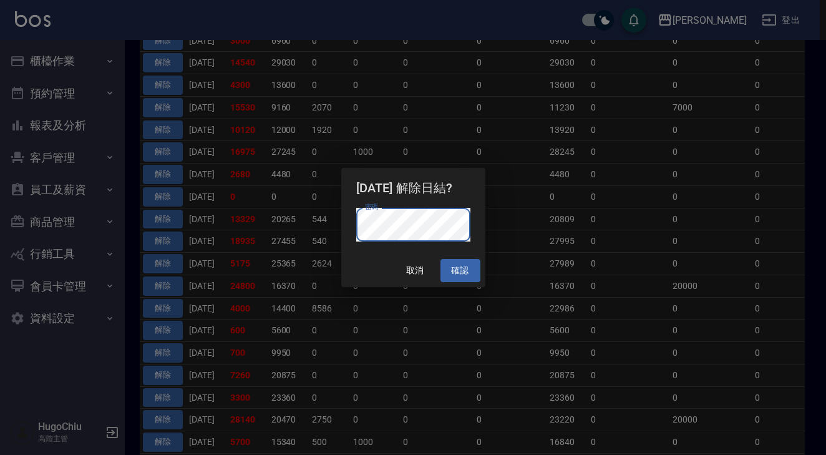
click at [463, 261] on button "確認" at bounding box center [460, 270] width 40 height 23
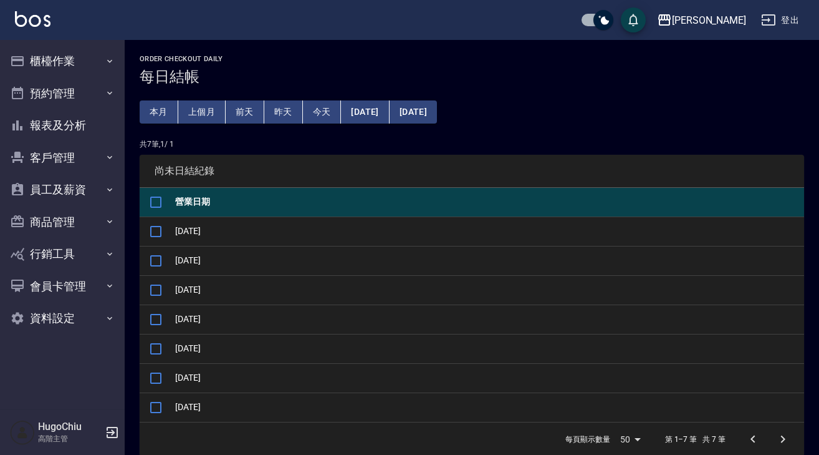
scroll to position [546, 0]
